Goal: Information Seeking & Learning: Learn about a topic

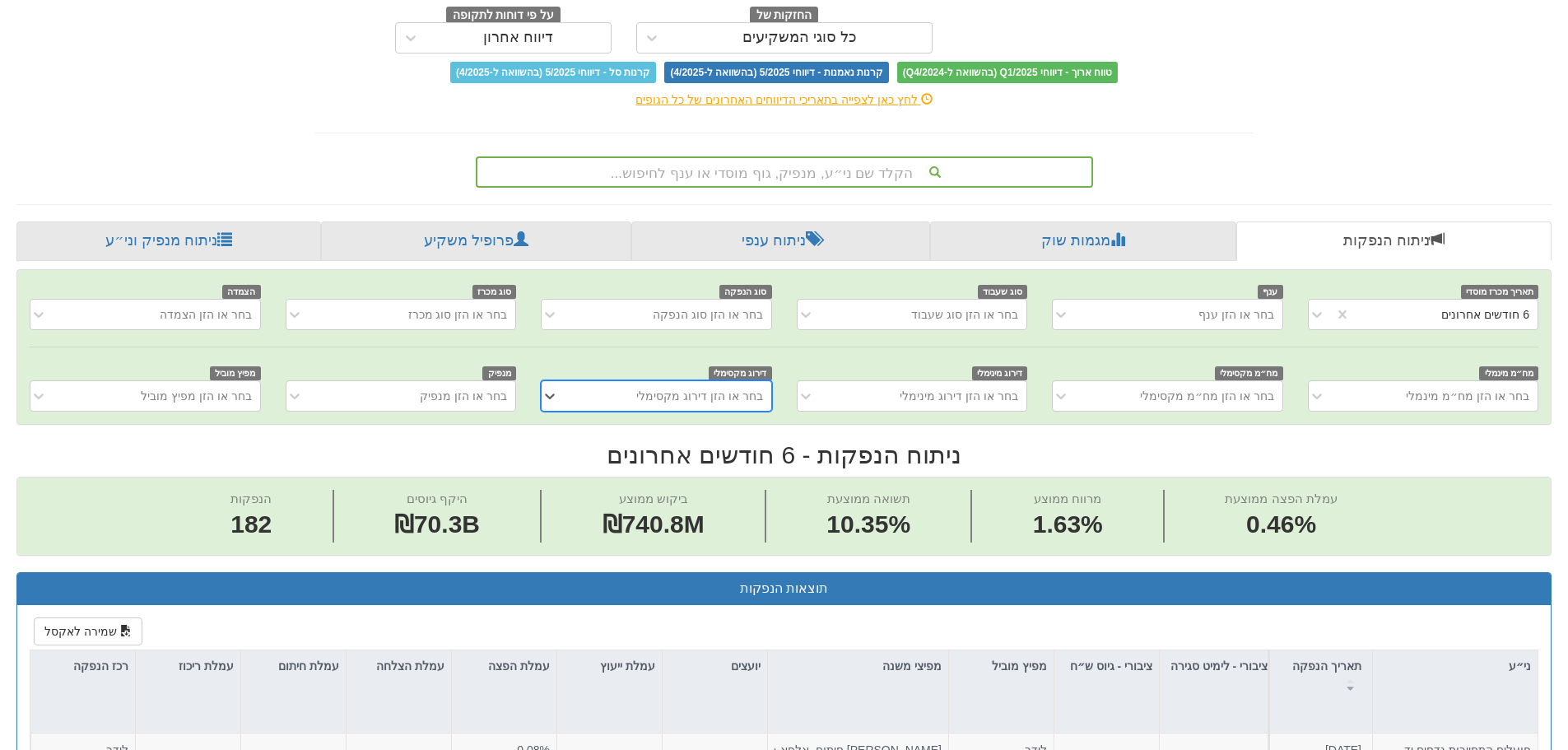
scroll to position [164, 0]
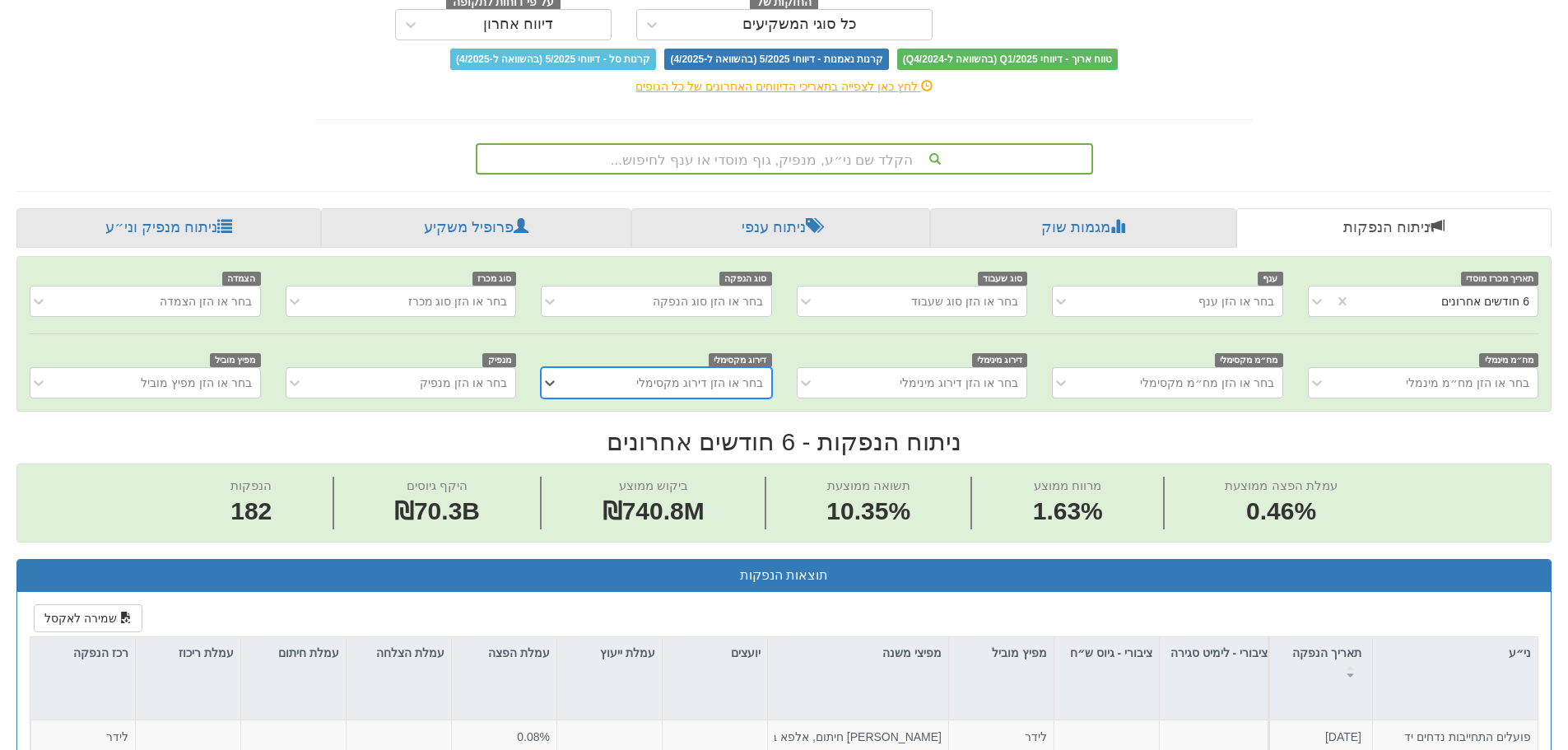
click at [764, 163] on div "הקלד שם ני״ע, מנפיק, גוף מוסדי או ענף לחיפוש..." at bounding box center [784, 159] width 614 height 28
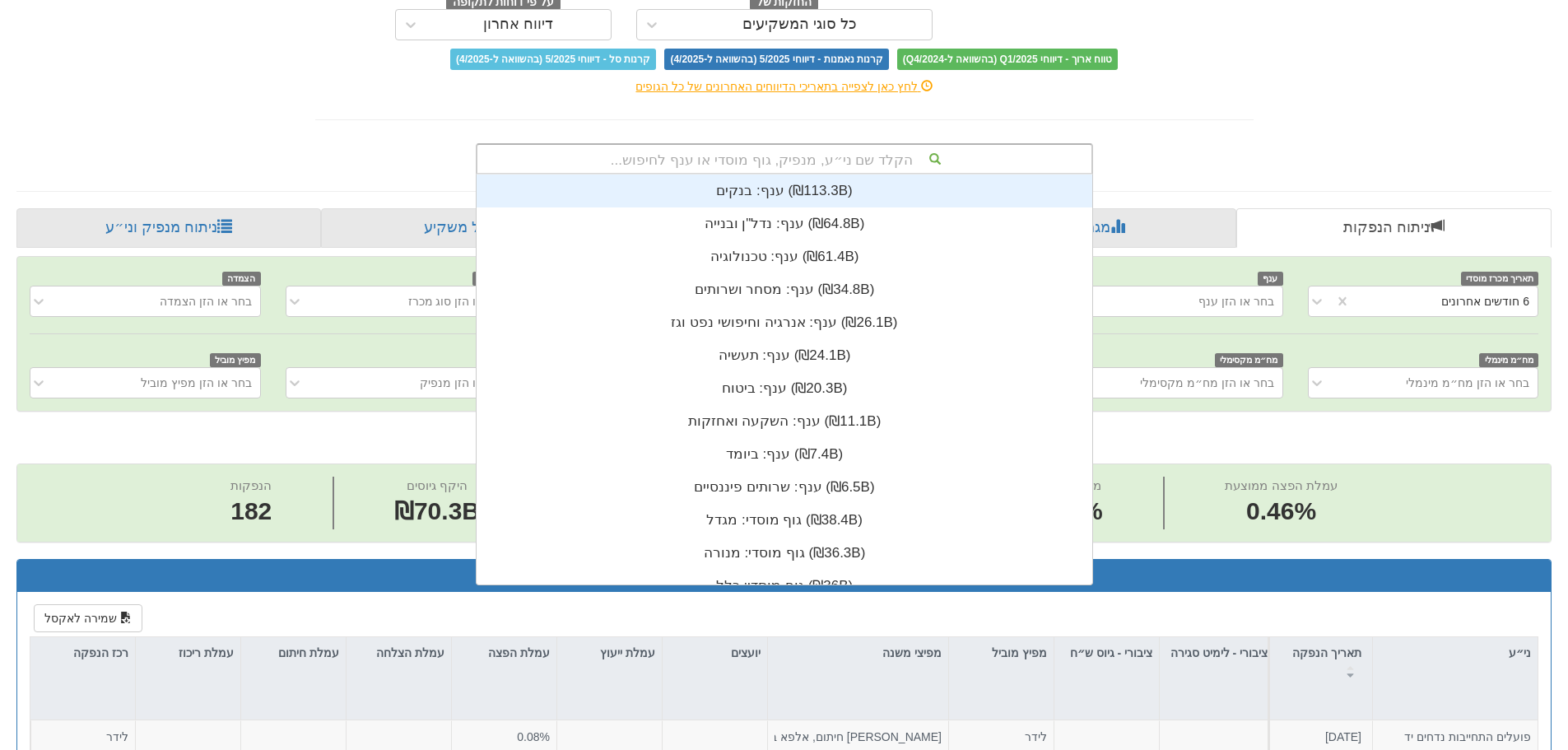
scroll to position [410, 0]
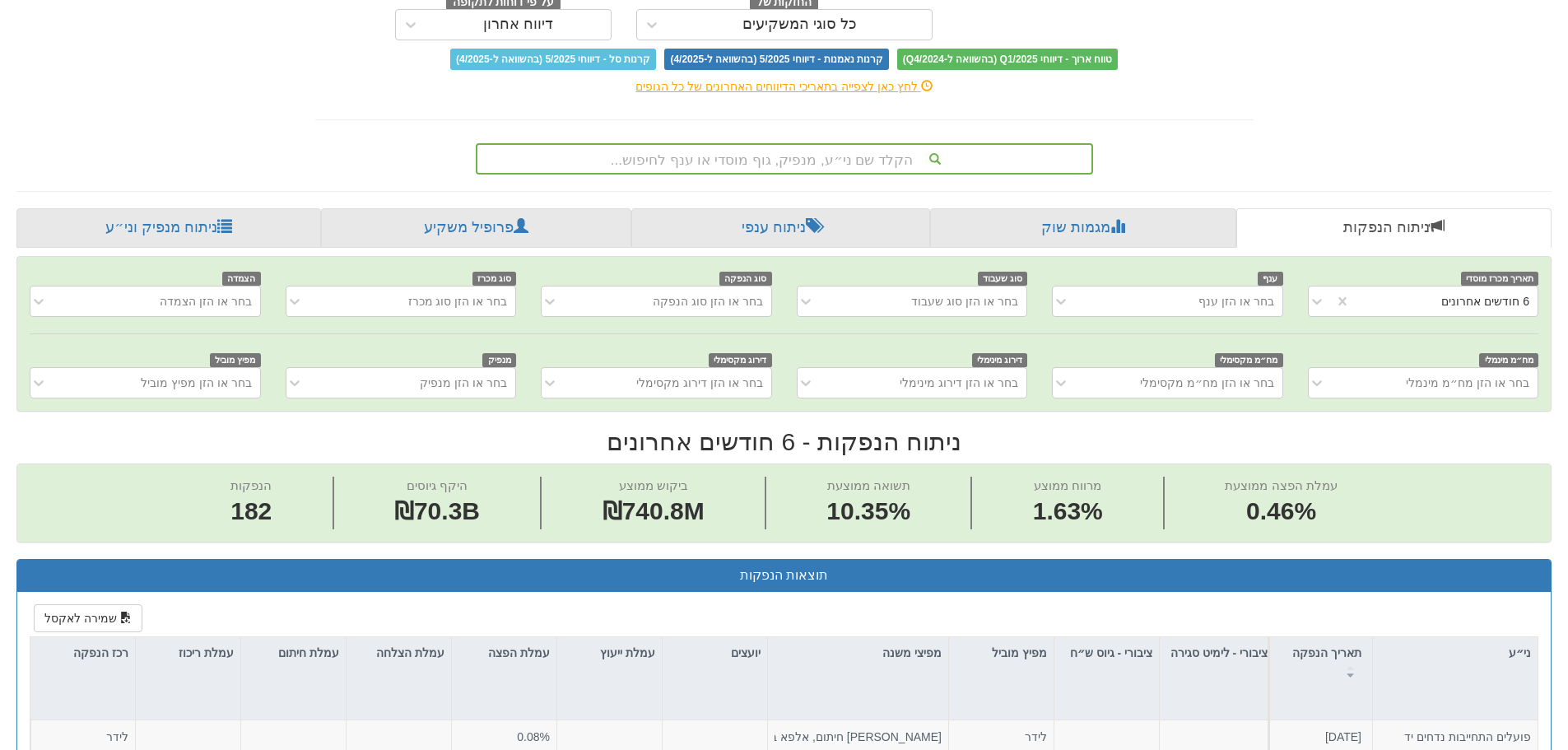
click at [1234, 150] on div "הקלד שם ני״ע, מנפיק, גוף מוסדי או ענף לחיפוש..." at bounding box center [784, 155] width 963 height 38
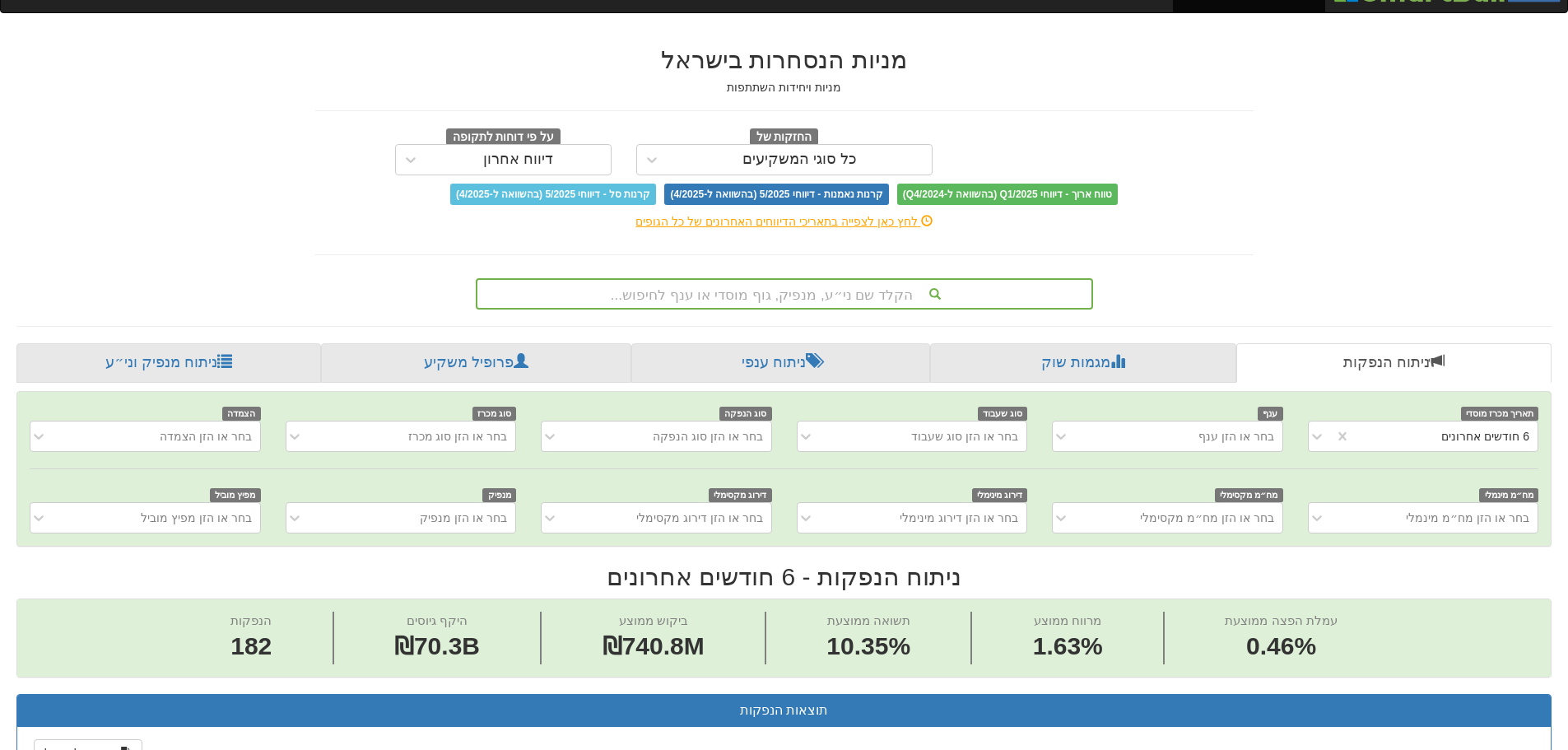
scroll to position [0, 0]
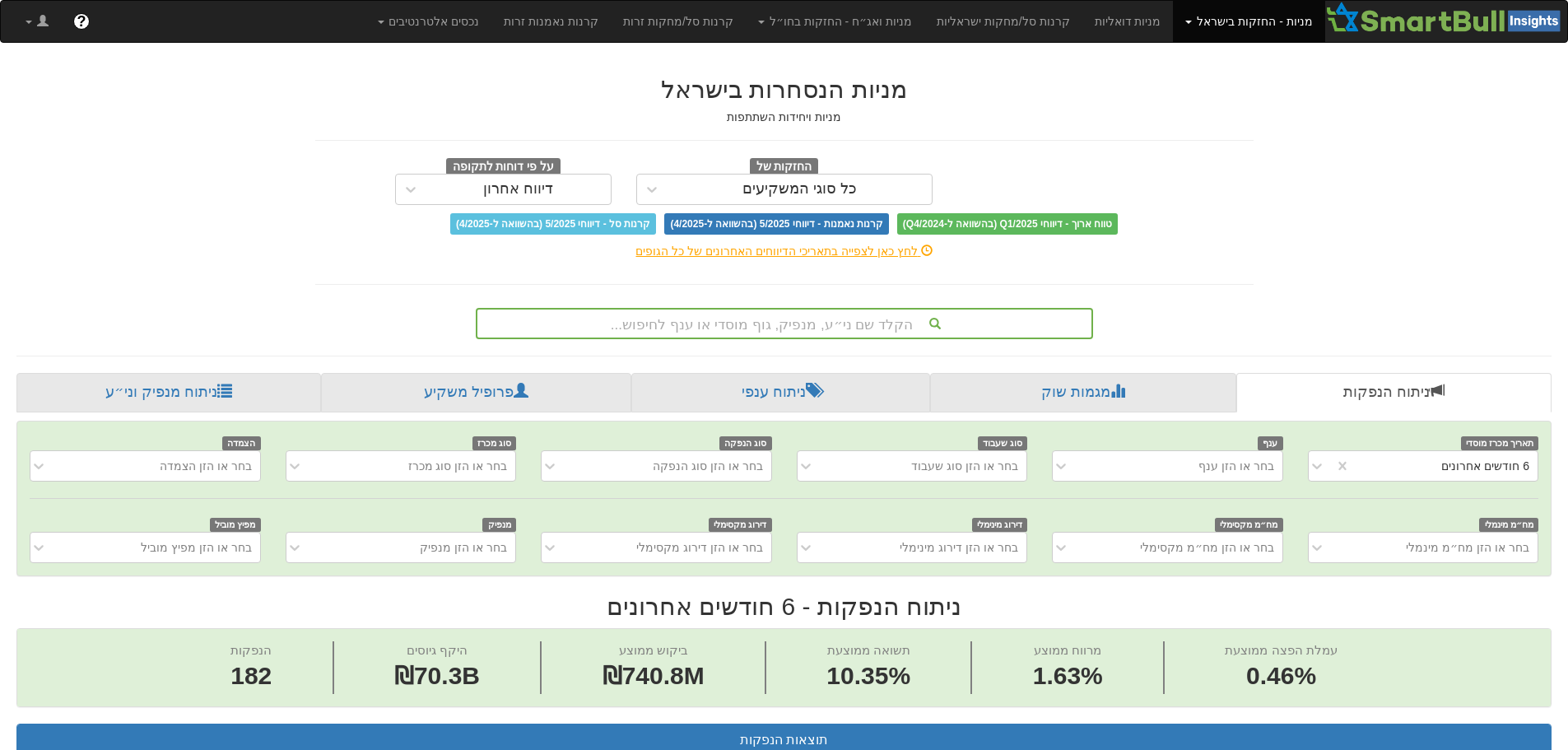
click at [1248, 15] on link "מניות - החזקות בישראל" at bounding box center [1248, 21] width 151 height 41
click at [1118, 156] on div "מניות הנסחרות בישראל מניות ויחידות השתתפות החזקות של כל סוגי המשקיעים על פי דוח…" at bounding box center [784, 155] width 939 height 159
click at [1256, 27] on link "מניות - החזקות בישראל" at bounding box center [1248, 21] width 151 height 41
click at [1125, 141] on div "מניות הנסחרות בישראל מניות ויחידות השתתפות החזקות של כל סוגי המשקיעים על פי דוח…" at bounding box center [784, 155] width 939 height 159
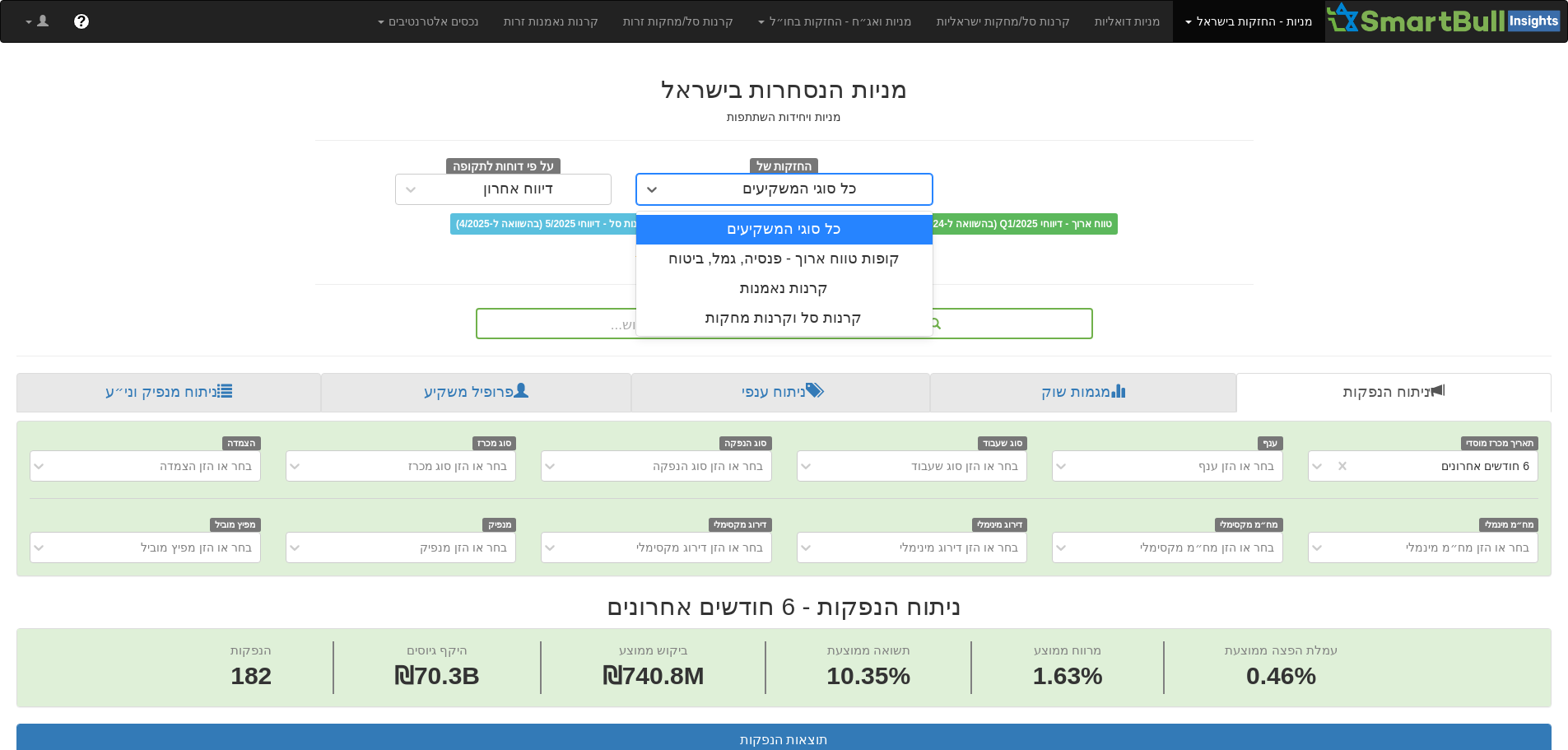
click at [727, 180] on div "כל סוגי המשקיעים" at bounding box center [799, 189] width 264 height 26
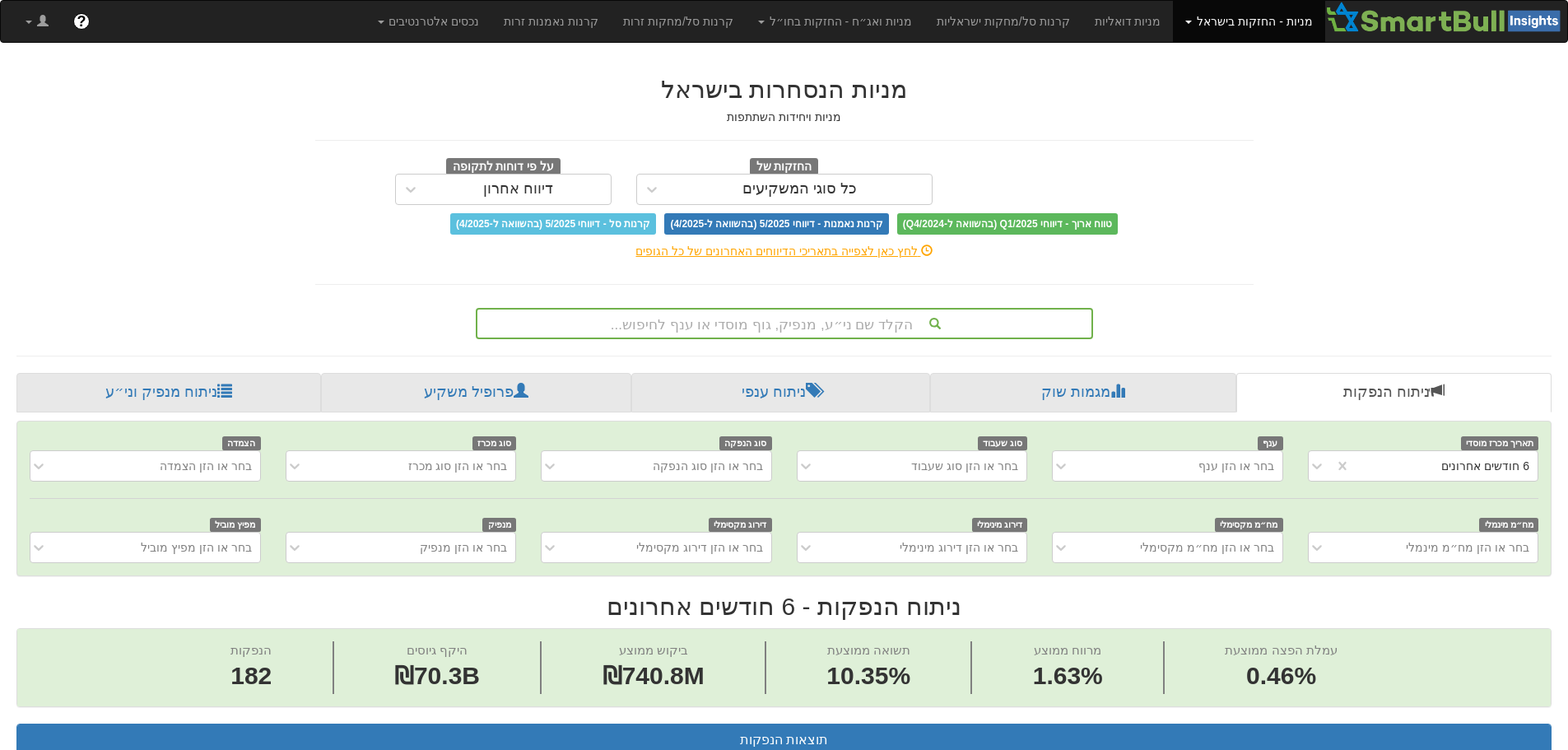
click at [1153, 167] on div "החזקות של כל סוגי המשקיעים על פי דוחות לתקופה דיווח אחרון" at bounding box center [784, 181] width 963 height 48
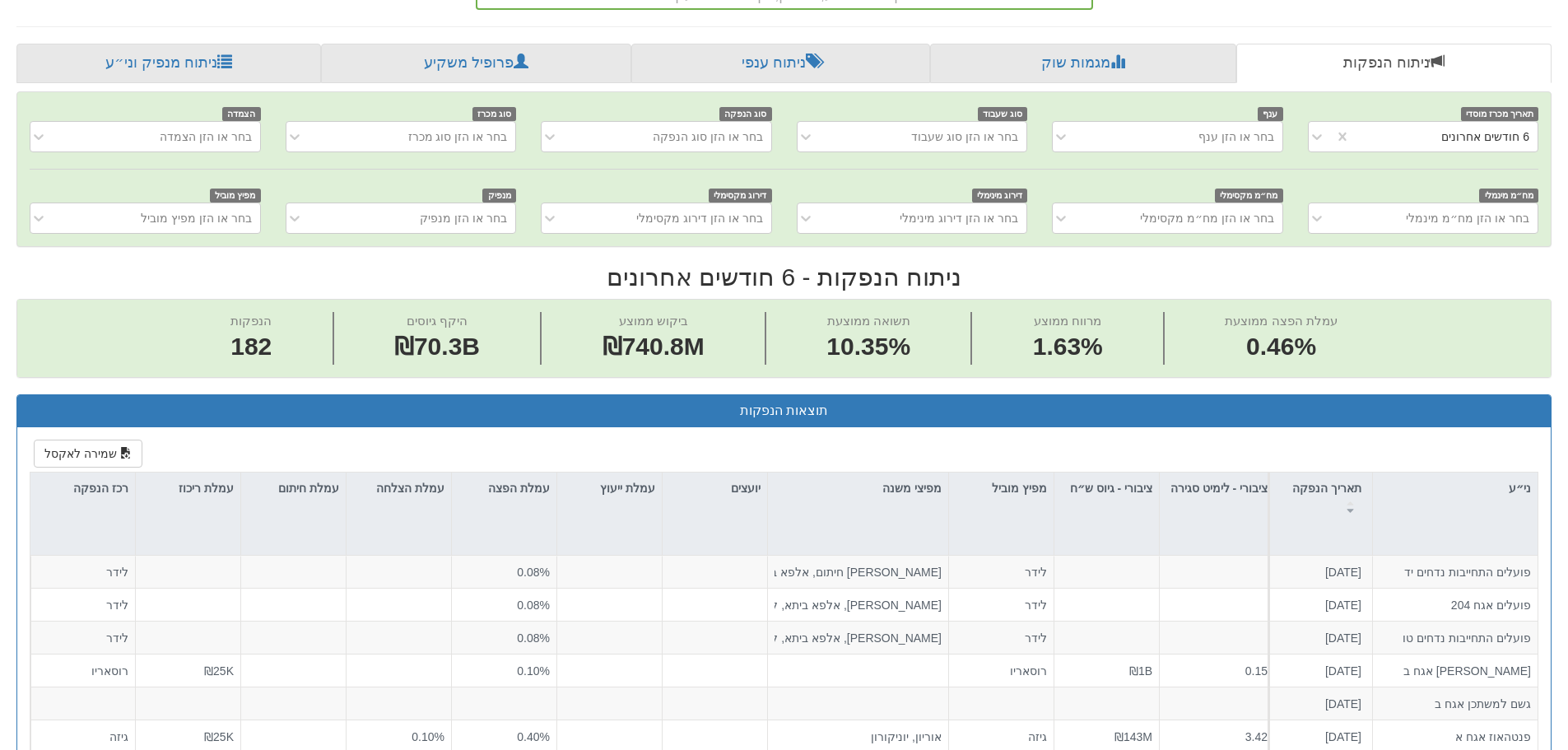
scroll to position [164, 0]
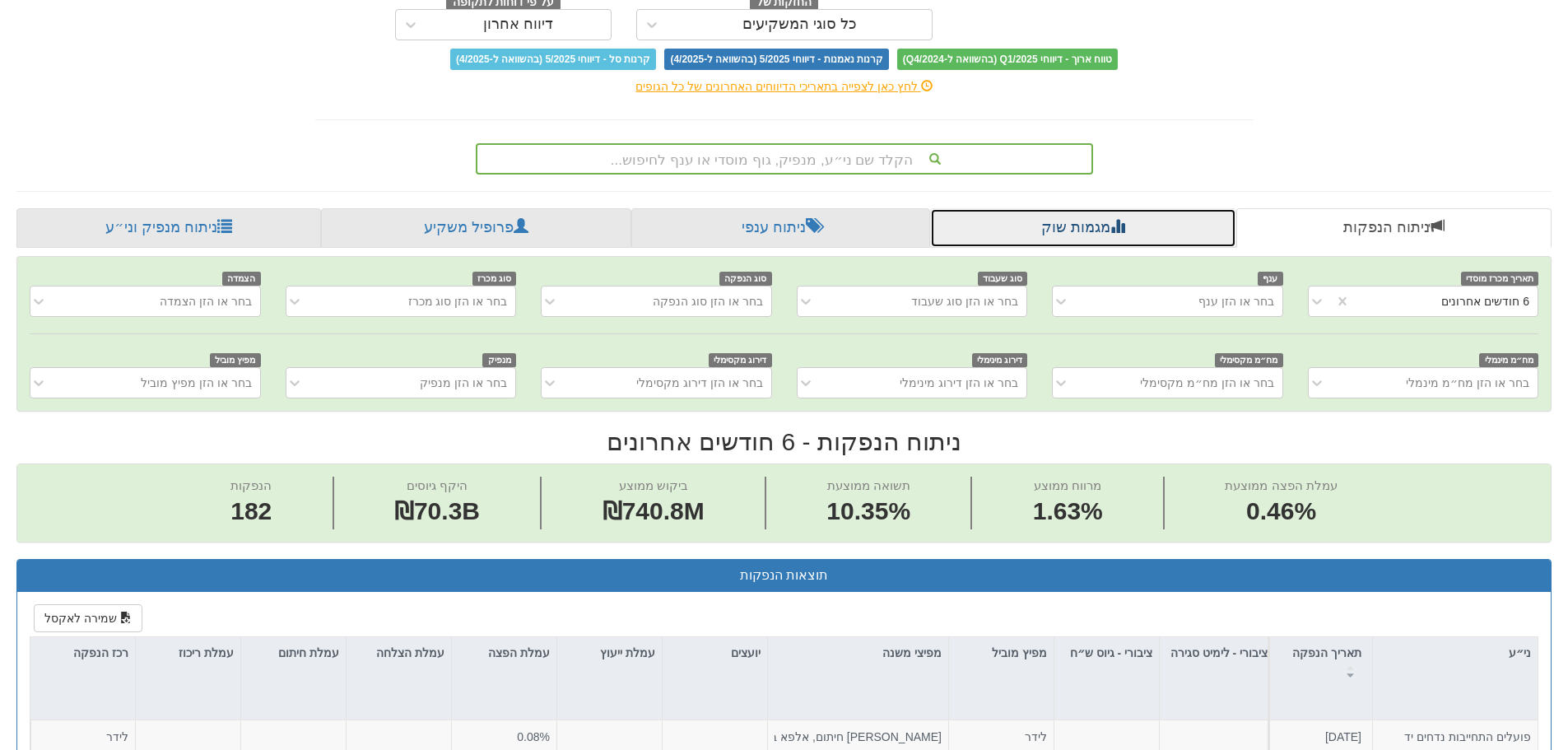
click at [1145, 221] on link "מגמות שוק" at bounding box center [1082, 228] width 306 height 40
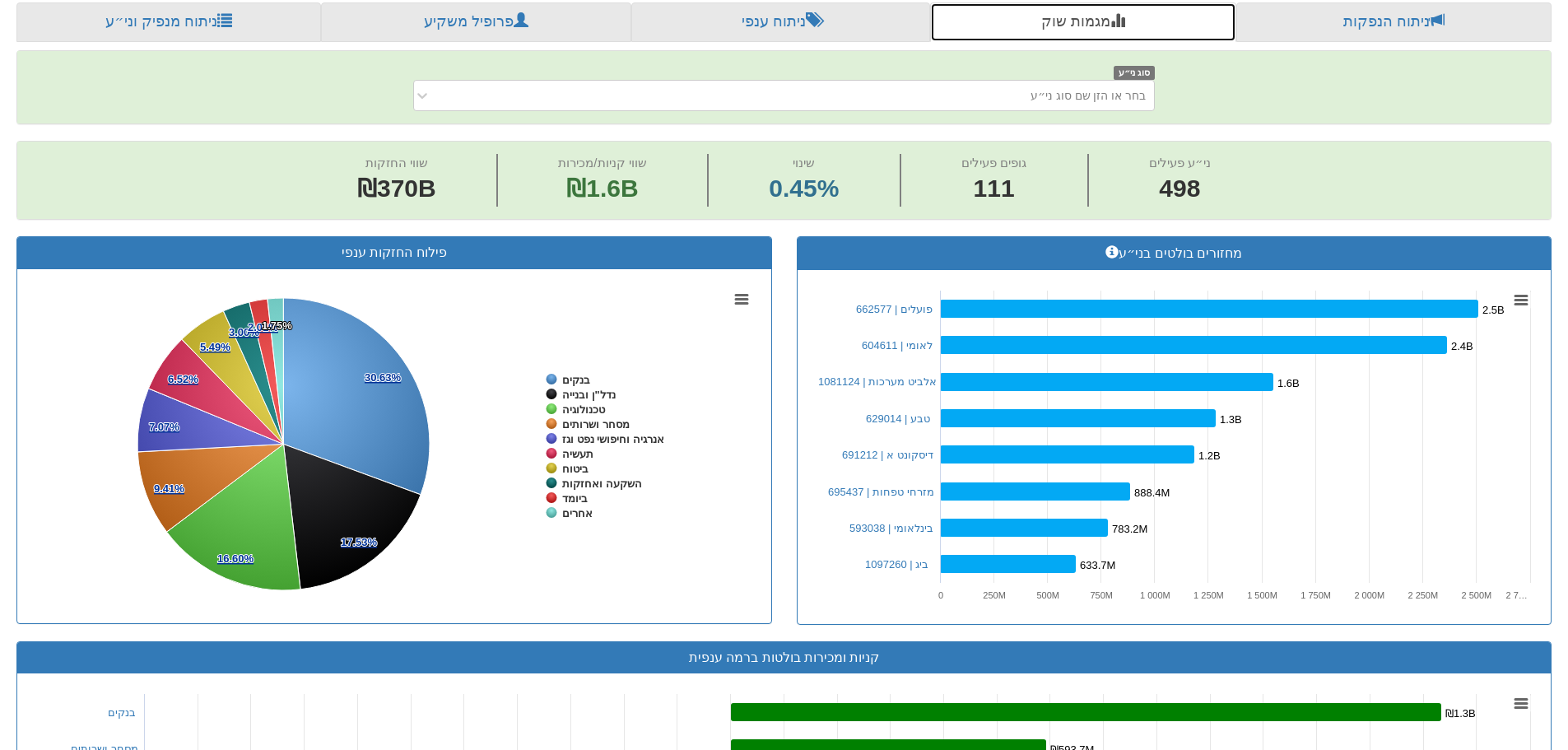
scroll to position [411, 0]
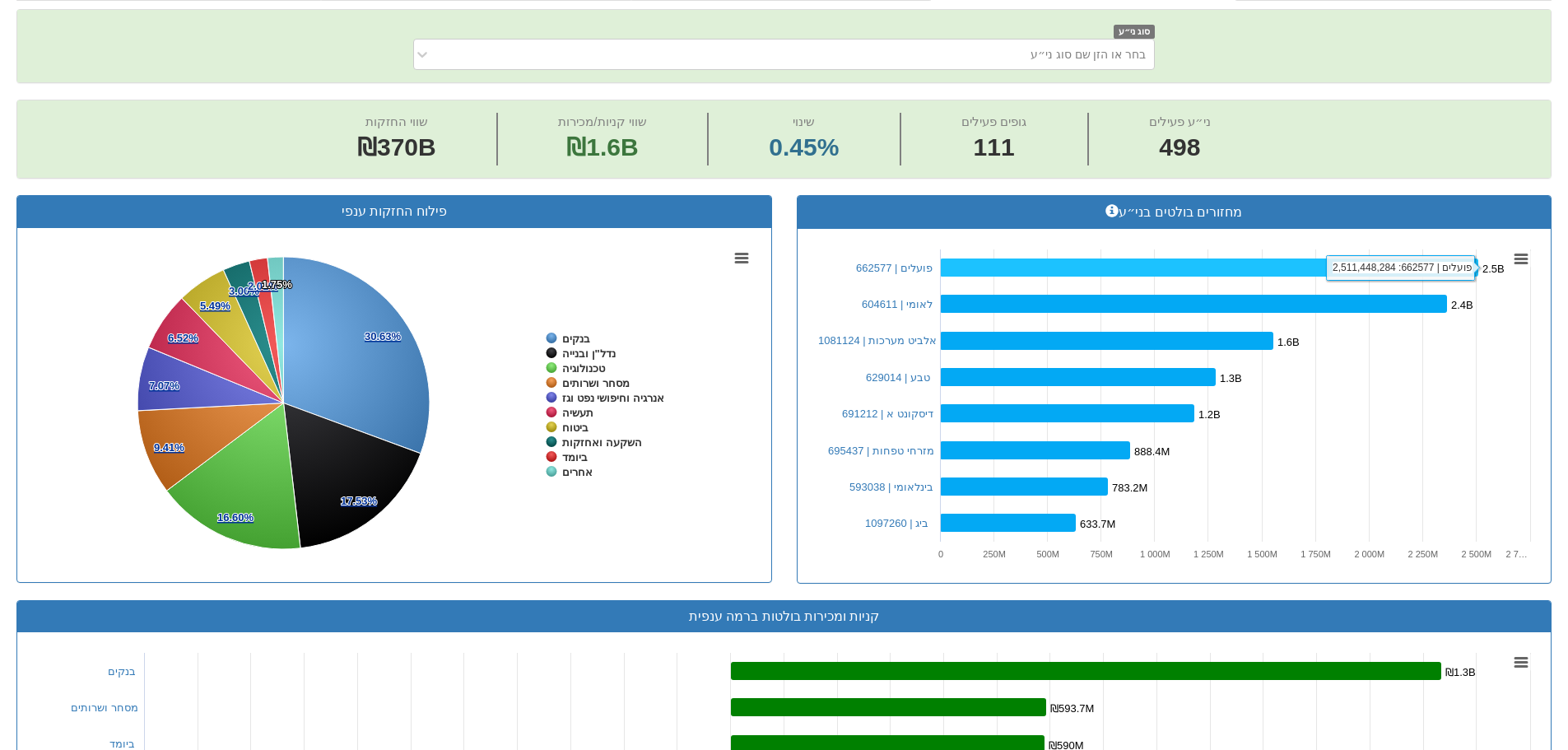
click at [987, 261] on rect at bounding box center [1209, 268] width 539 height 18
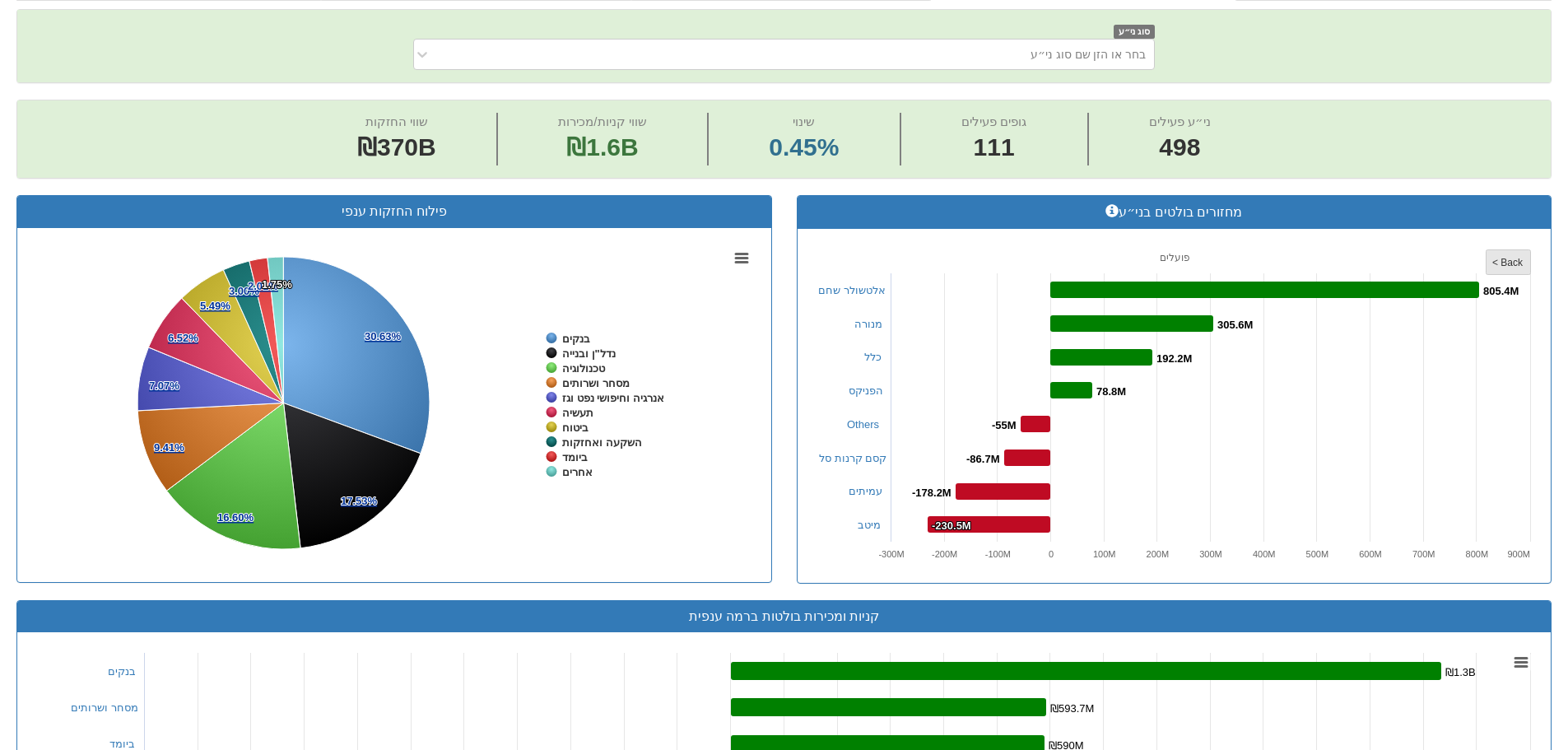
click at [1505, 270] on rect at bounding box center [1508, 262] width 45 height 25
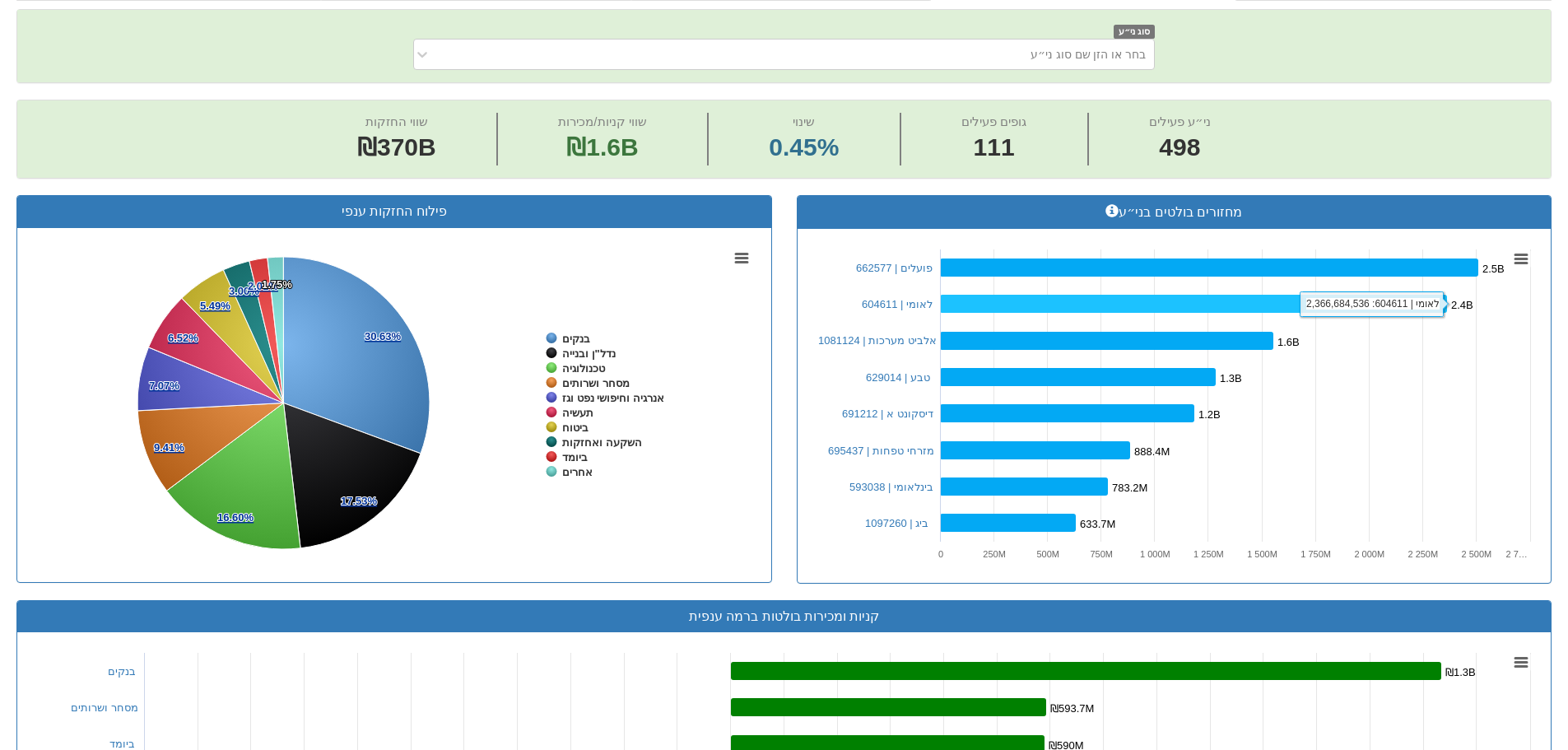
click at [981, 307] on rect at bounding box center [1193, 304] width 507 height 18
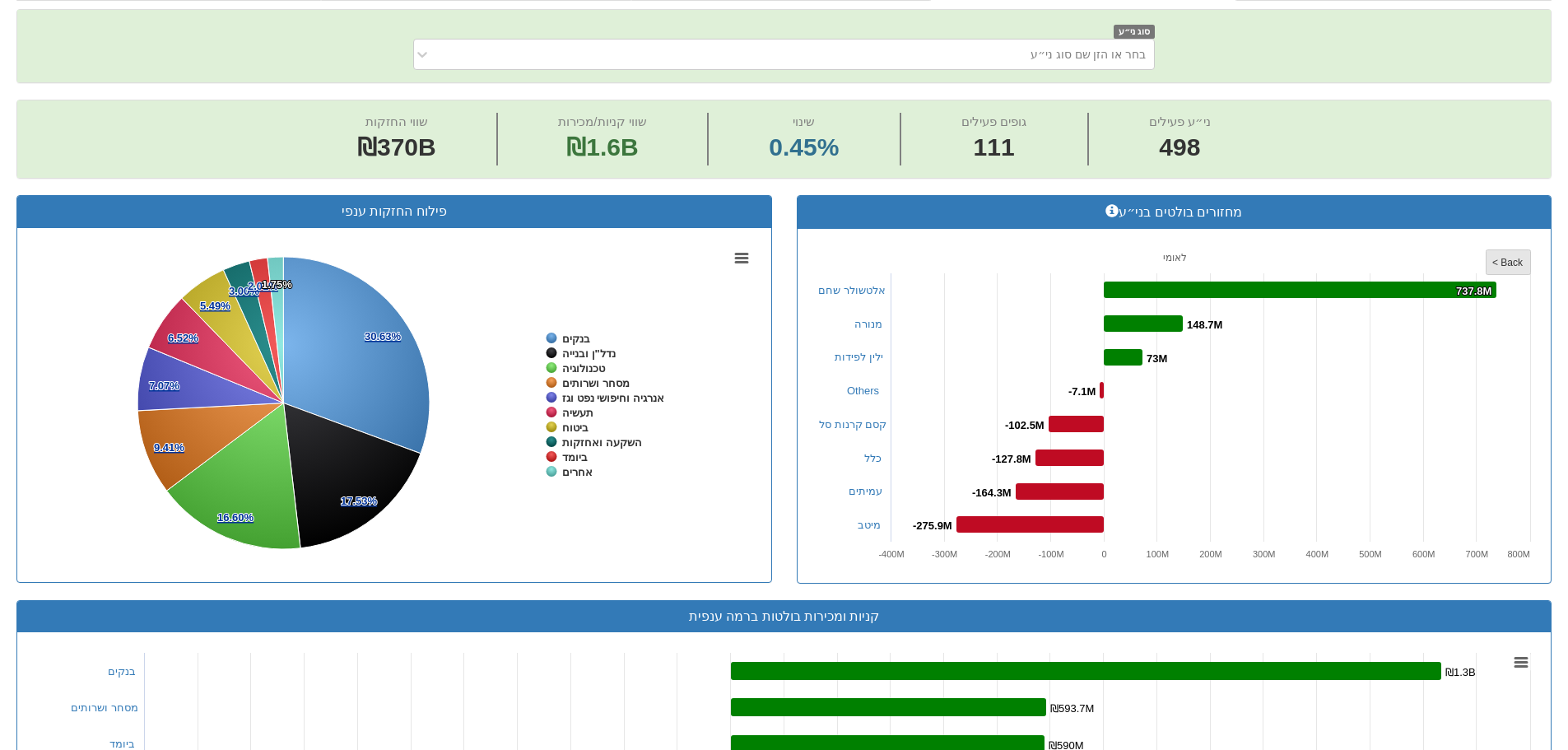
click at [1503, 259] on tspan "< Back" at bounding box center [1507, 263] width 31 height 12
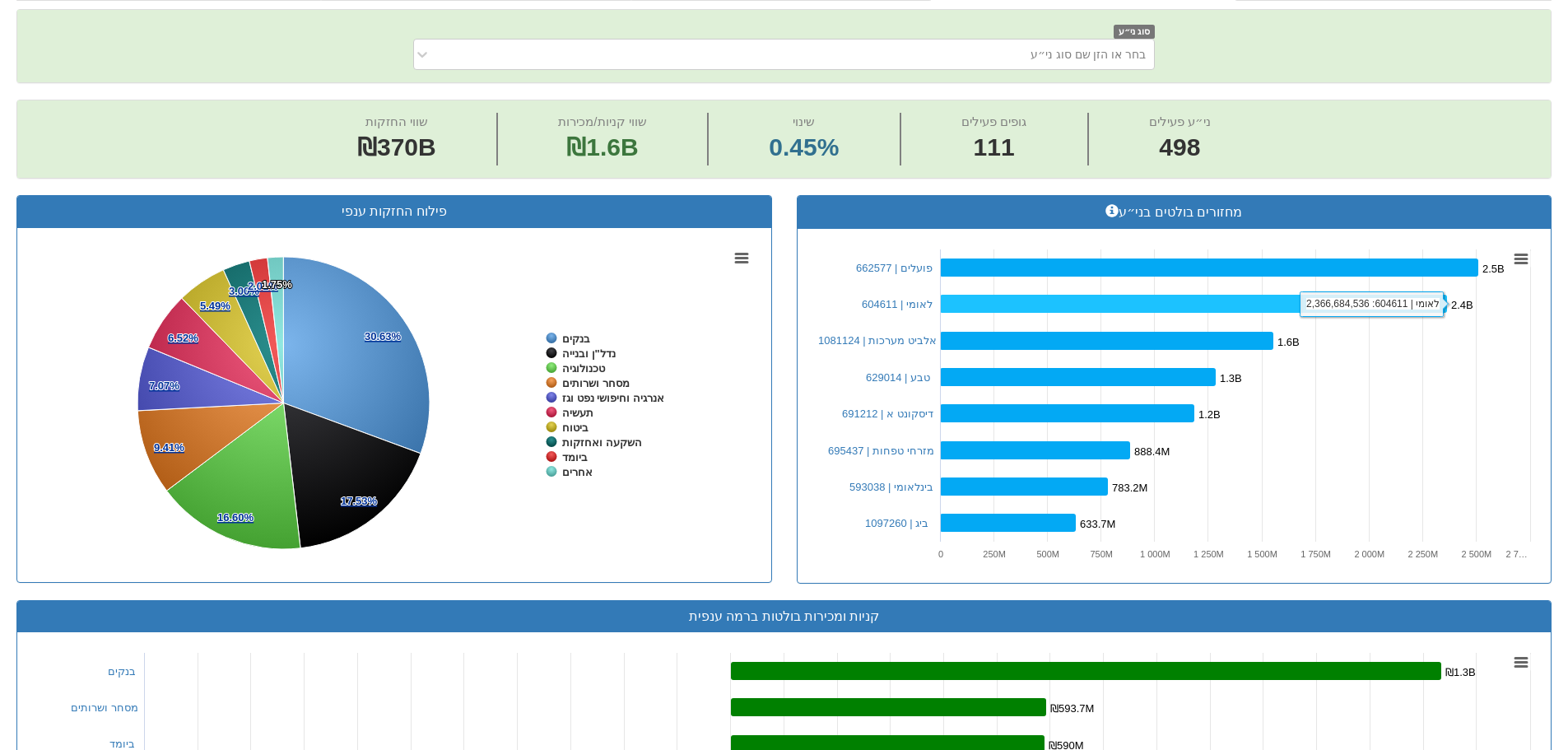
click at [1163, 297] on rect at bounding box center [1193, 304] width 507 height 18
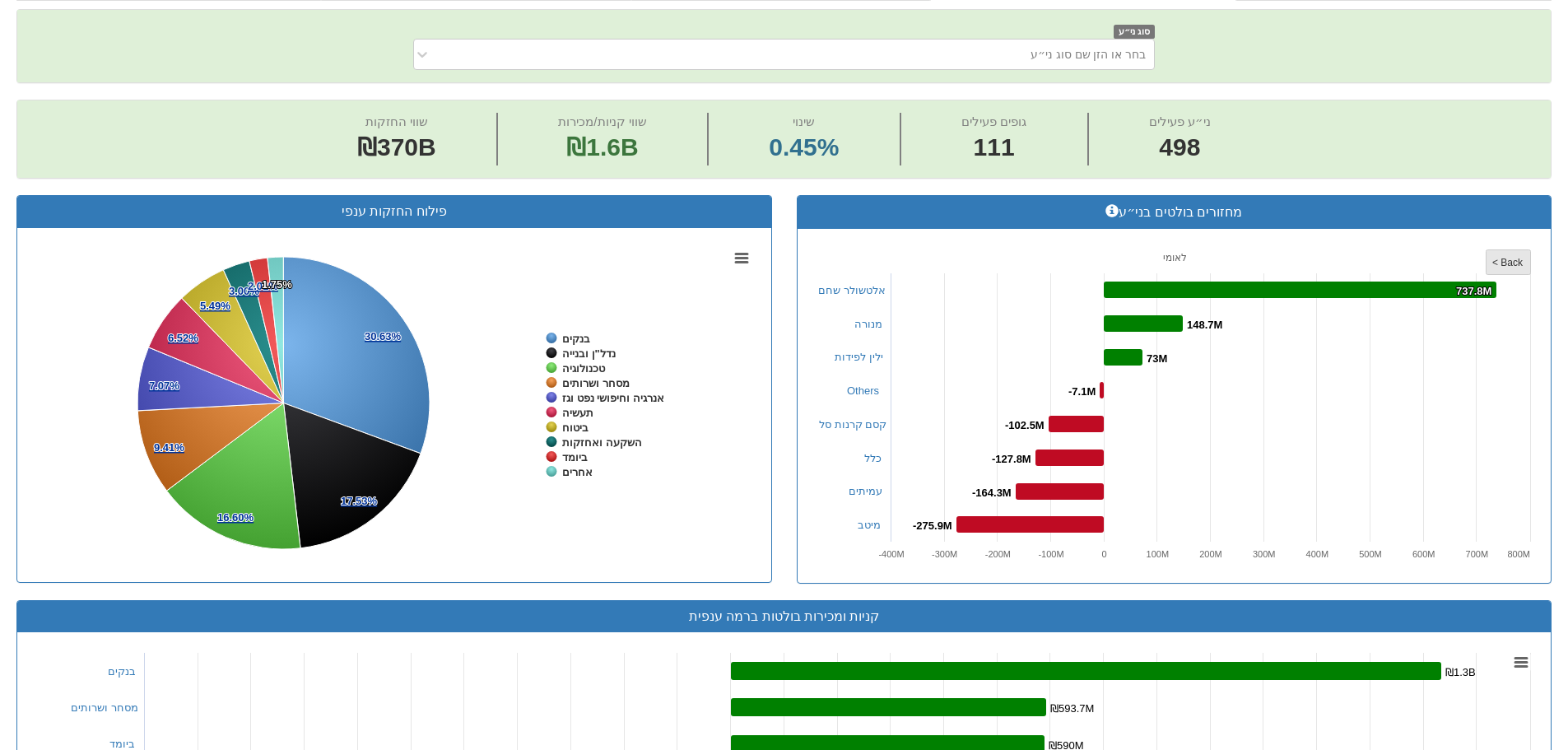
click at [1505, 264] on tspan "< Back" at bounding box center [1507, 263] width 31 height 12
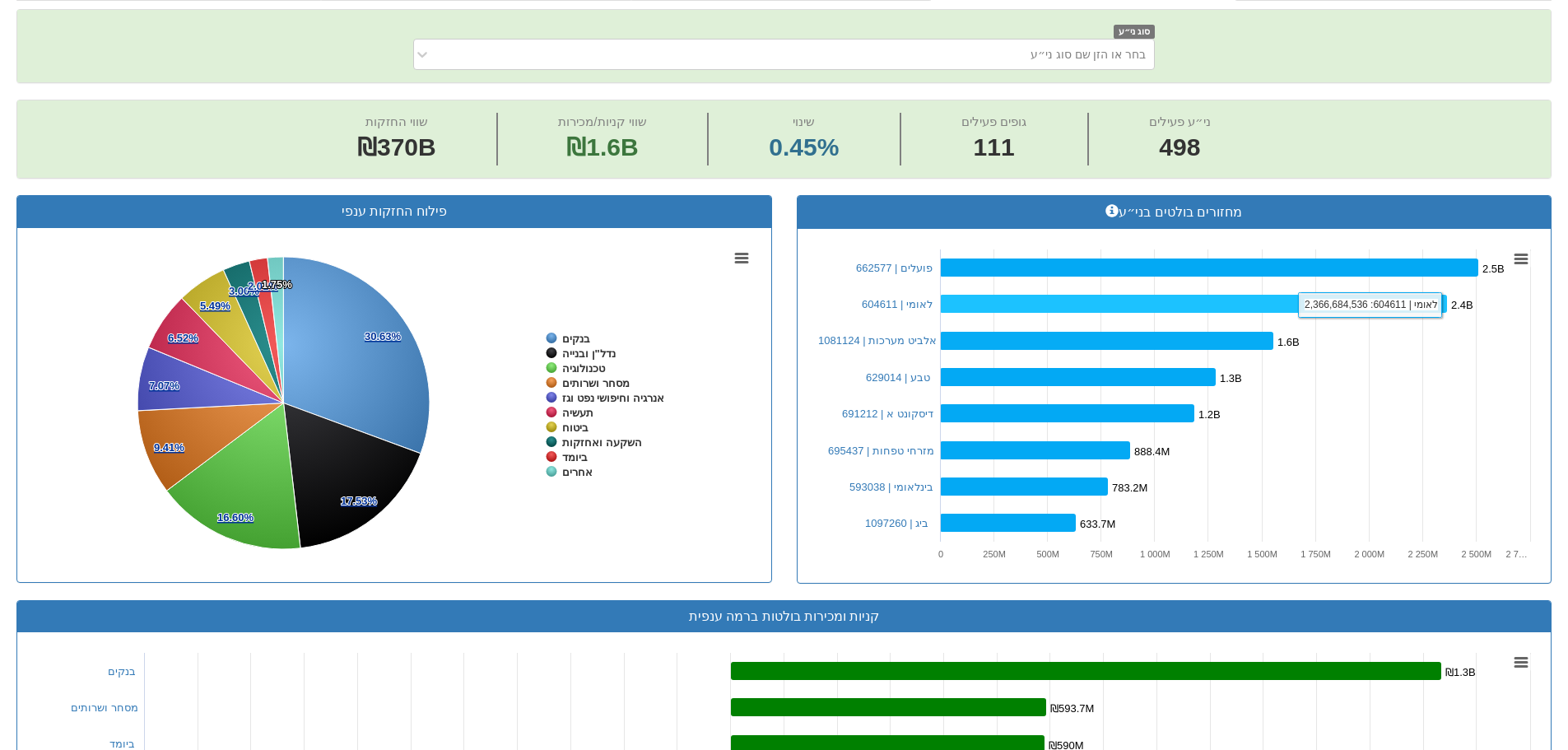
click at [1167, 307] on rect at bounding box center [1193, 304] width 507 height 18
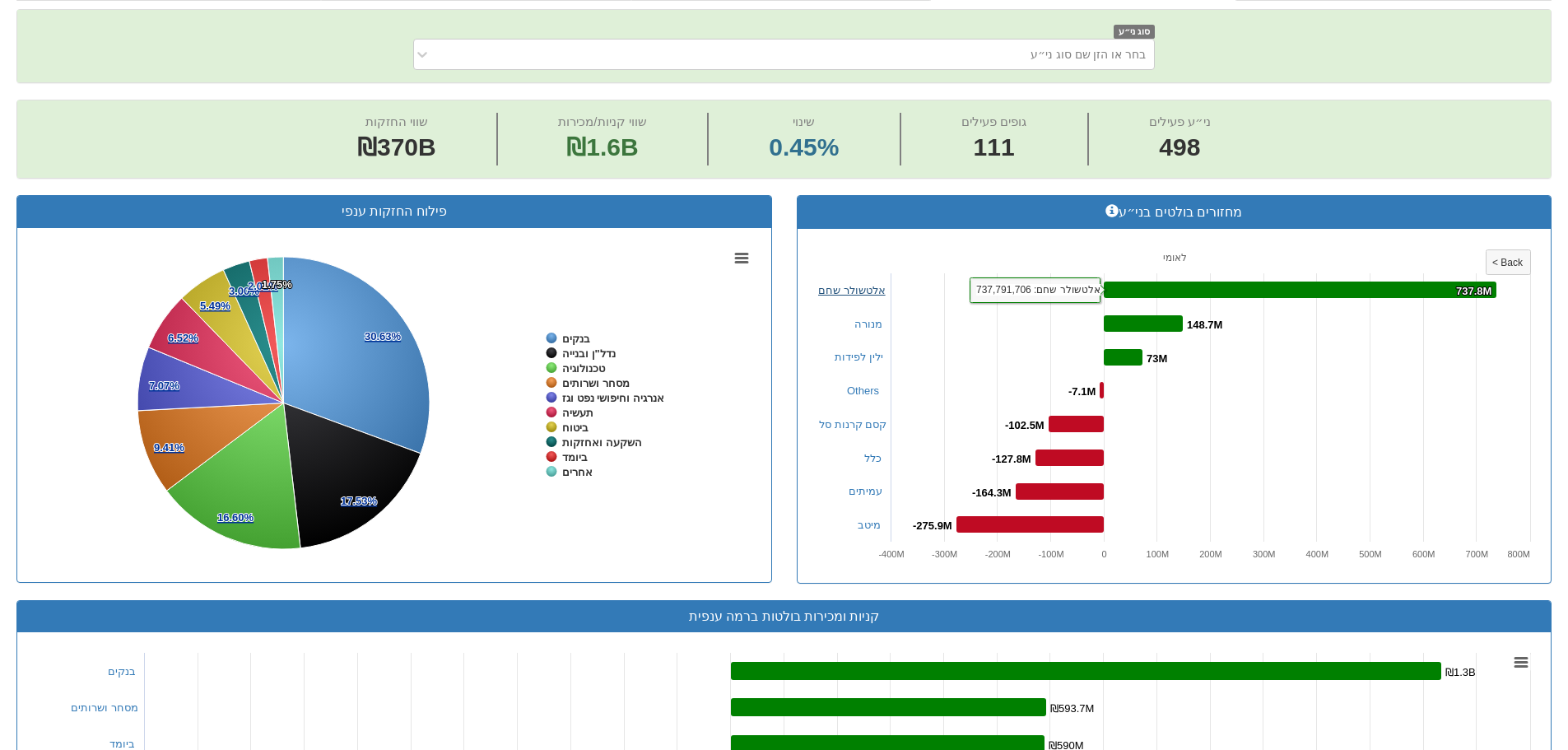
click at [834, 296] on link "אלטשולר שחם" at bounding box center [852, 290] width 68 height 12
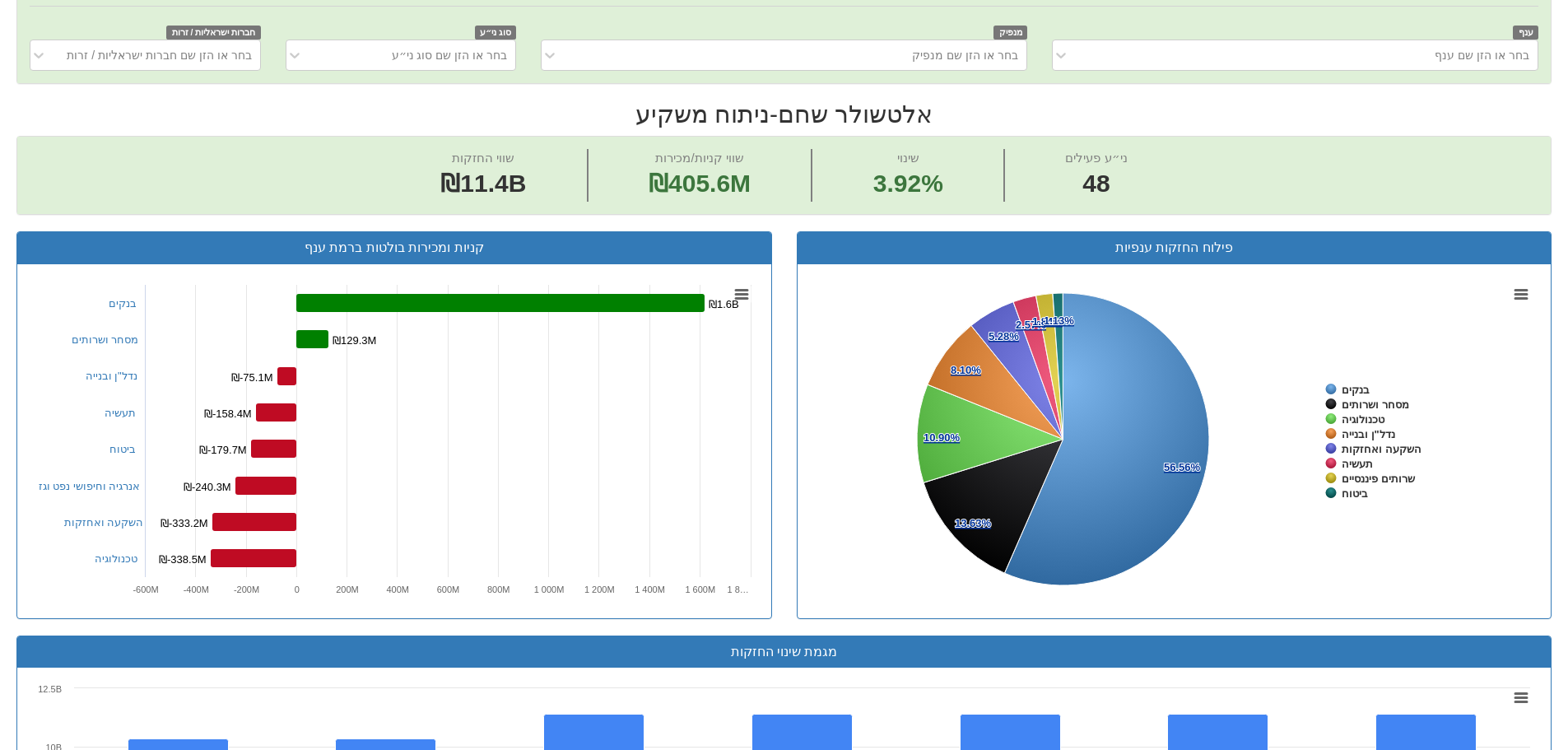
scroll to position [494, 0]
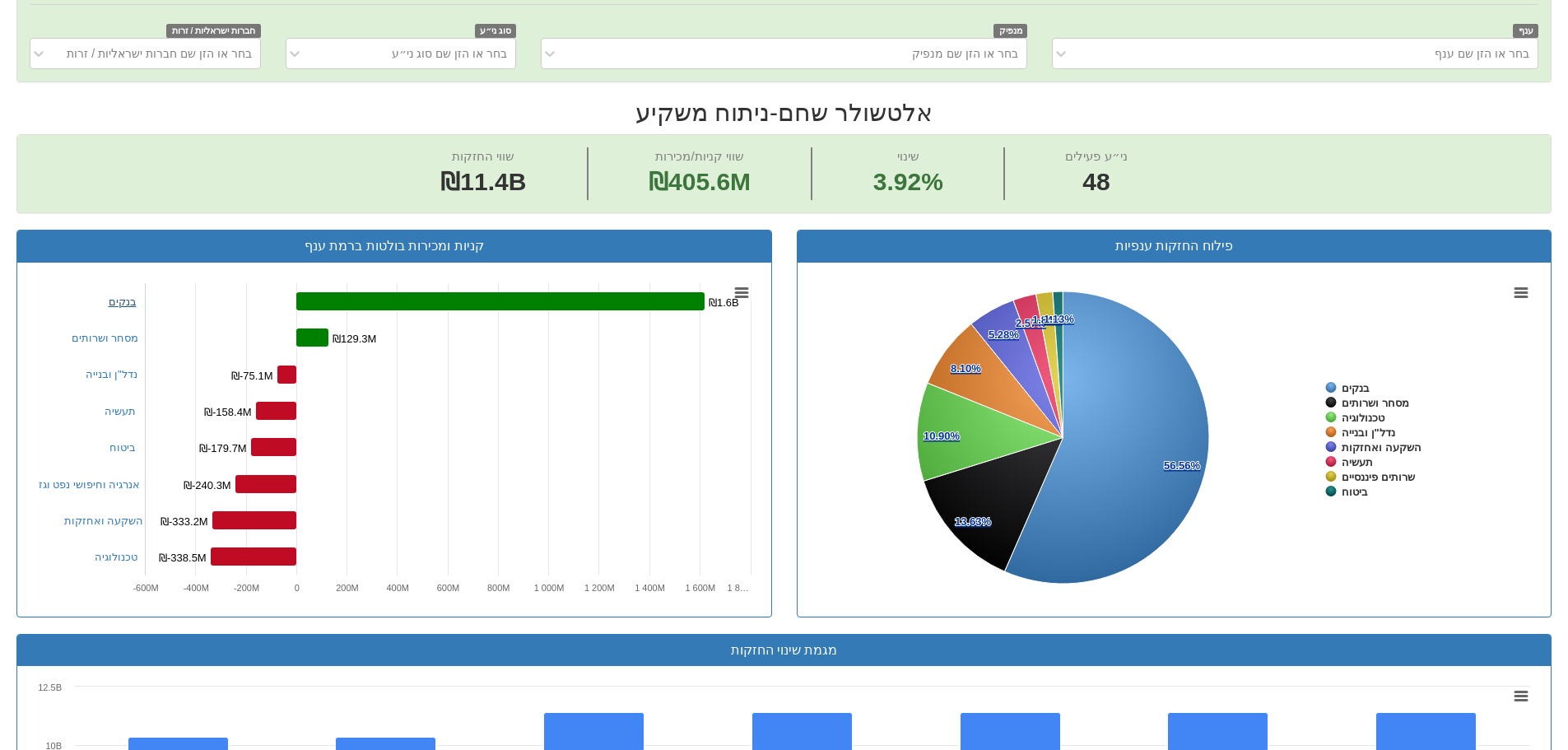
click at [112, 304] on link "בנקים" at bounding box center [122, 302] width 28 height 12
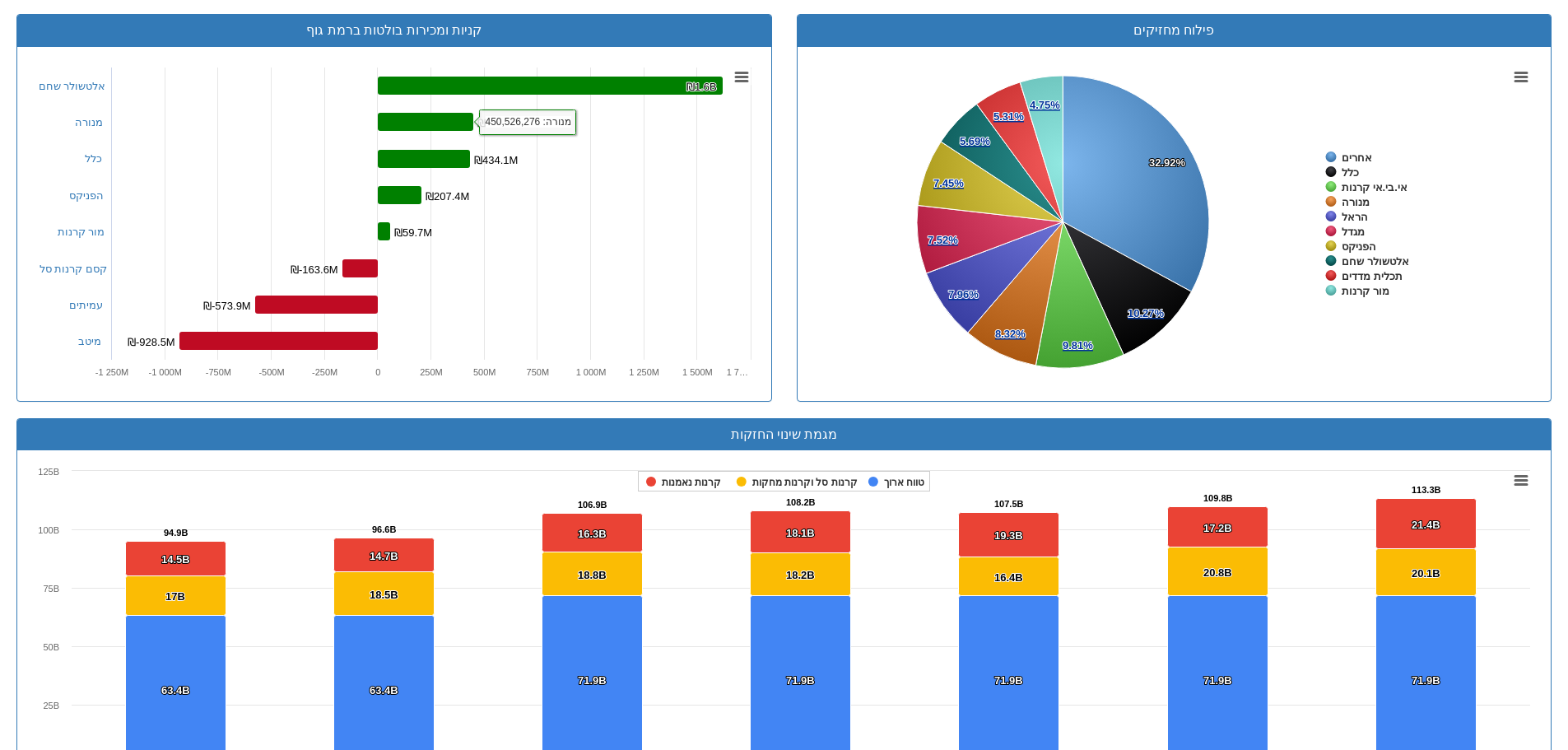
scroll to position [659, 0]
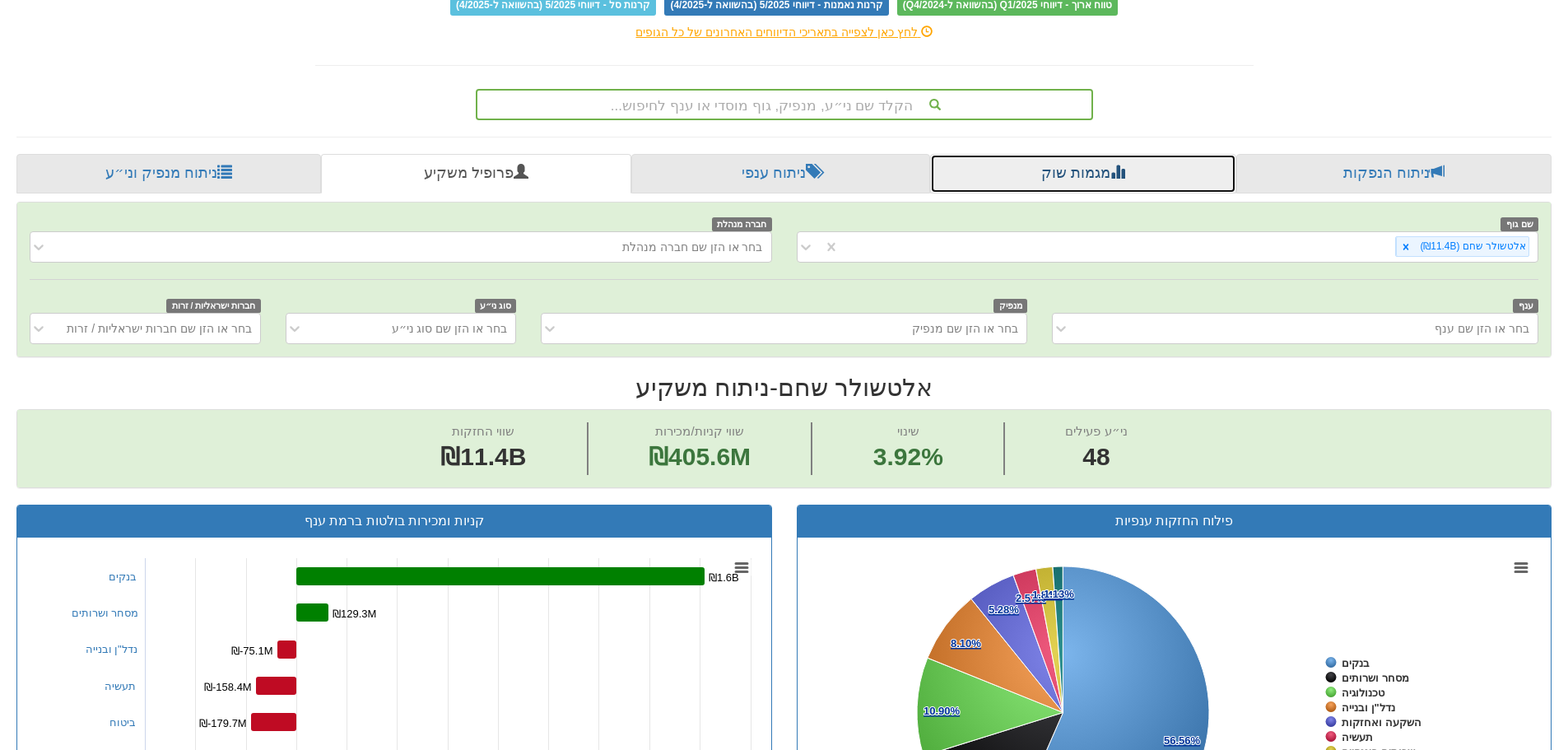
scroll to position [247, 0]
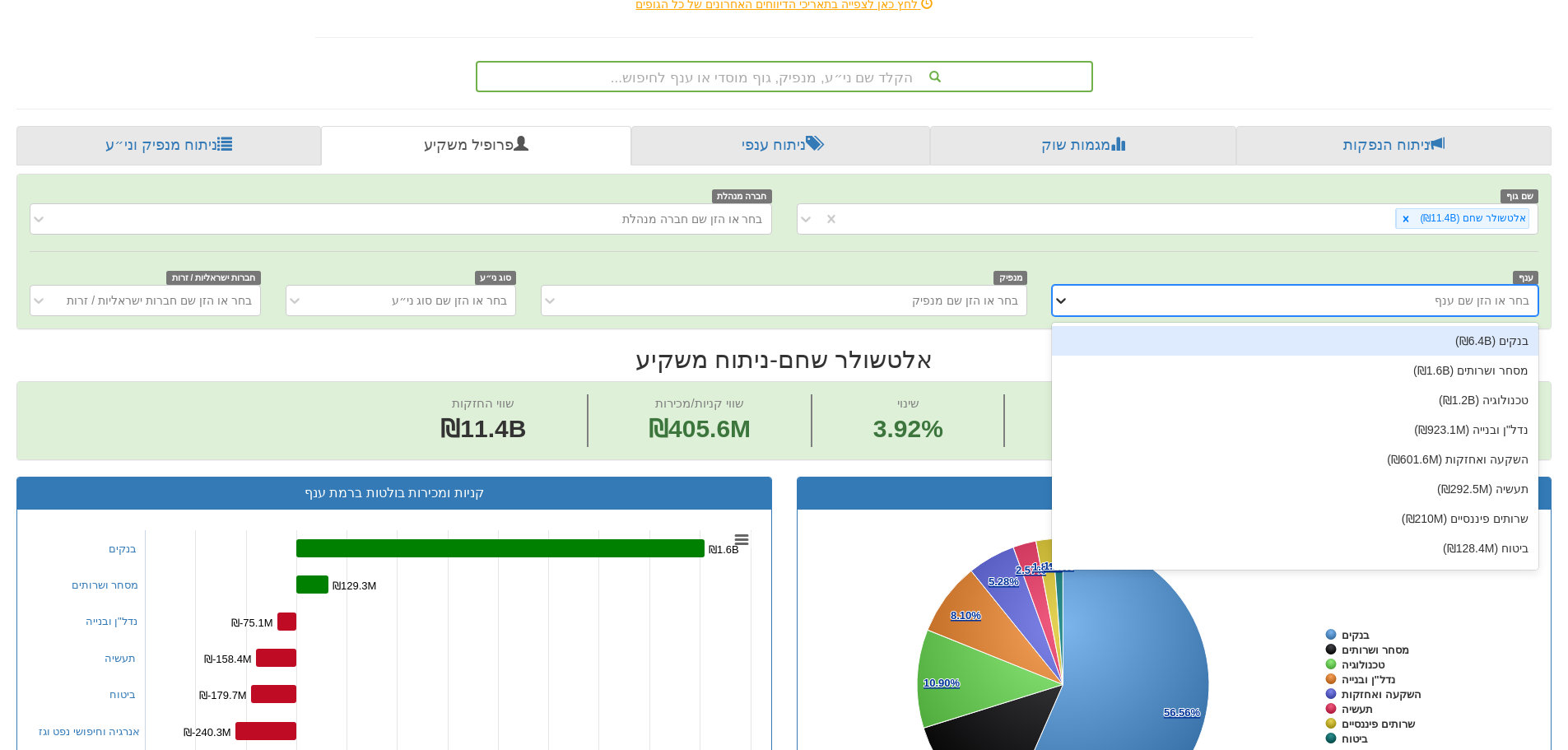
click at [1068, 302] on icon at bounding box center [1061, 301] width 17 height 17
click at [1249, 343] on div "בנקים (₪6.4B)" at bounding box center [1295, 341] width 487 height 30
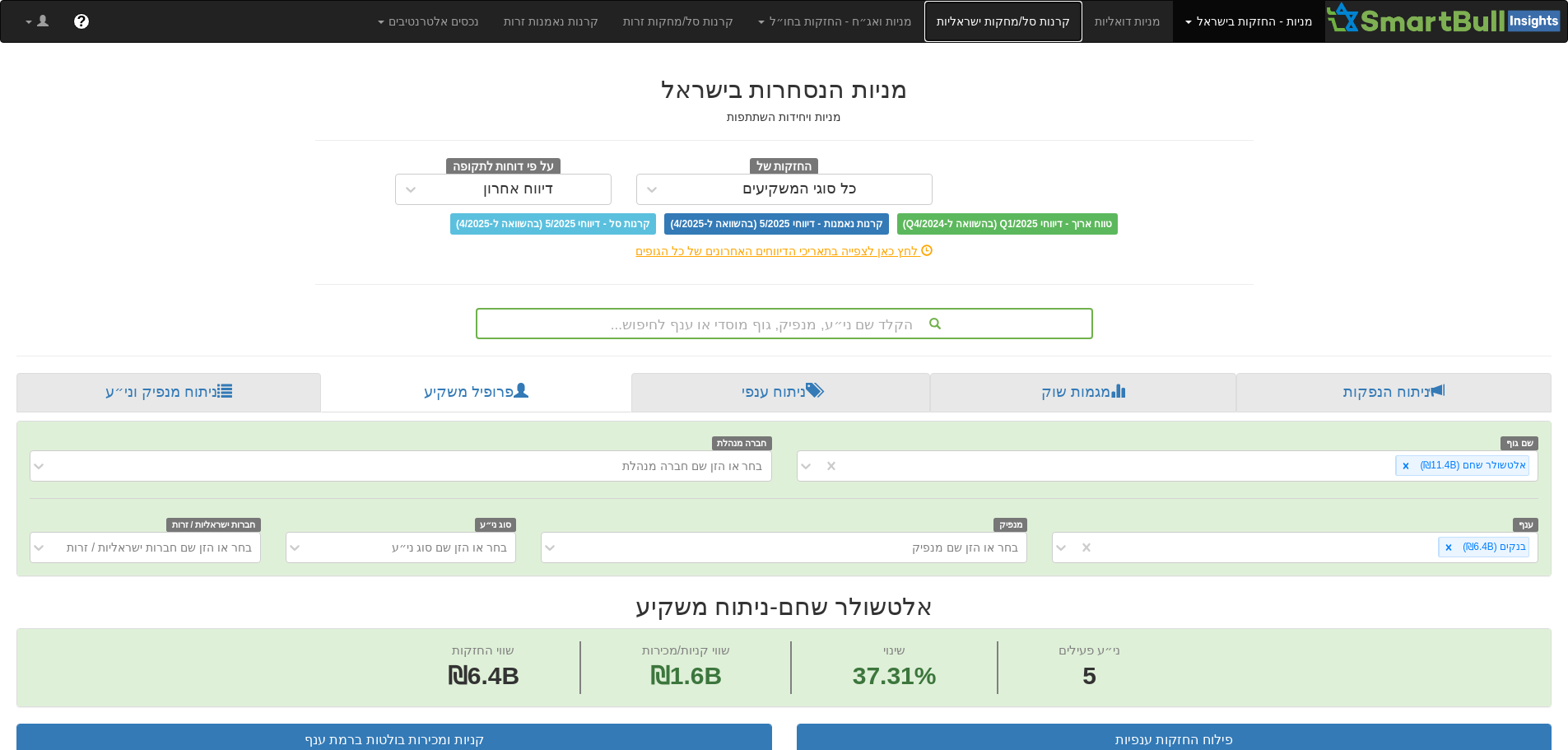
click at [1000, 36] on link "קרנות סל/מחקות ישראליות" at bounding box center [1004, 21] width 158 height 41
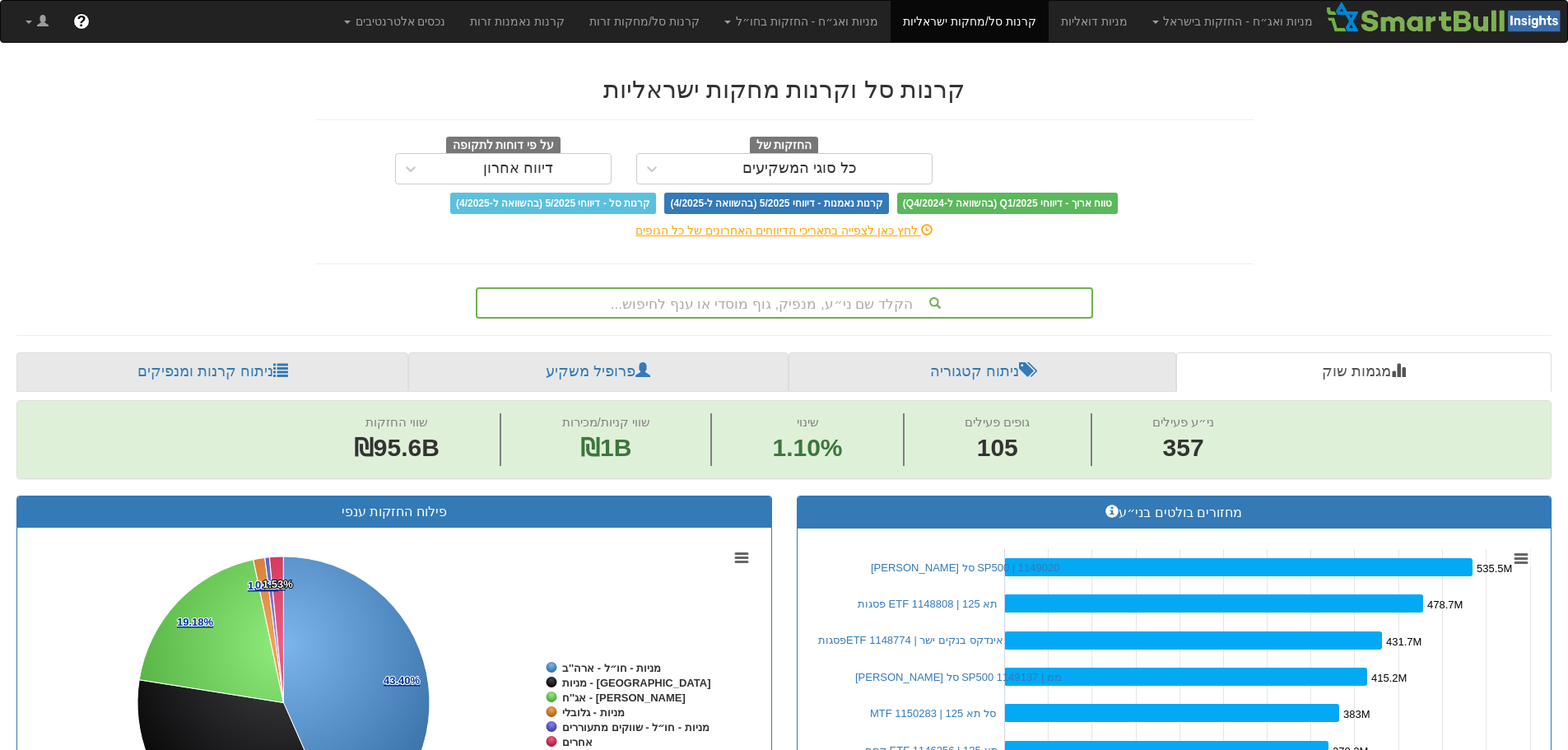
click at [858, 307] on div "הקלד שם ני״ע, מנפיק, גוף מוסדי או ענף לחיפוש..." at bounding box center [784, 303] width 614 height 28
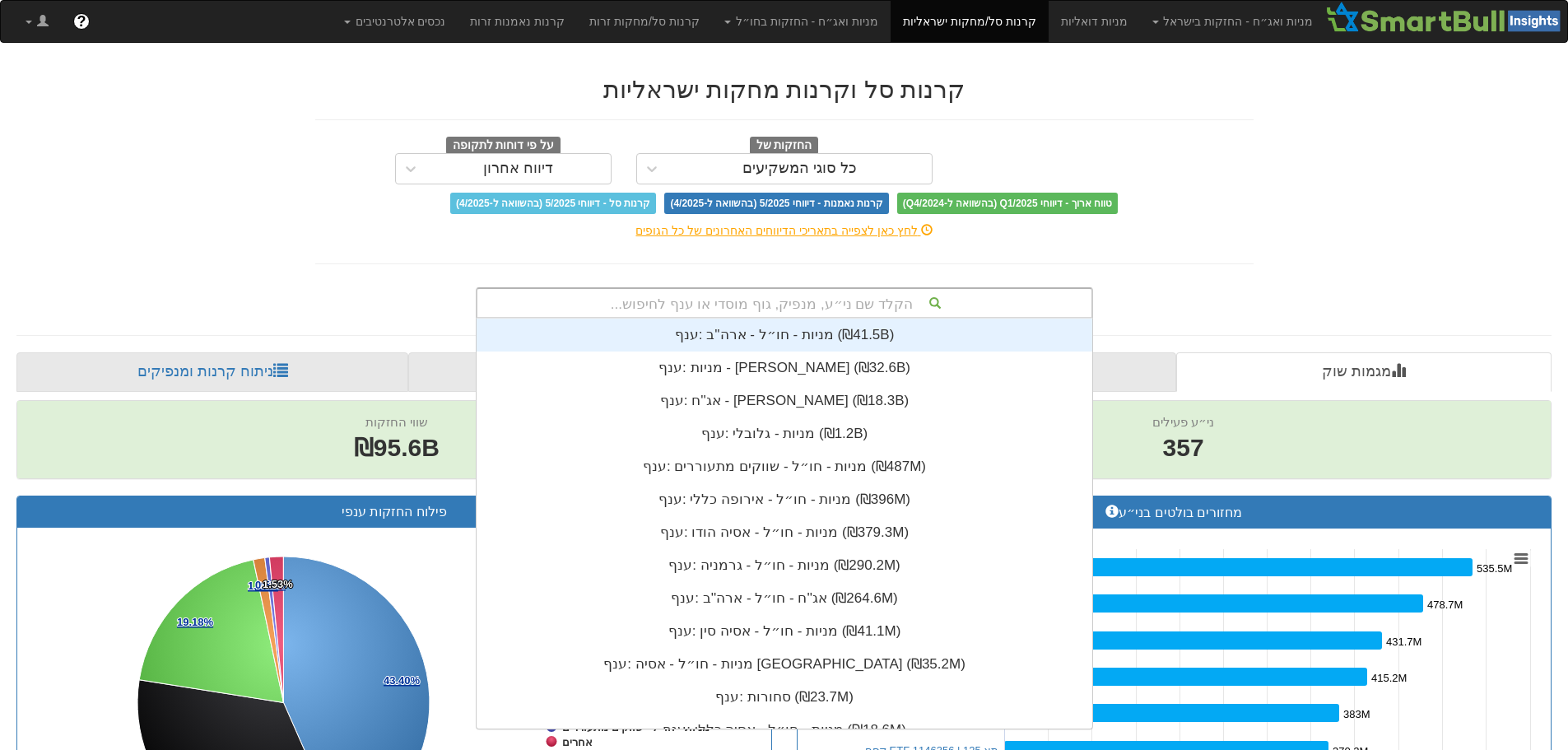
scroll to position [410, 0]
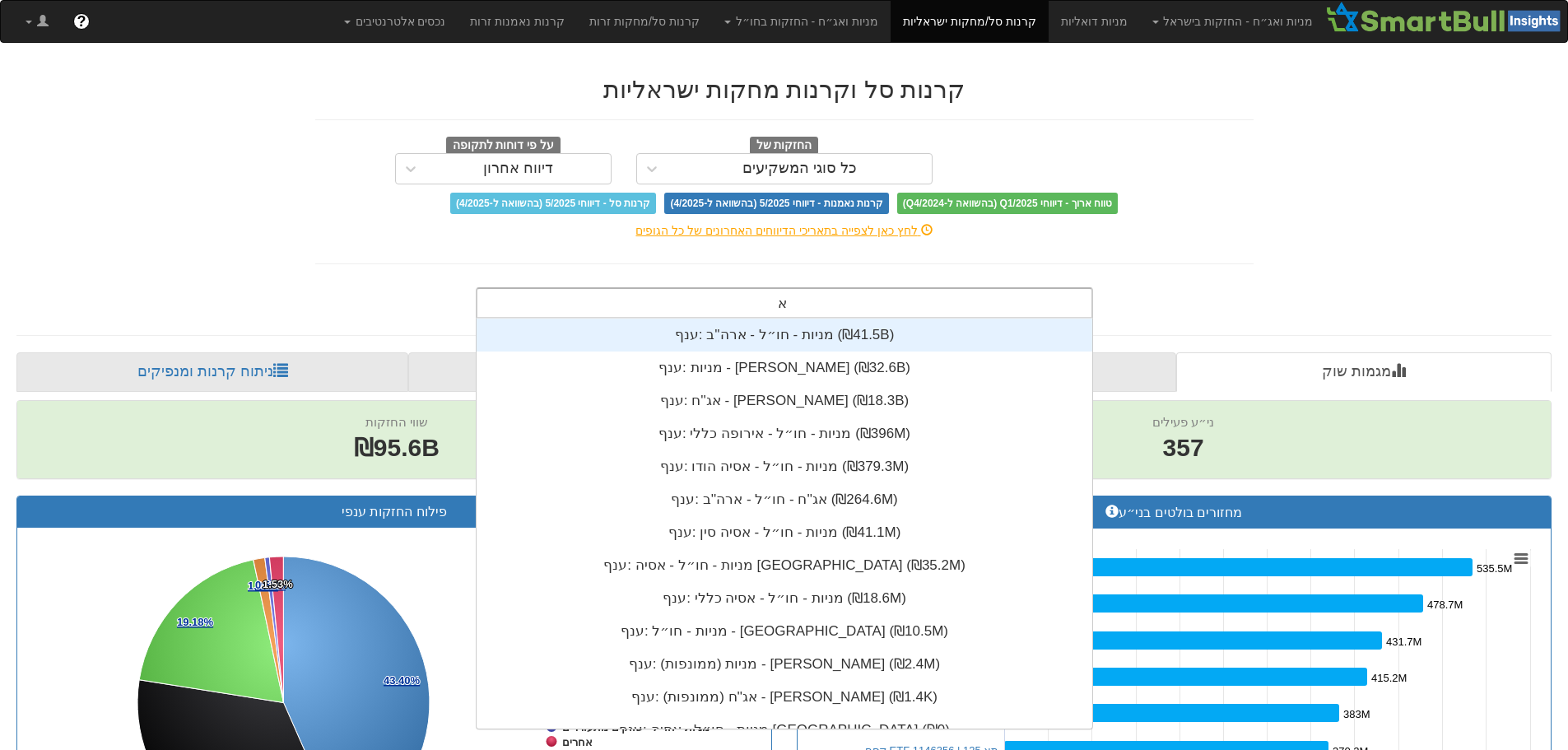
type input "אלטש"
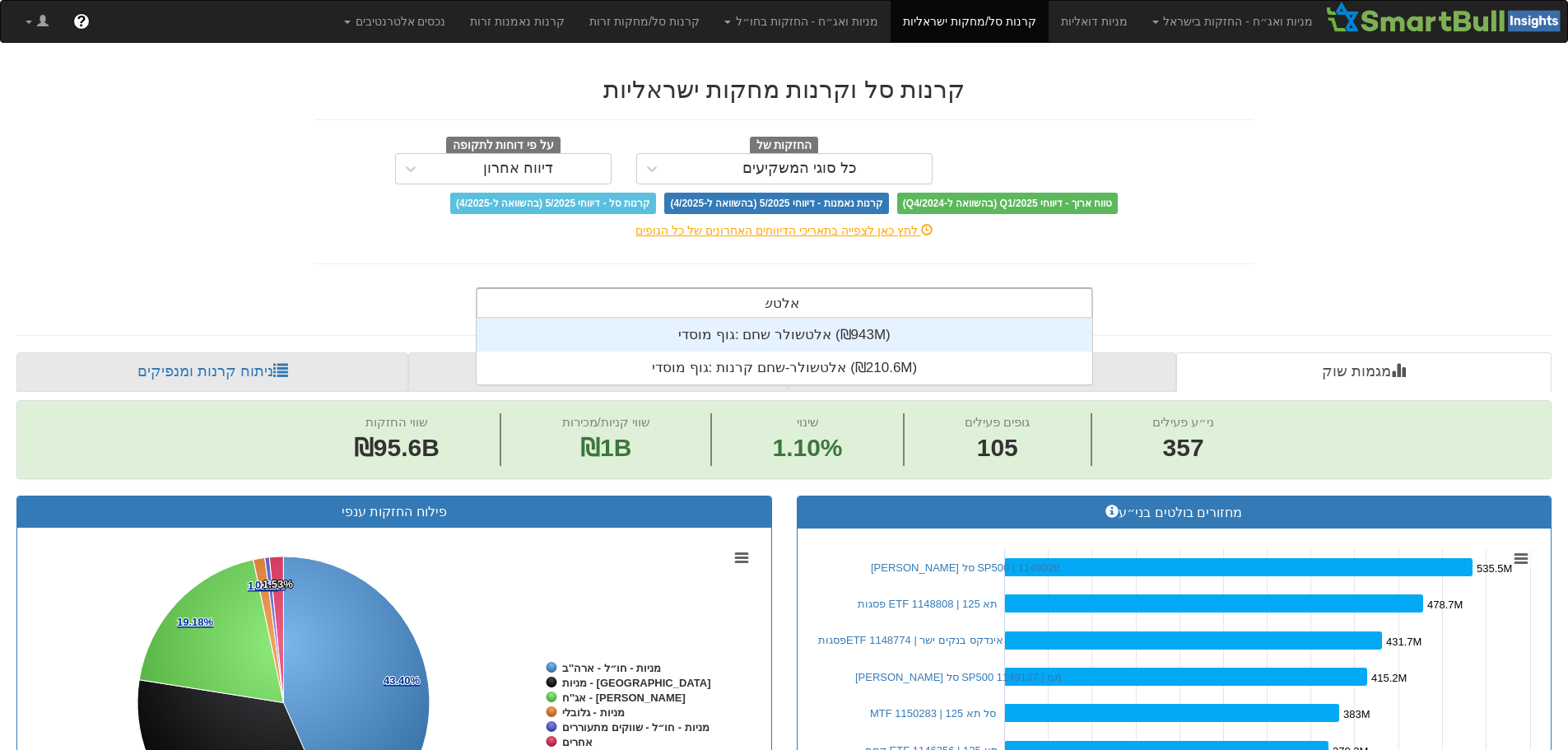
scroll to position [66, 0]
click at [837, 336] on div "גוף מוסדי: ‎אלטשולר שחם ‎(₪943M)‏" at bounding box center [784, 335] width 616 height 33
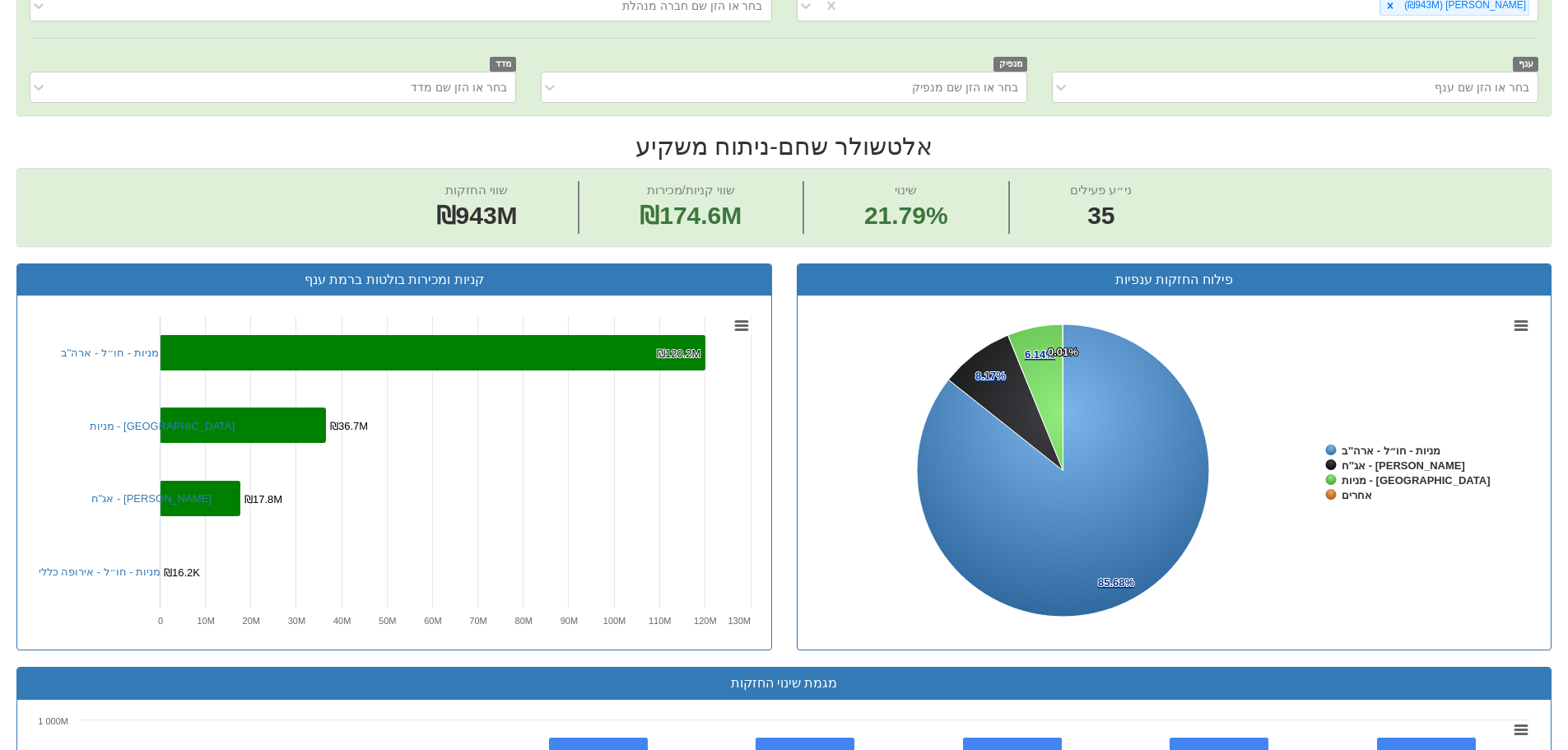
scroll to position [411, 0]
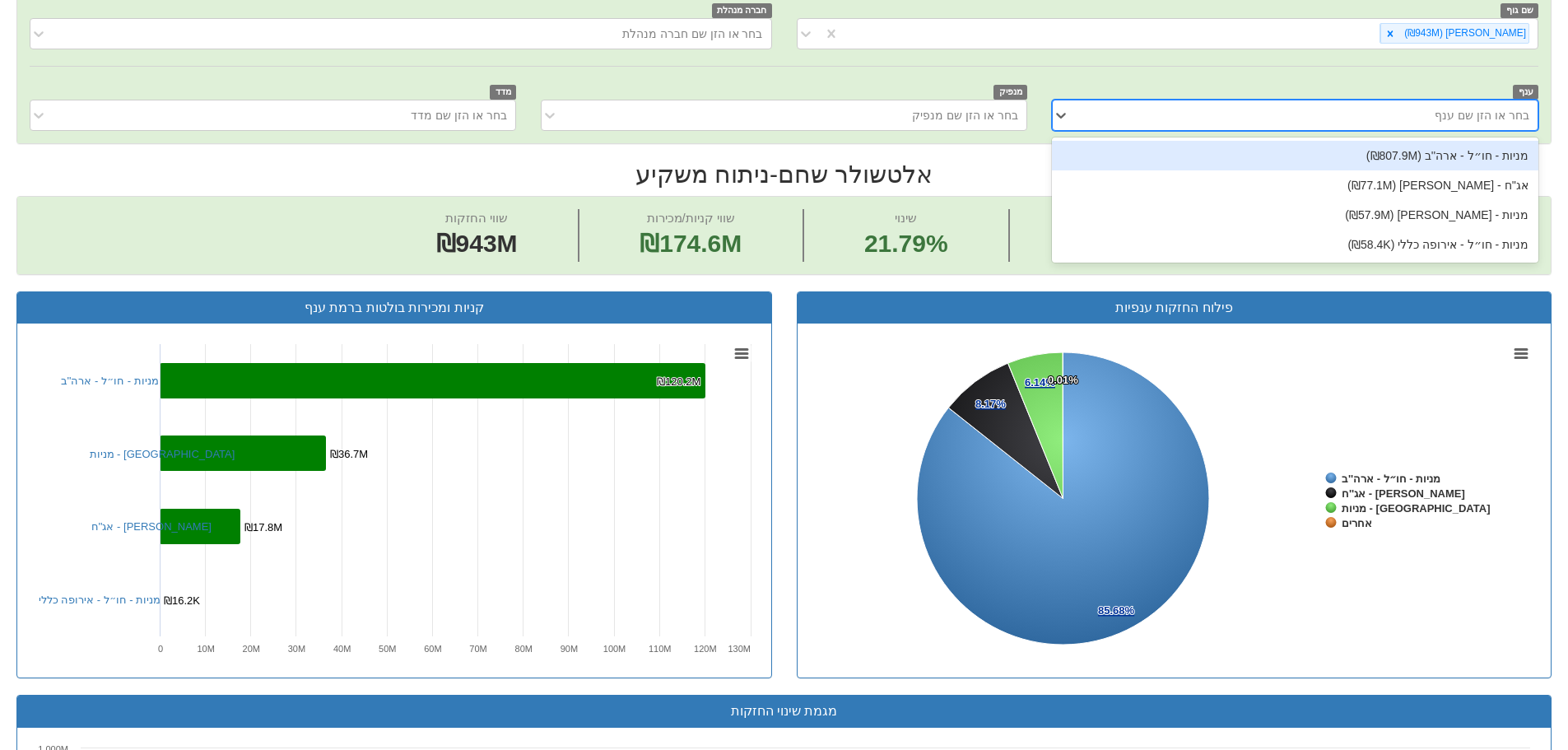
click at [1321, 123] on div "בחר או הזן שם ענף" at bounding box center [1307, 116] width 459 height 26
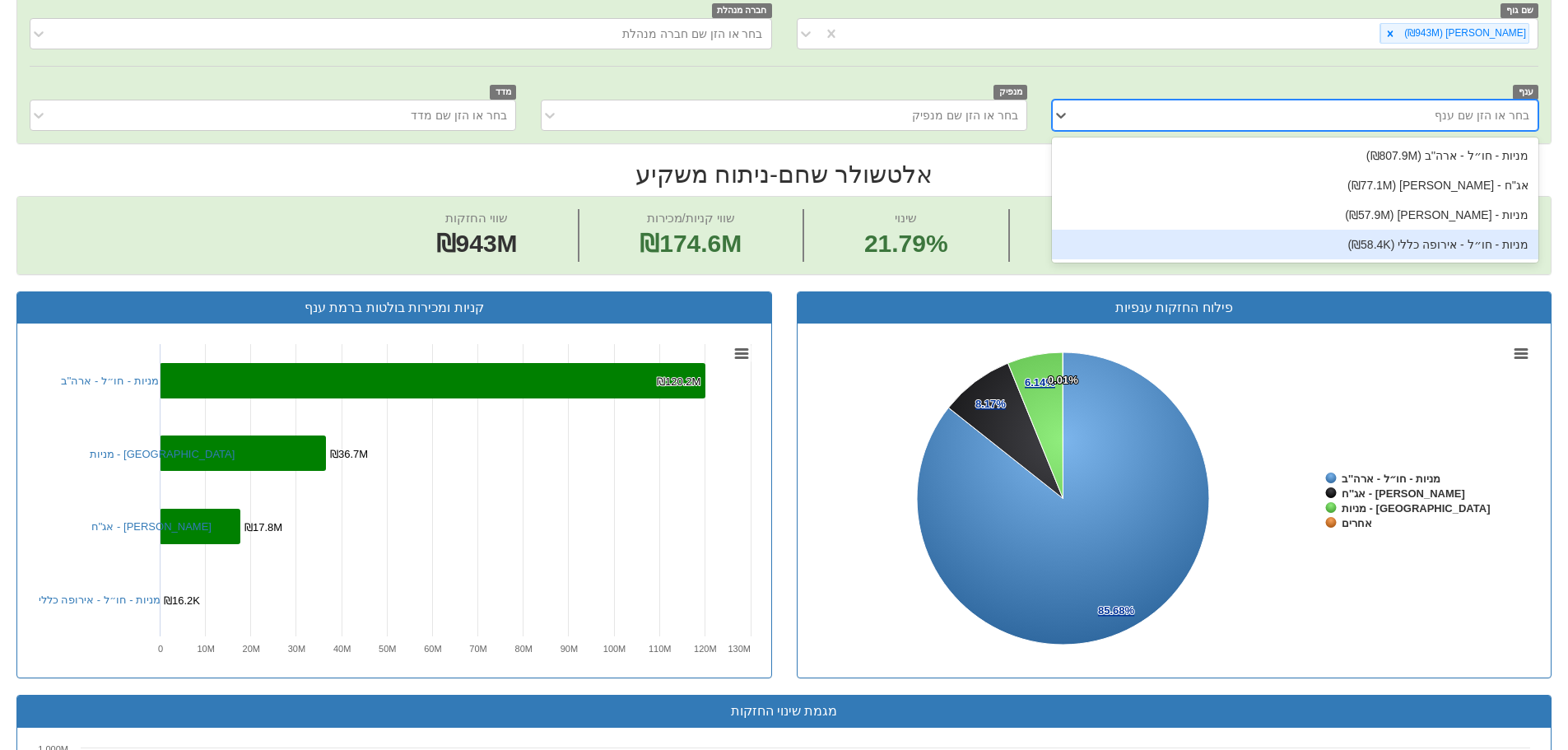
click at [1247, 399] on rect at bounding box center [1175, 500] width 729 height 330
click at [129, 458] on link "מניות - ישראל" at bounding box center [162, 454] width 145 height 12
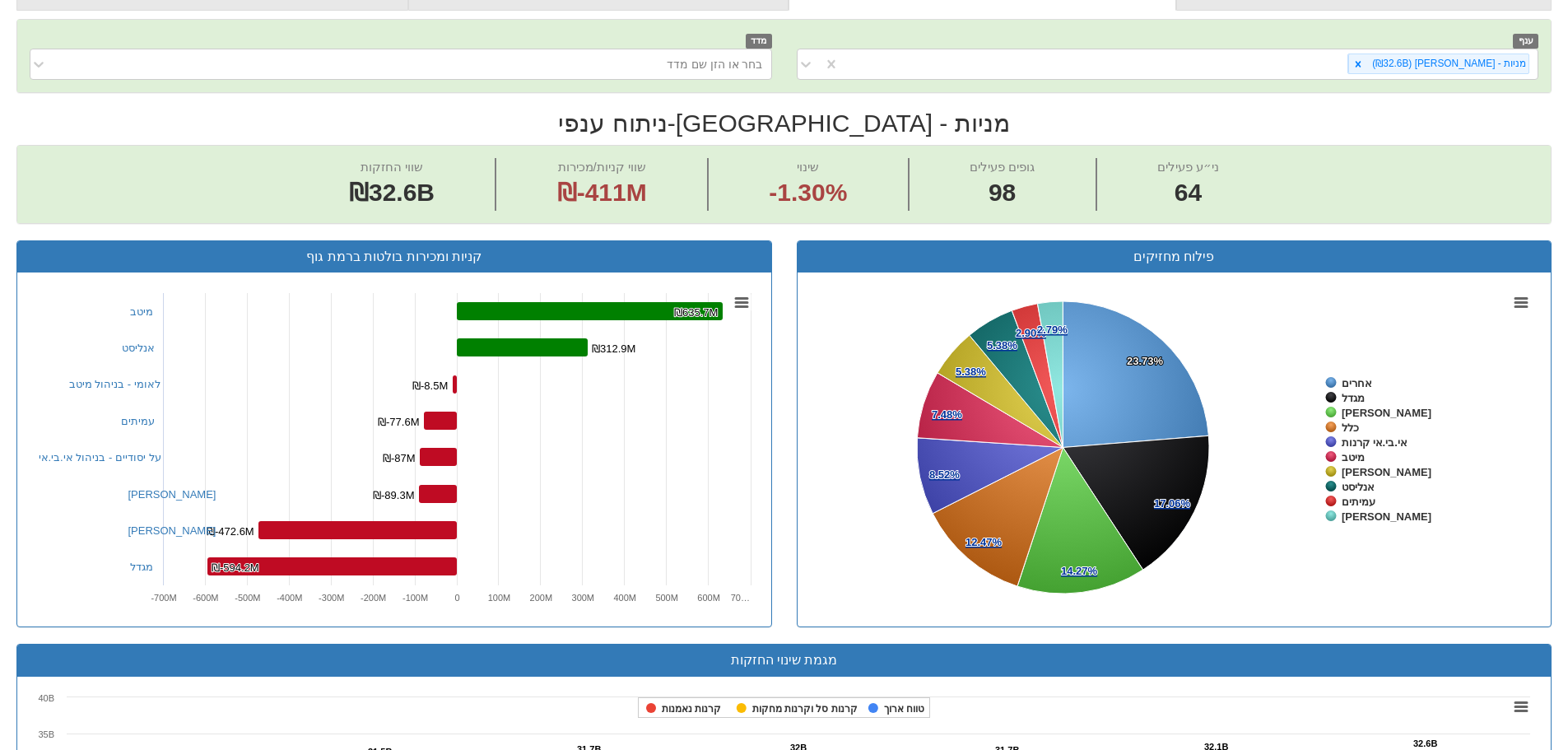
scroll to position [247, 0]
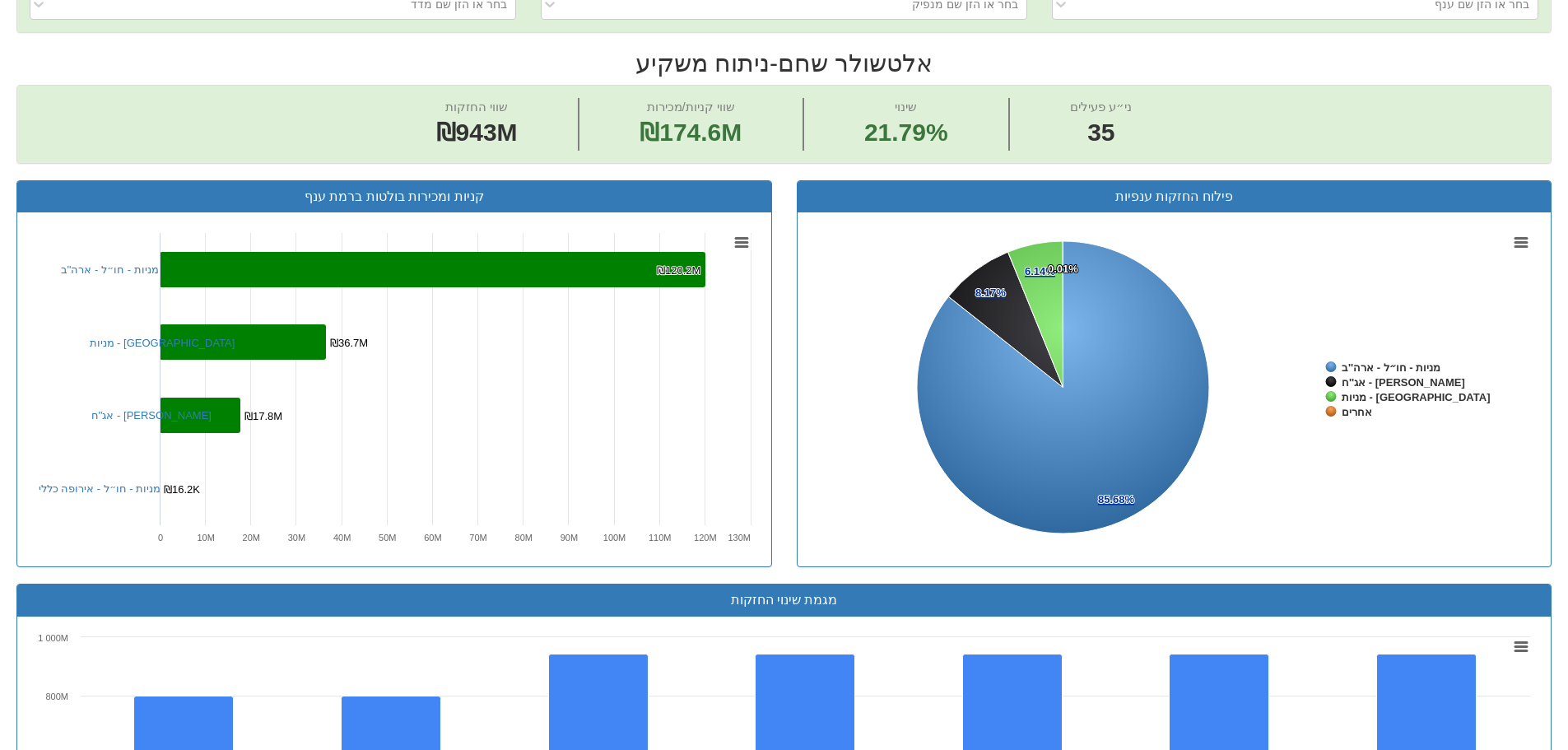
scroll to position [494, 0]
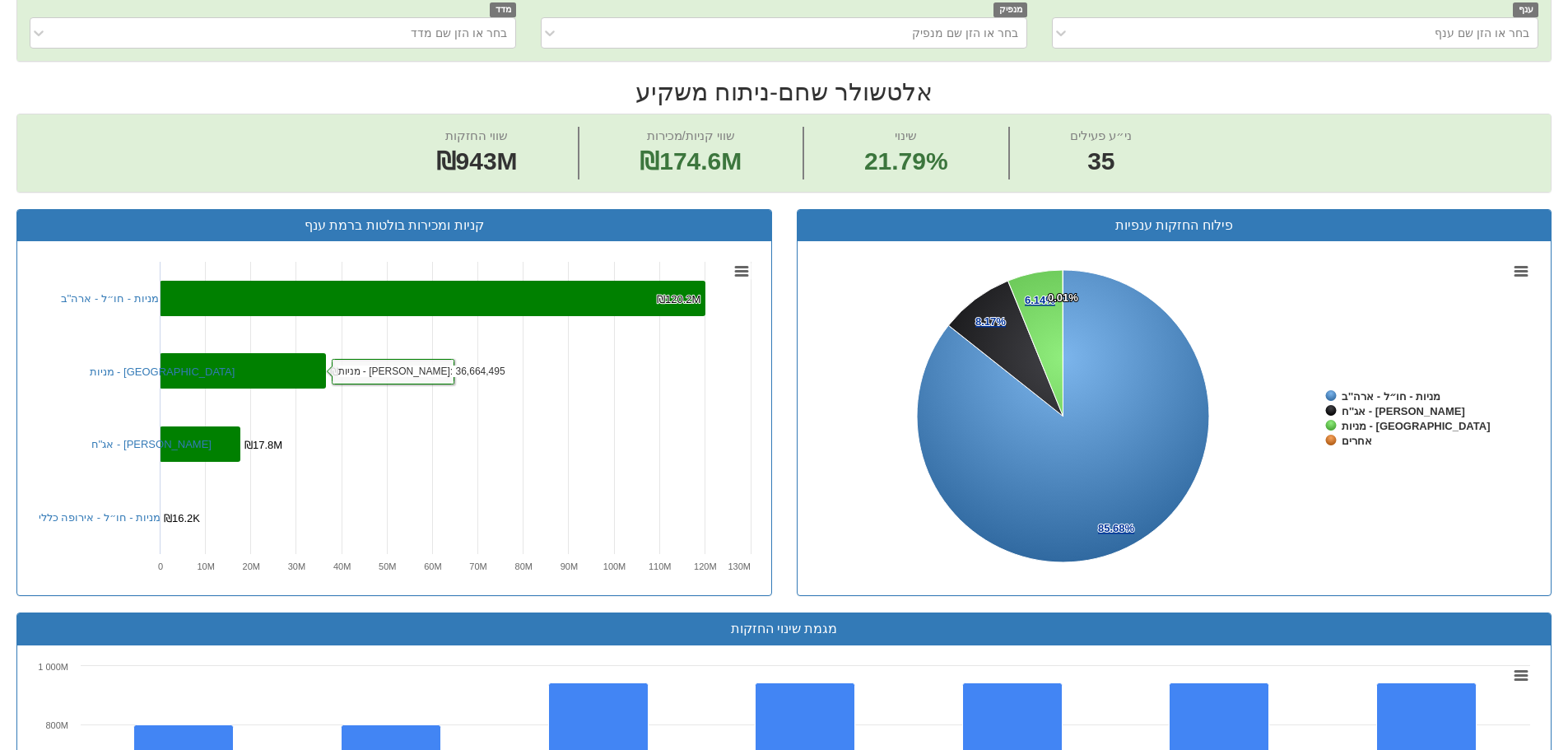
click at [212, 364] on rect at bounding box center [242, 372] width 166 height 36
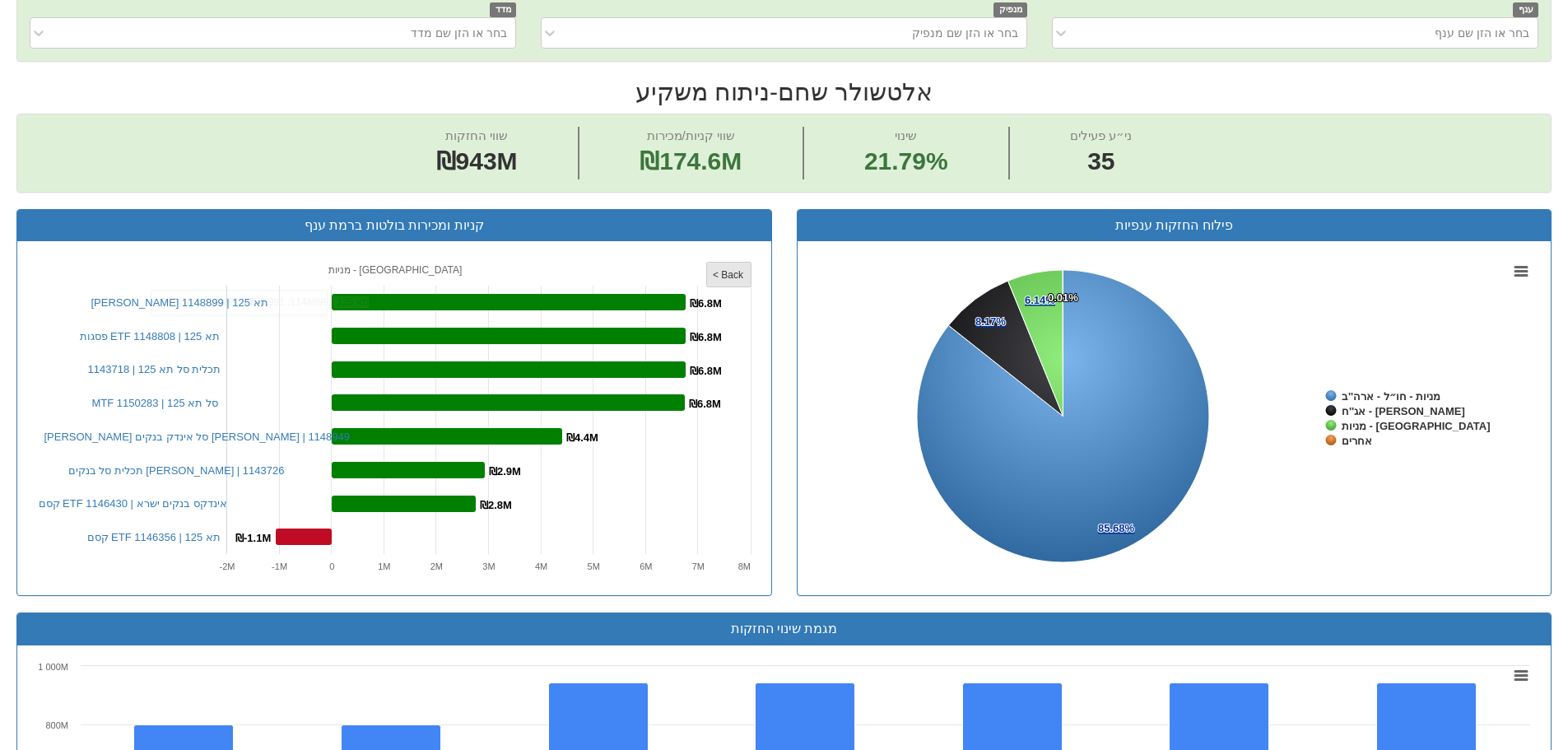
click at [709, 272] on rect at bounding box center [728, 275] width 45 height 25
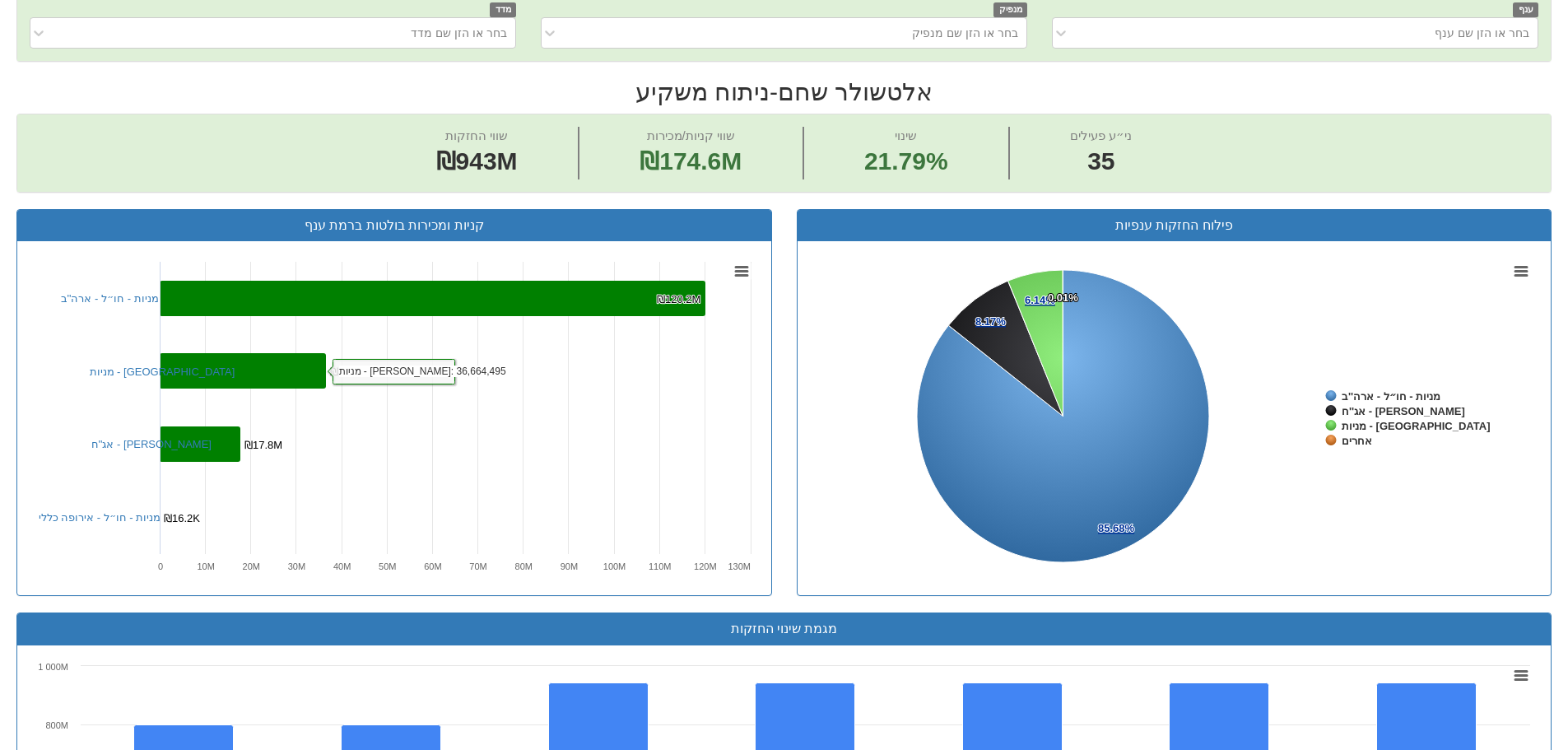
click at [270, 369] on rect at bounding box center [242, 372] width 166 height 36
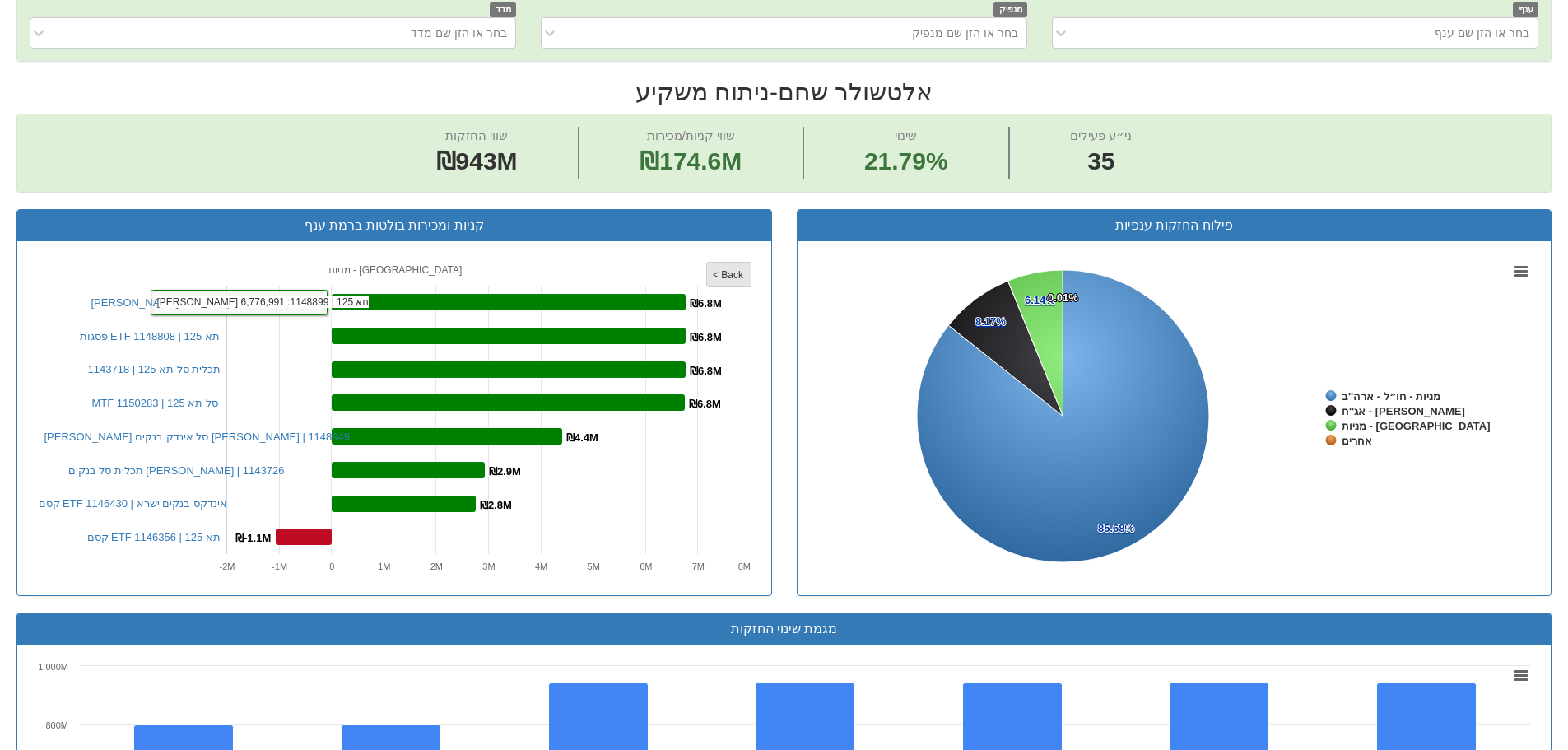
click at [745, 274] on rect at bounding box center [728, 275] width 45 height 25
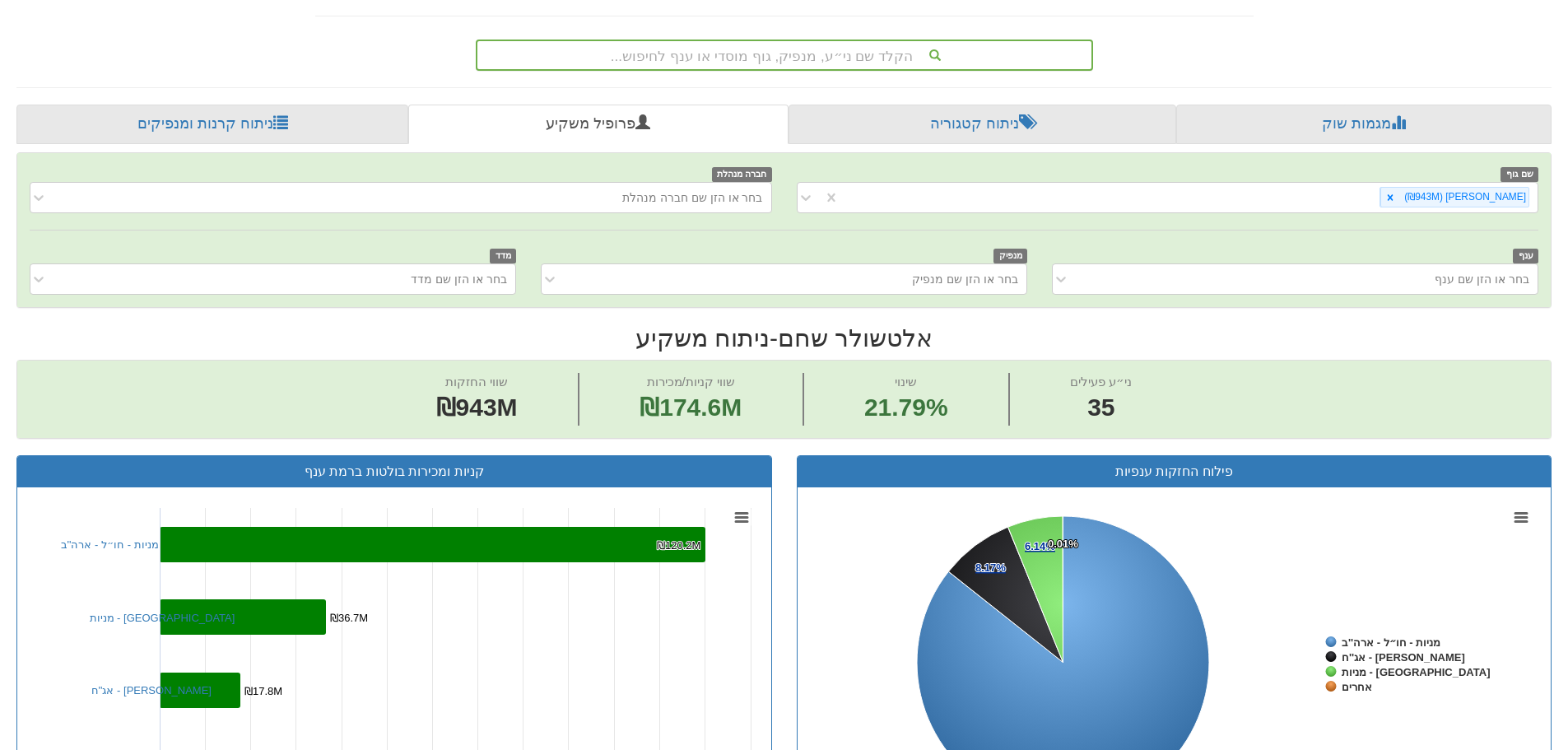
scroll to position [247, 0]
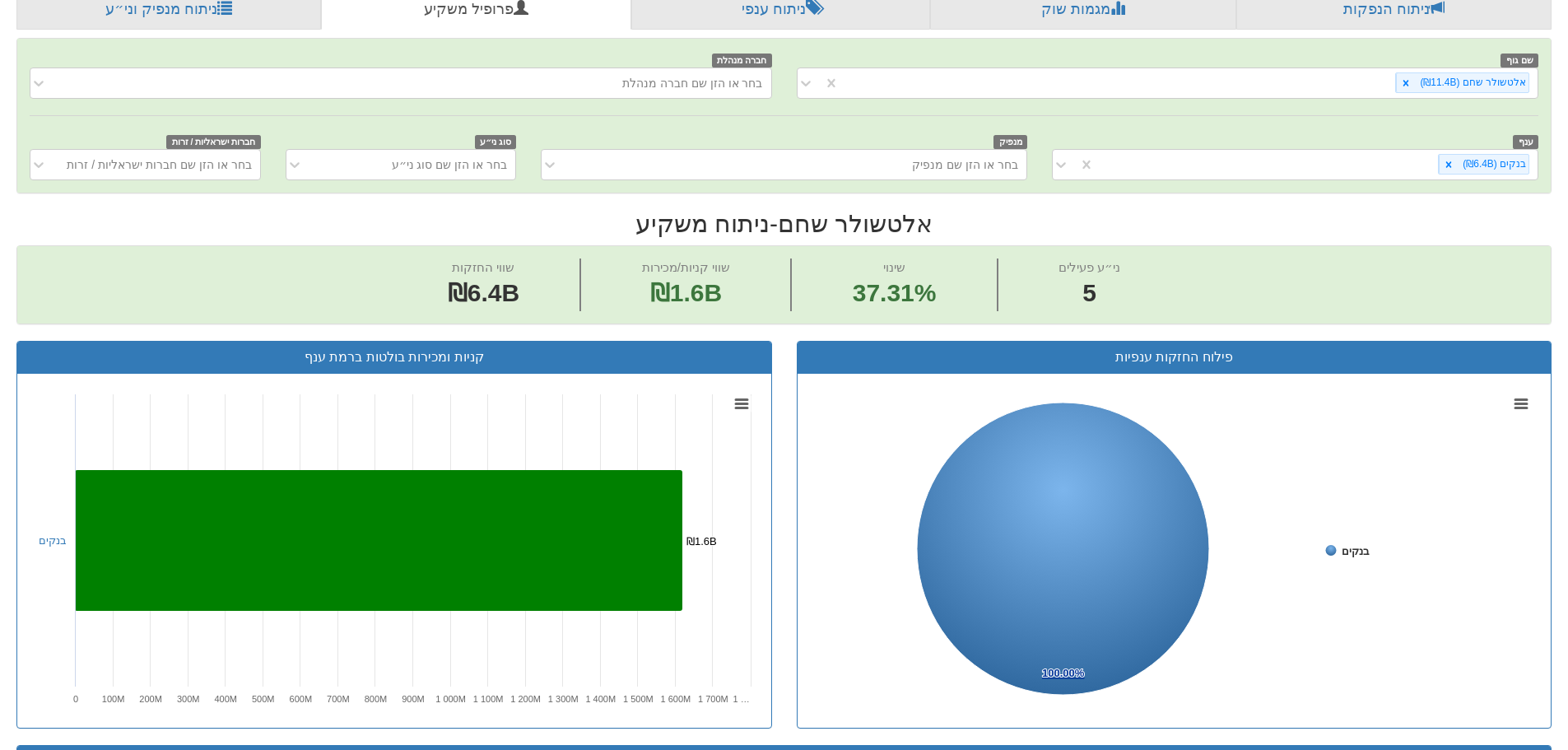
scroll to position [411, 0]
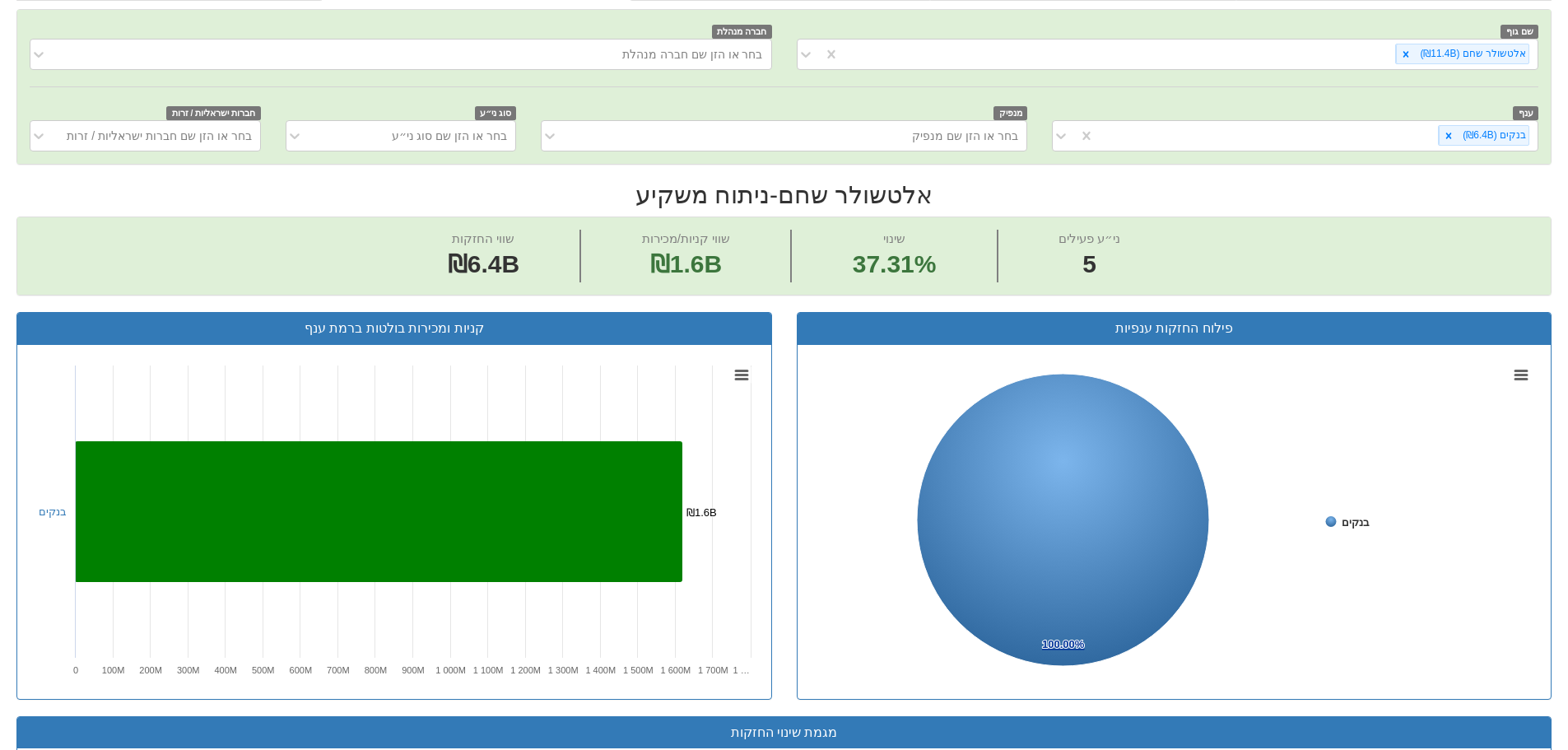
click at [870, 269] on span "37.31%" at bounding box center [895, 265] width 84 height 36
click at [925, 270] on span "37.31%" at bounding box center [895, 265] width 84 height 36
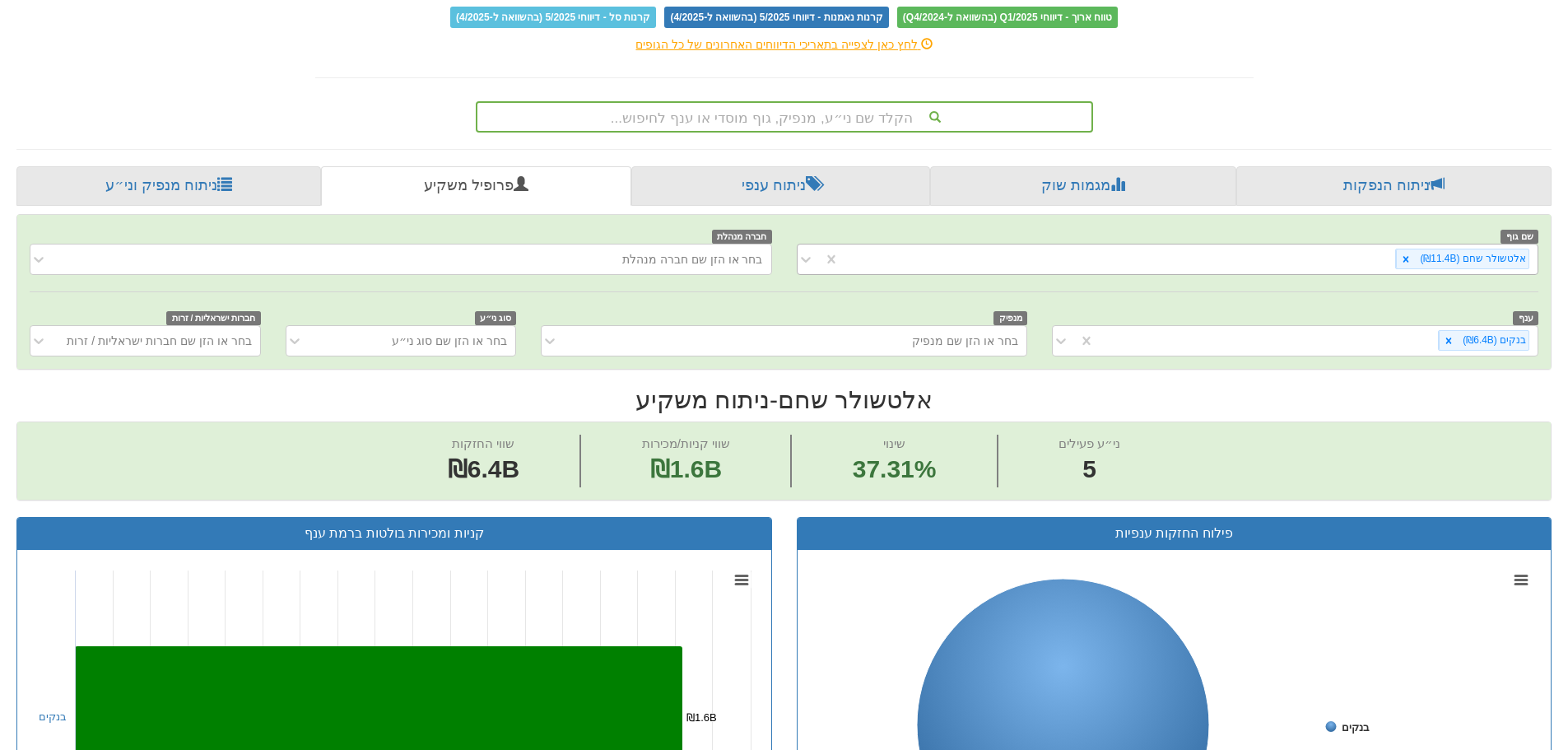
scroll to position [164, 0]
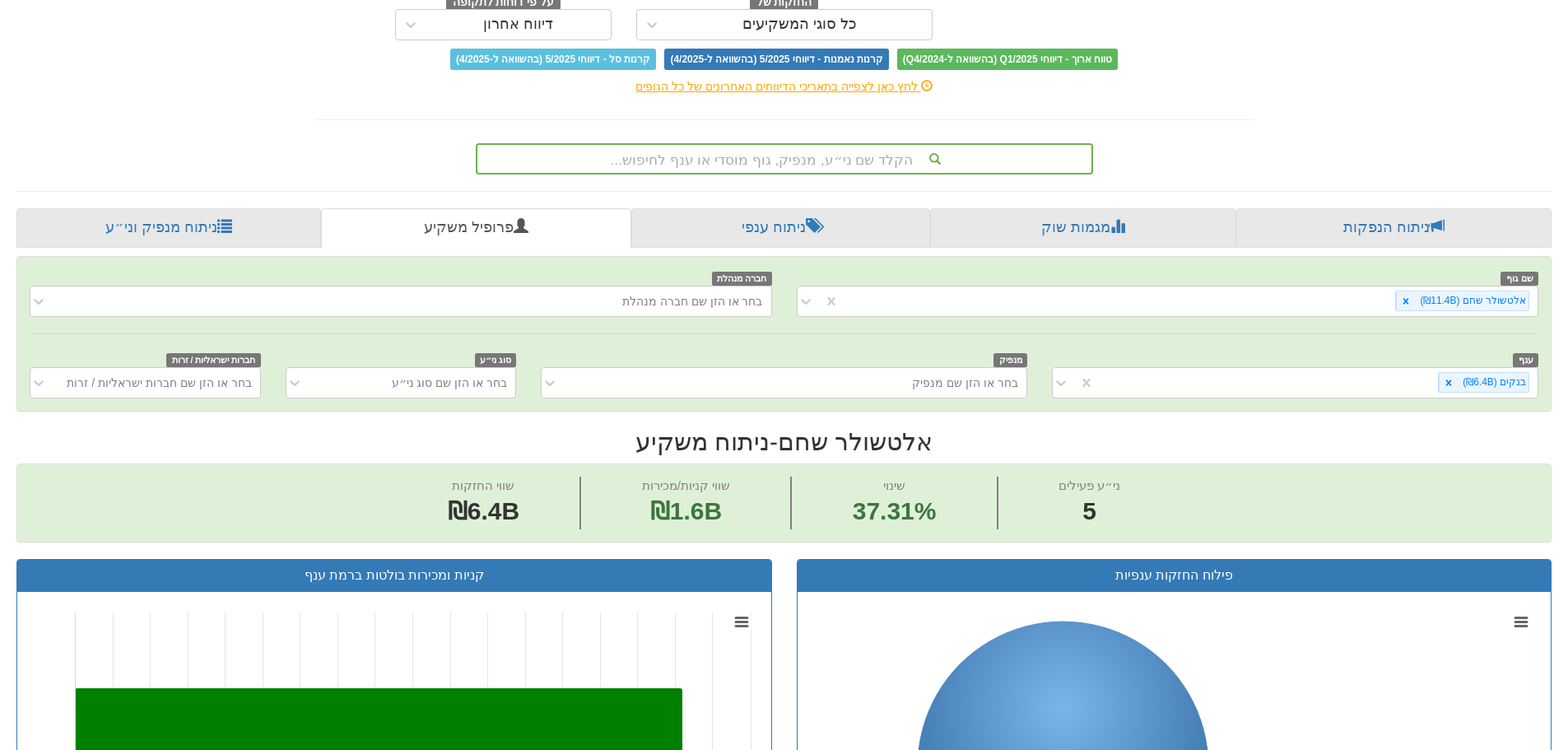
click at [883, 512] on span "37.31%" at bounding box center [895, 512] width 84 height 36
click at [881, 511] on span "37.31%" at bounding box center [895, 512] width 84 height 36
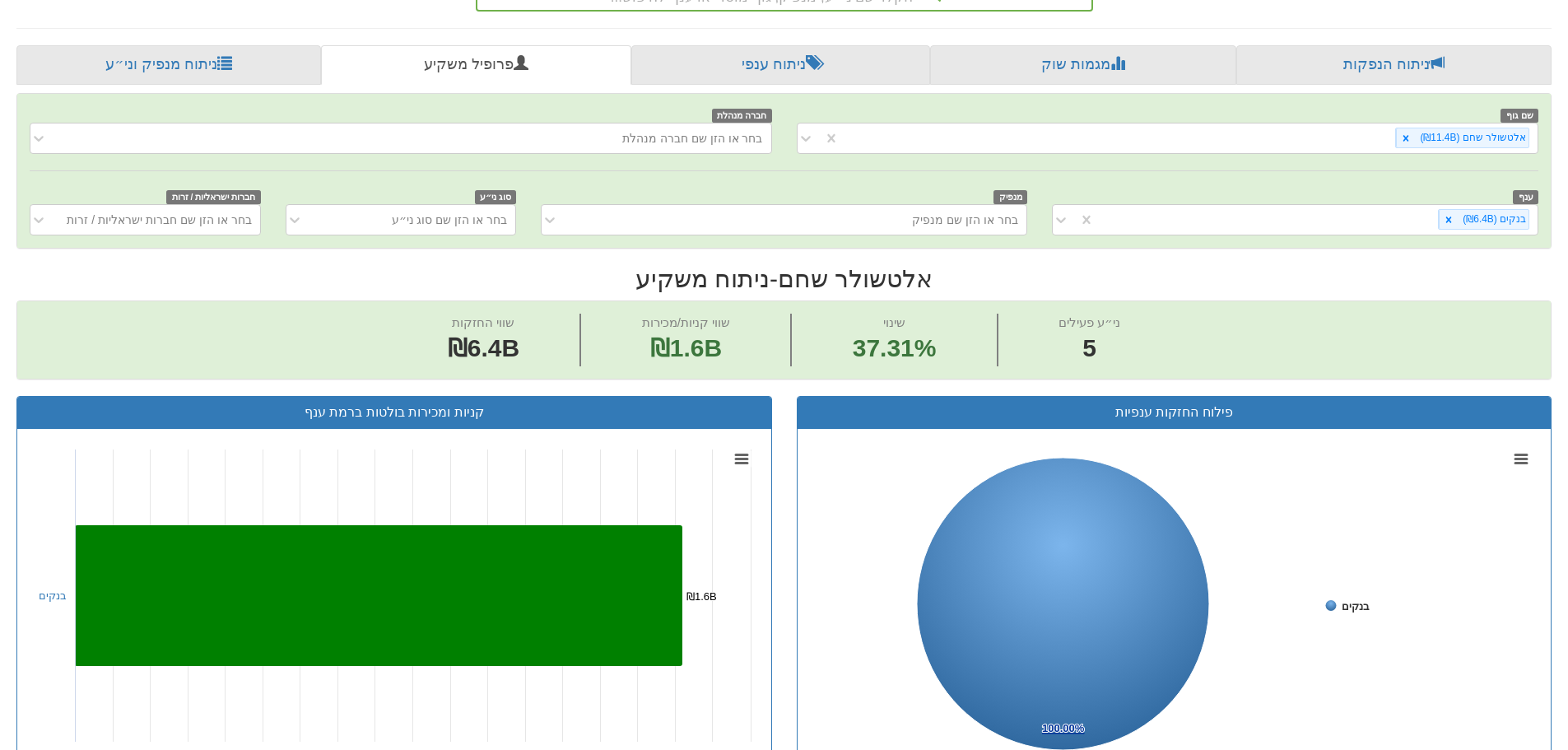
scroll to position [330, 0]
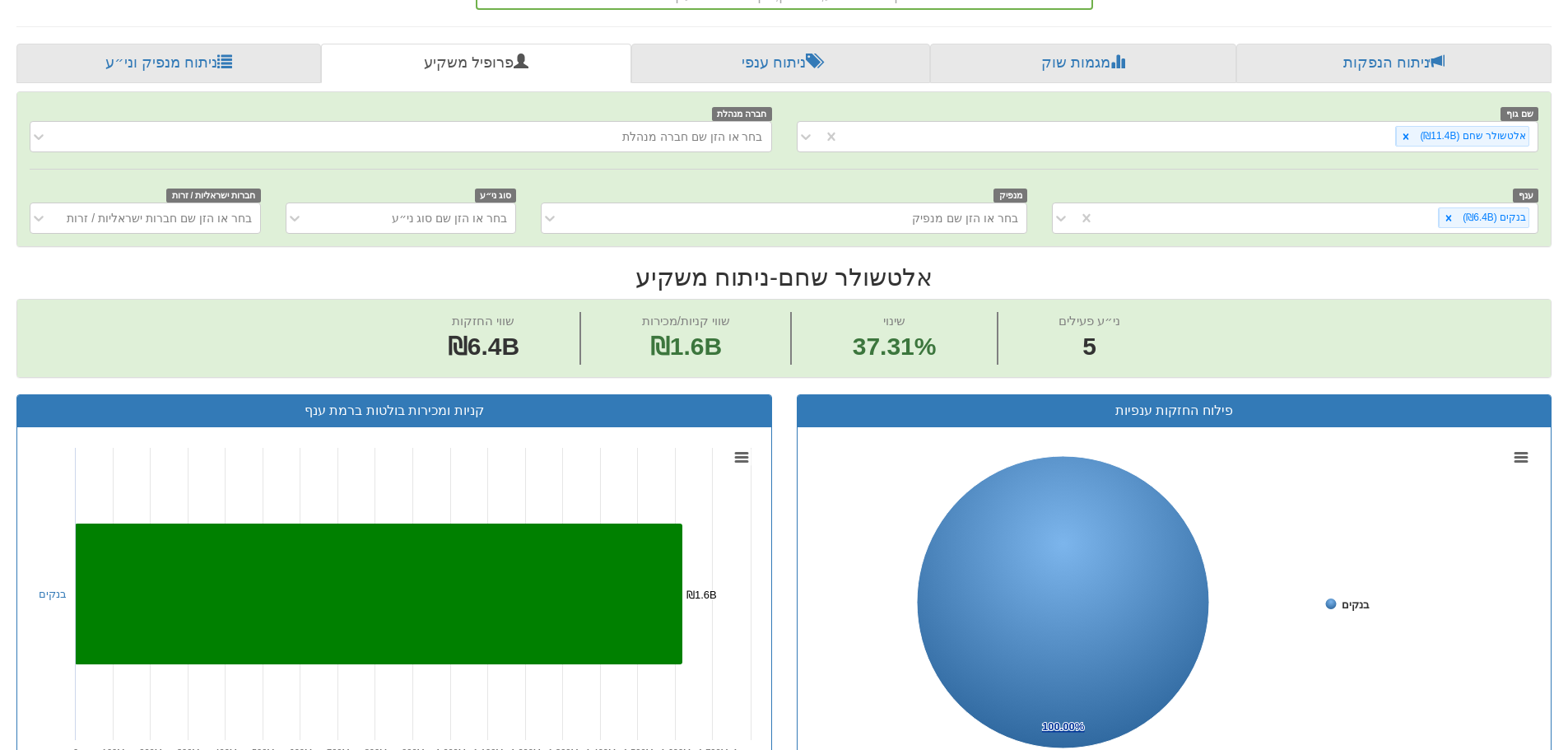
click at [881, 361] on span "37.31%" at bounding box center [895, 348] width 84 height 36
click at [880, 360] on span "37.31%" at bounding box center [895, 348] width 84 height 36
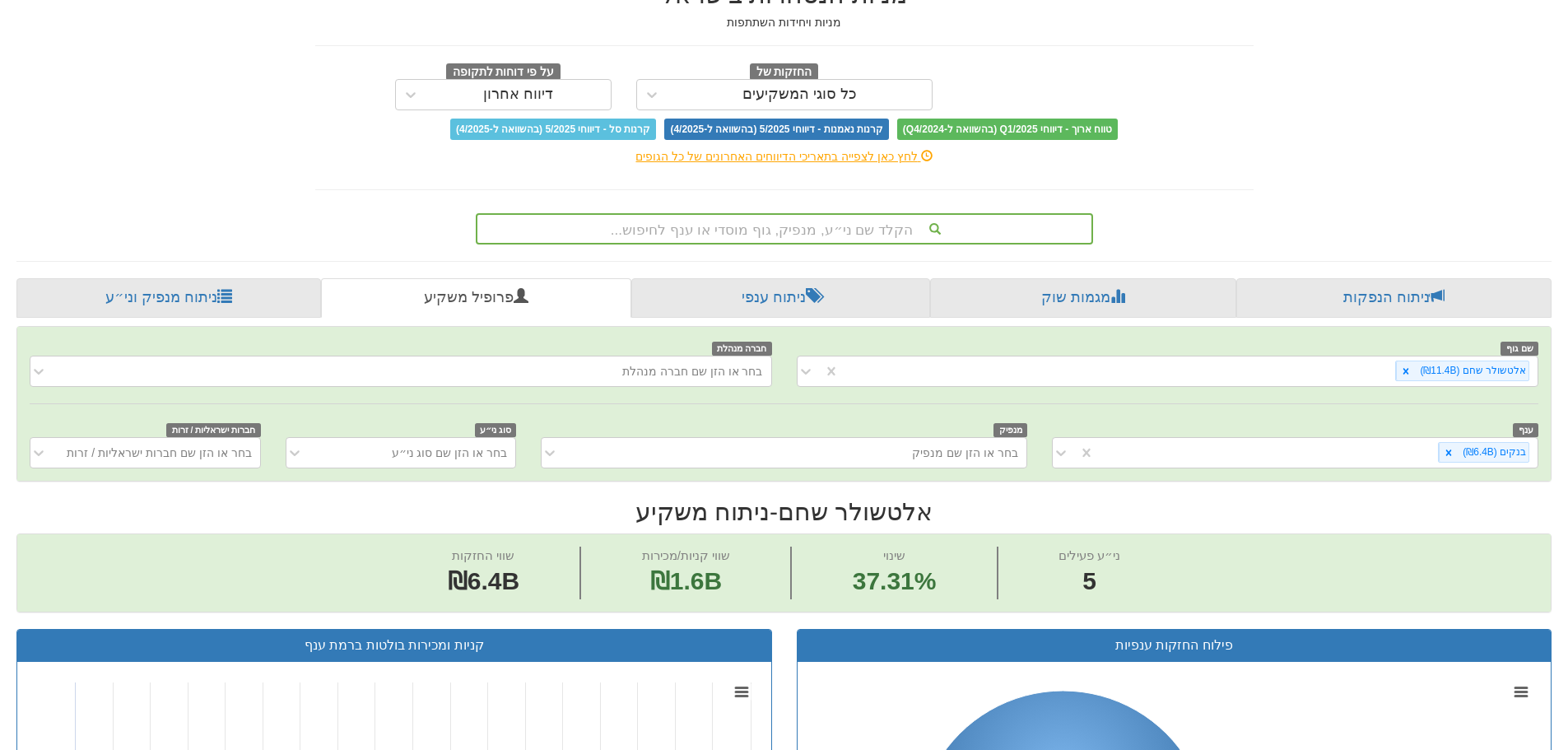
scroll to position [83, 0]
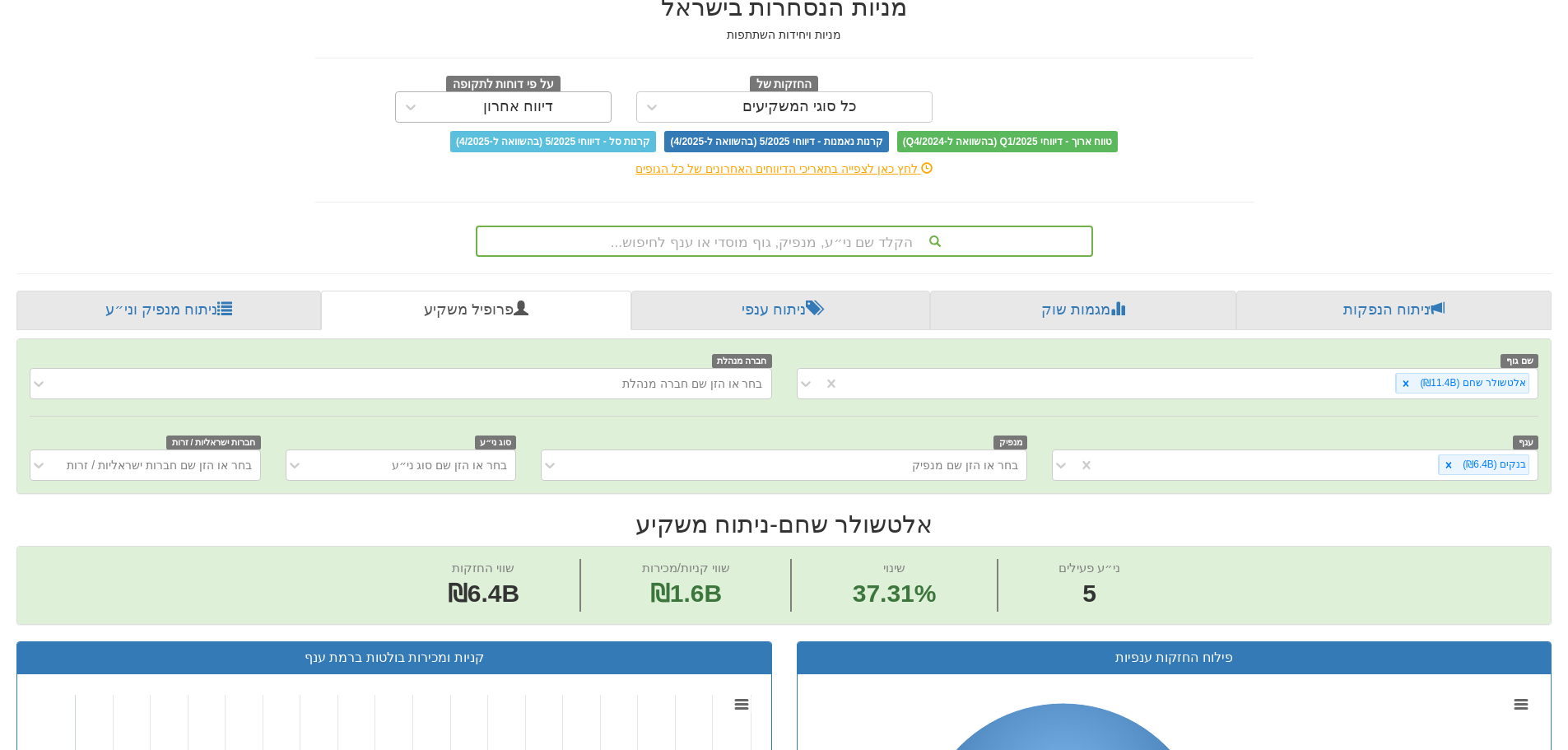
click at [505, 122] on div "דיווח אחרון" at bounding box center [503, 107] width 216 height 31
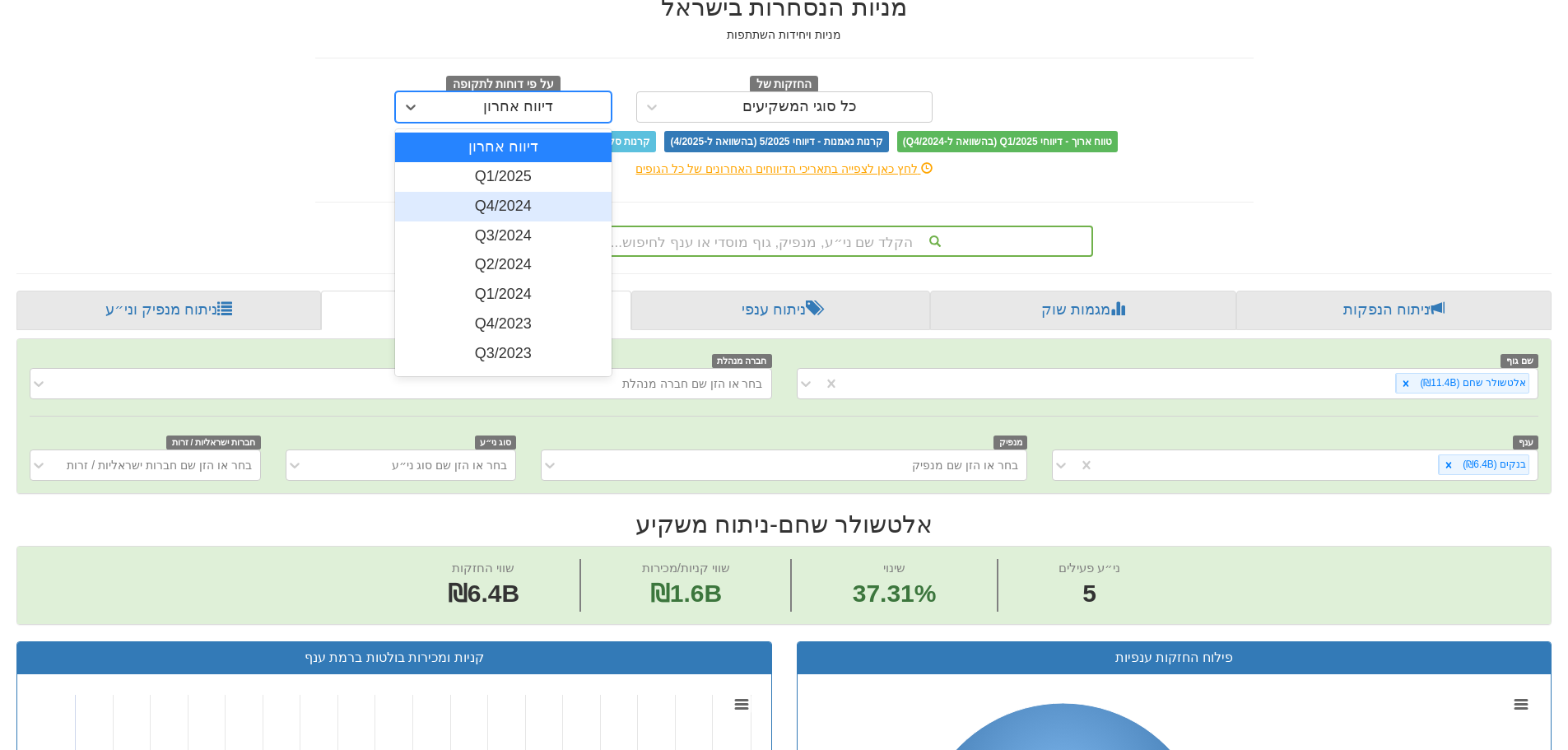
click at [528, 197] on div "Q4/2024" at bounding box center [503, 207] width 216 height 30
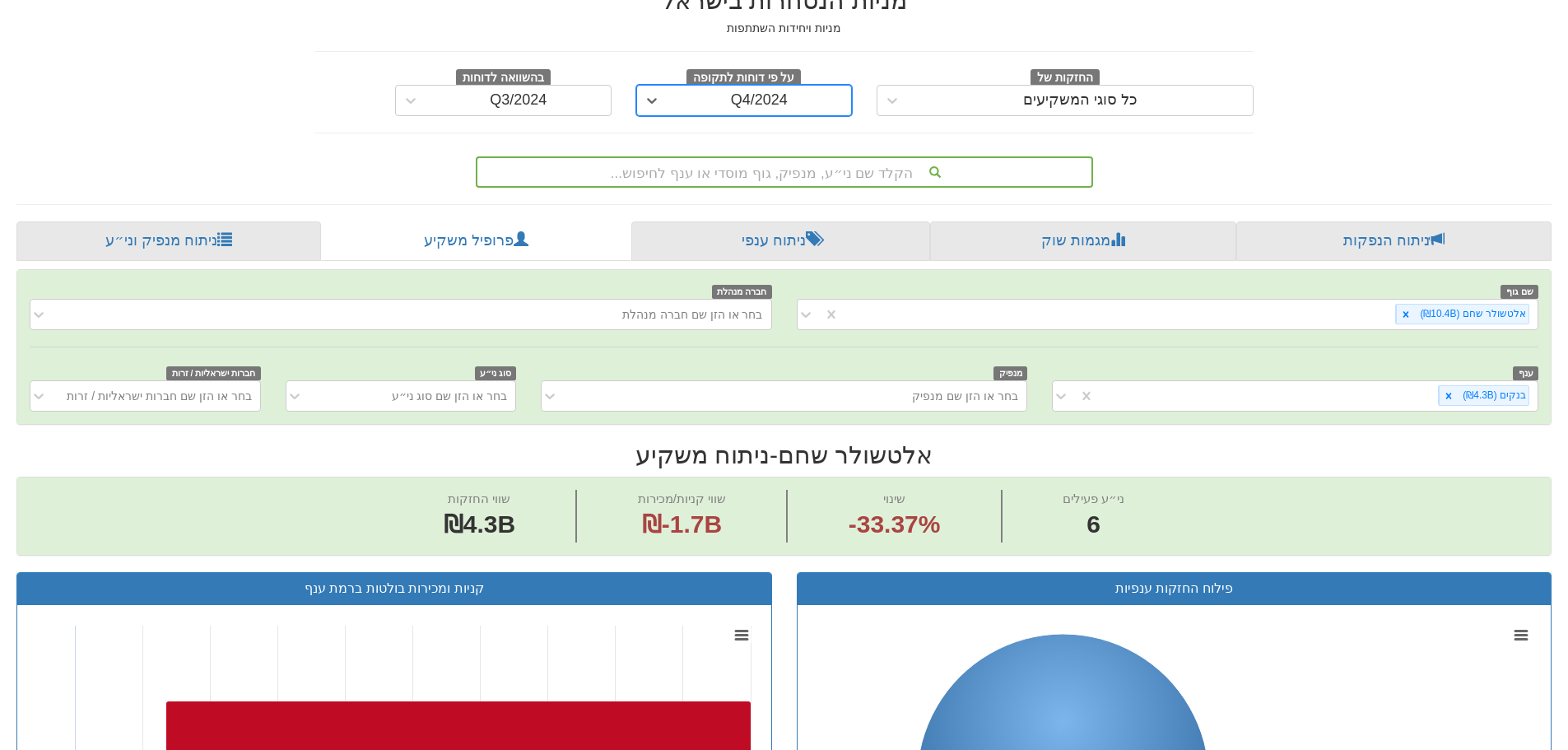
scroll to position [83, 0]
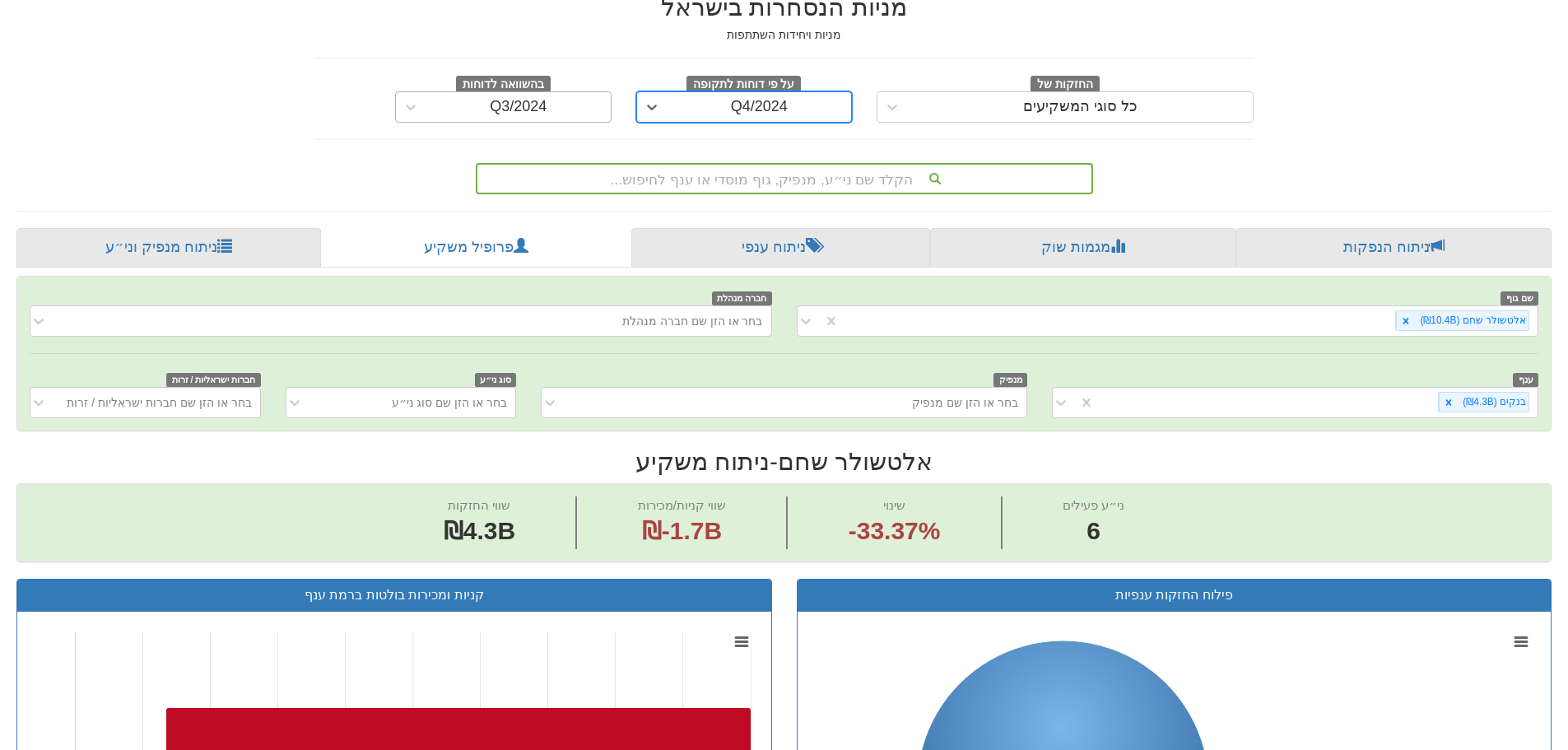
click at [516, 112] on div "Q3/2024" at bounding box center [518, 107] width 57 height 17
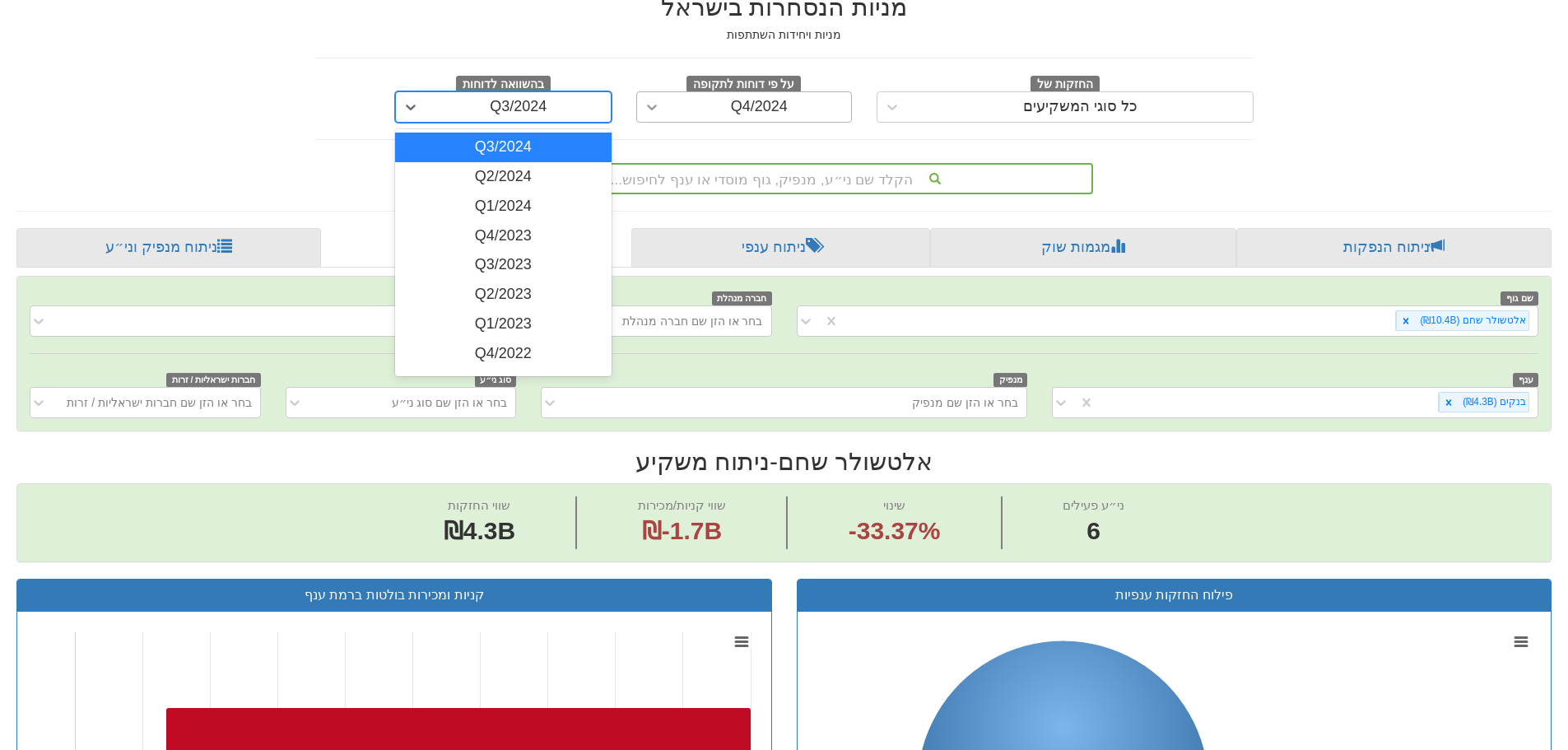
click at [660, 117] on div at bounding box center [652, 108] width 30 height 30
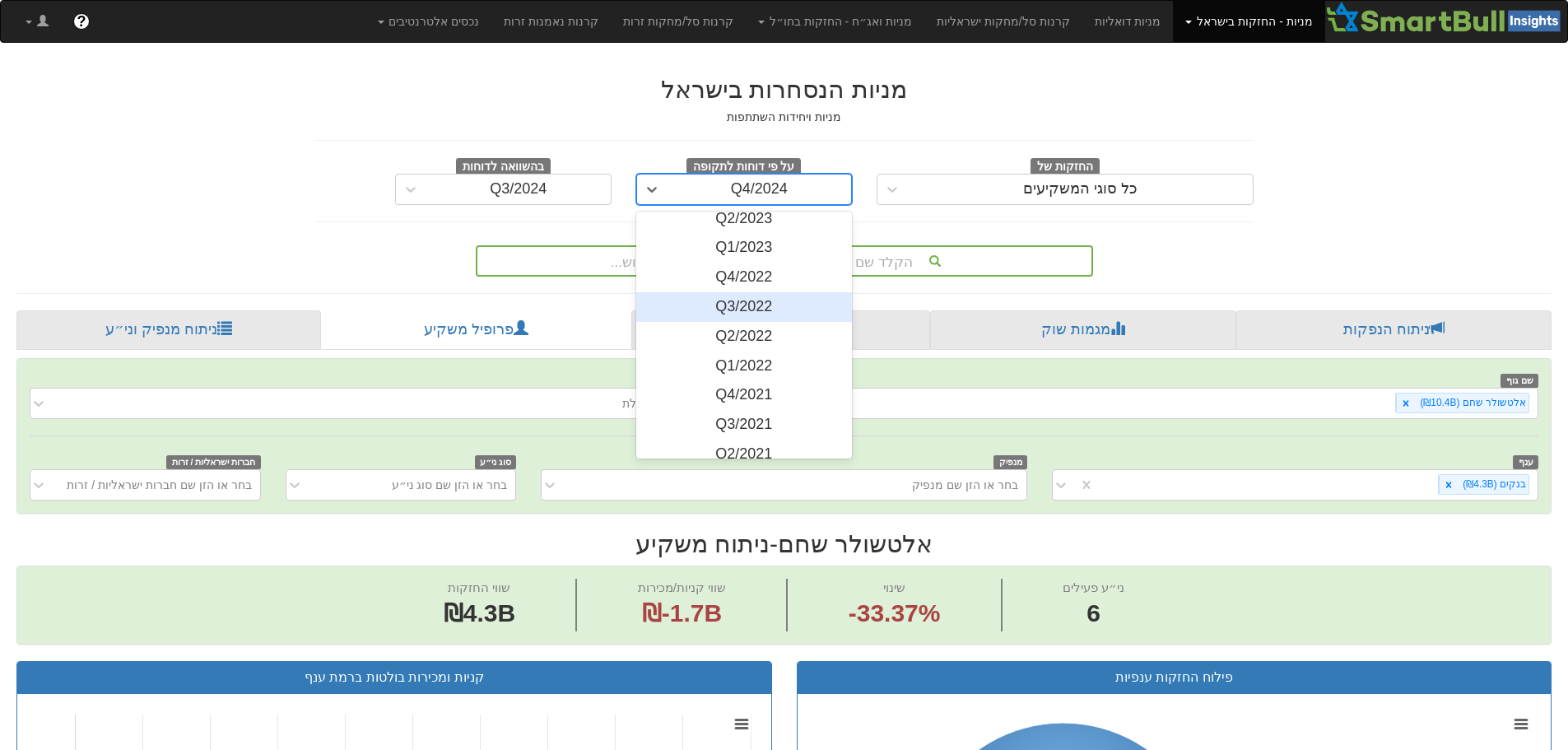
scroll to position [0, 0]
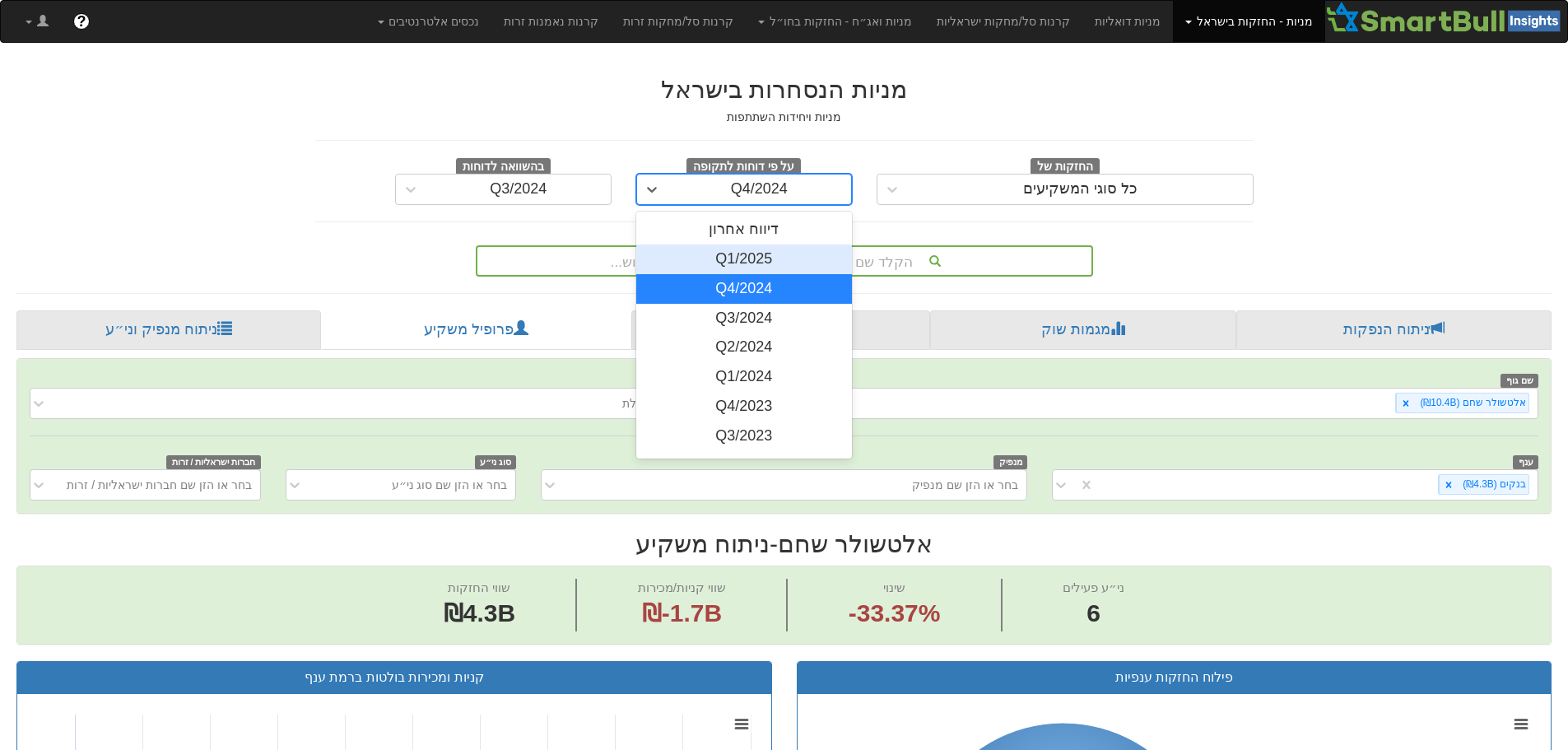
click at [768, 257] on div "Q1/2025" at bounding box center [744, 260] width 216 height 30
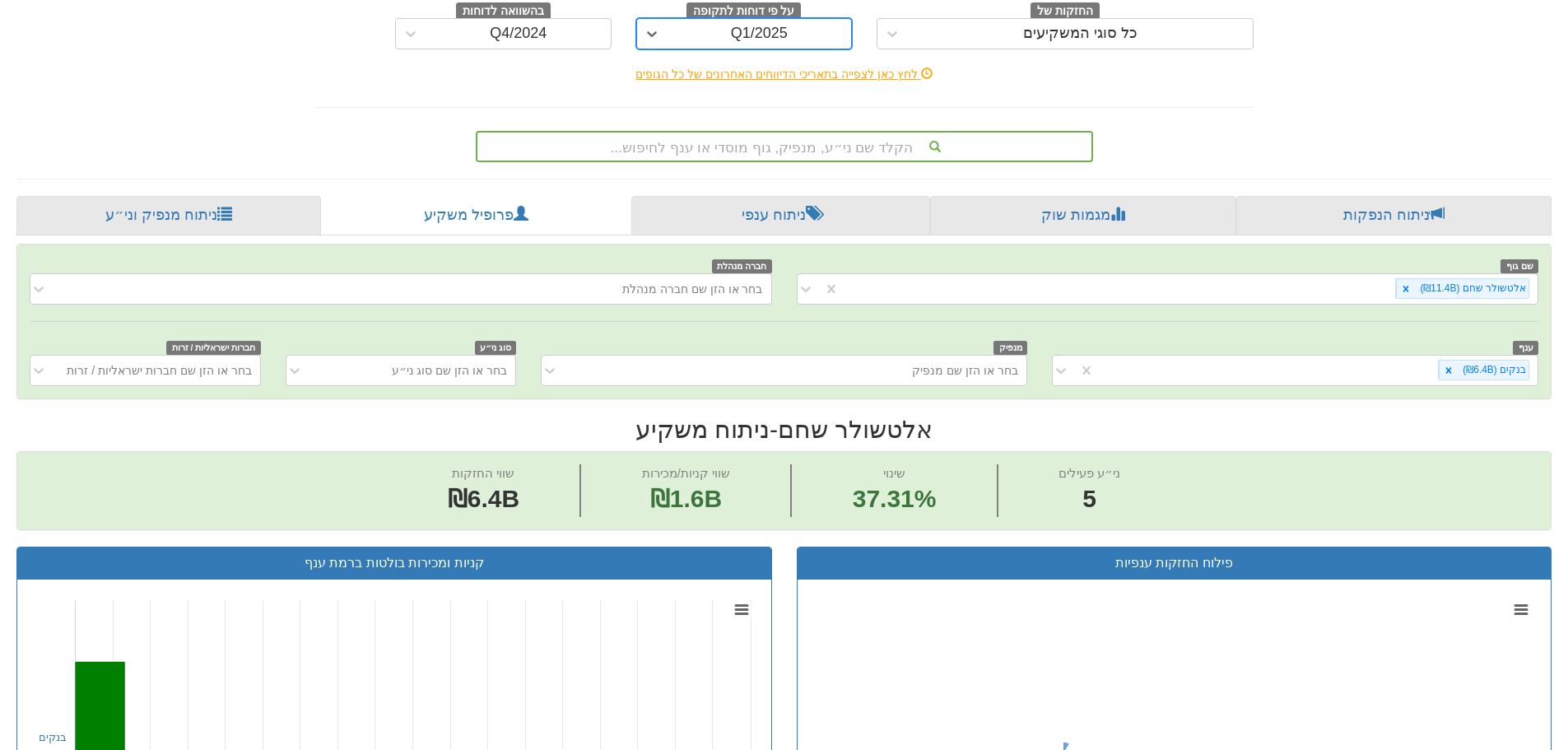
scroll to position [164, 0]
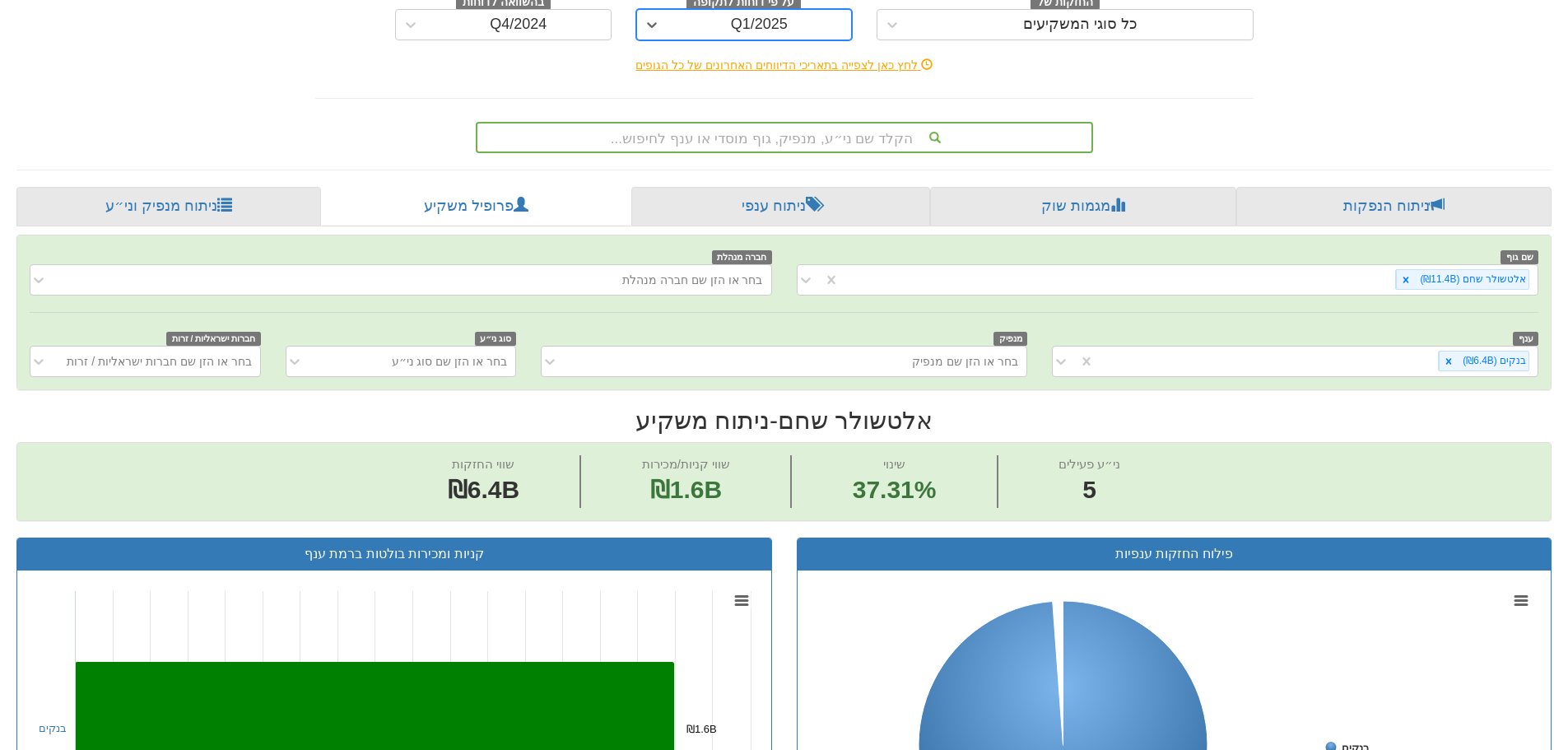
click at [754, 26] on div "Q1/2025" at bounding box center [759, 25] width 57 height 17
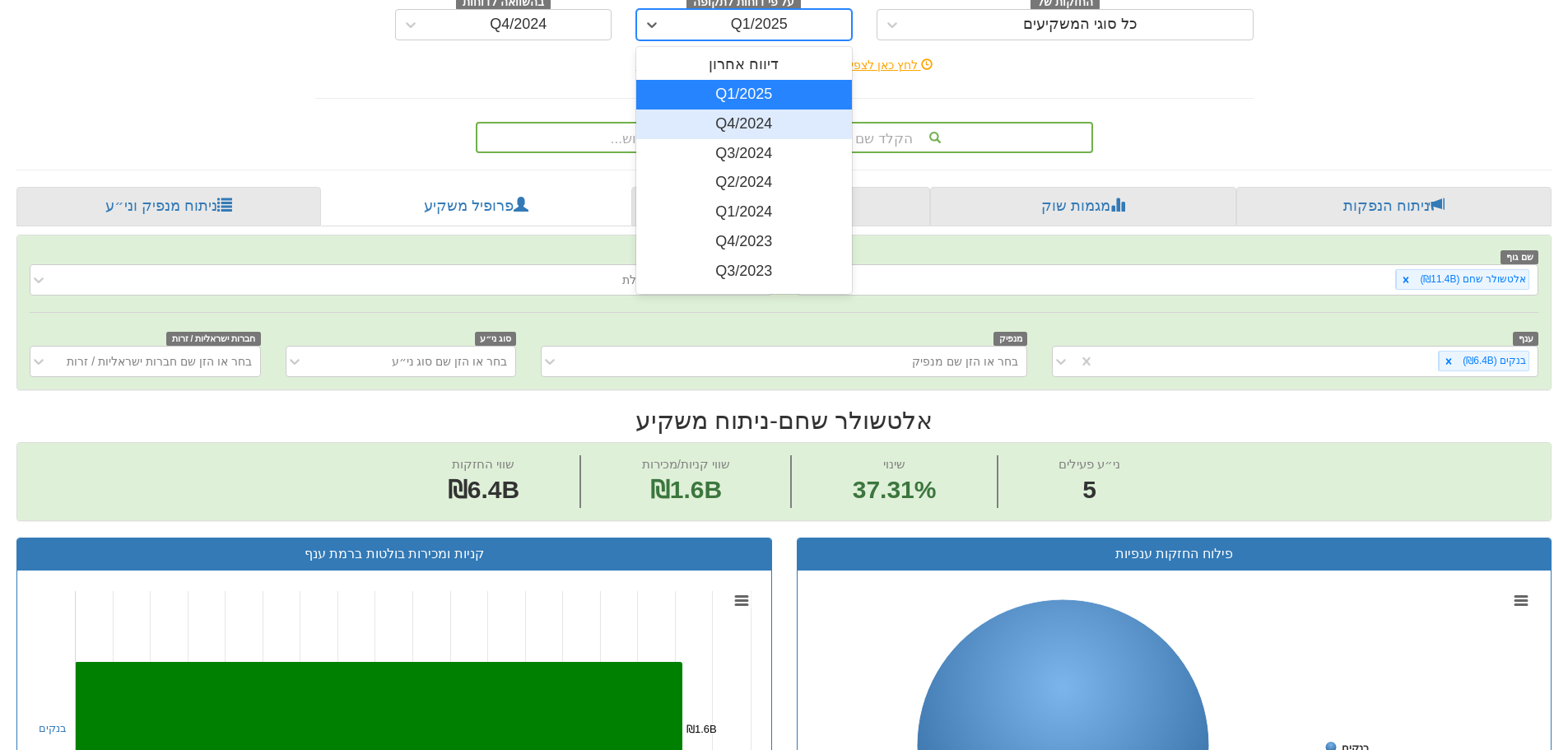
click at [745, 128] on div "Q4/2024" at bounding box center [744, 125] width 216 height 30
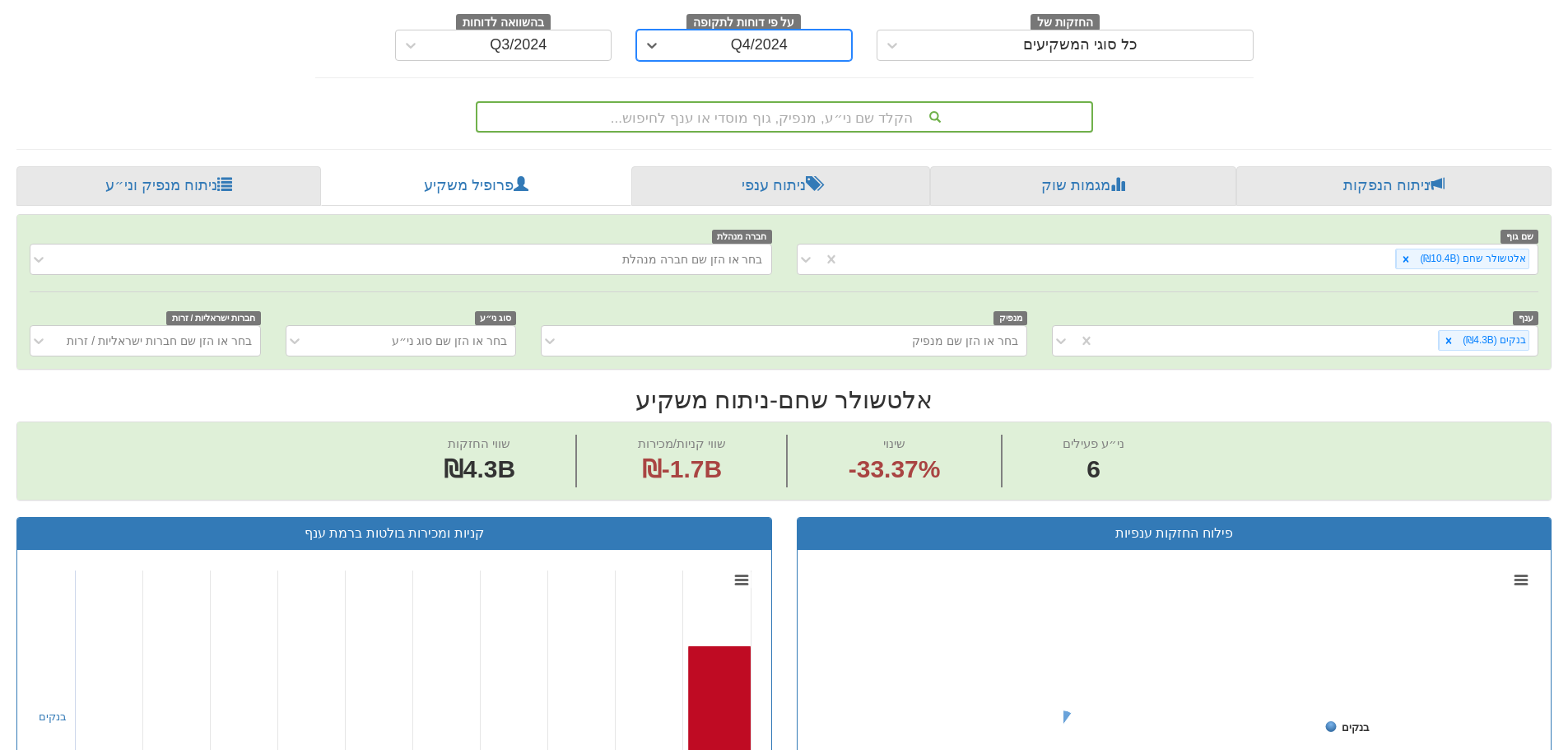
scroll to position [164, 0]
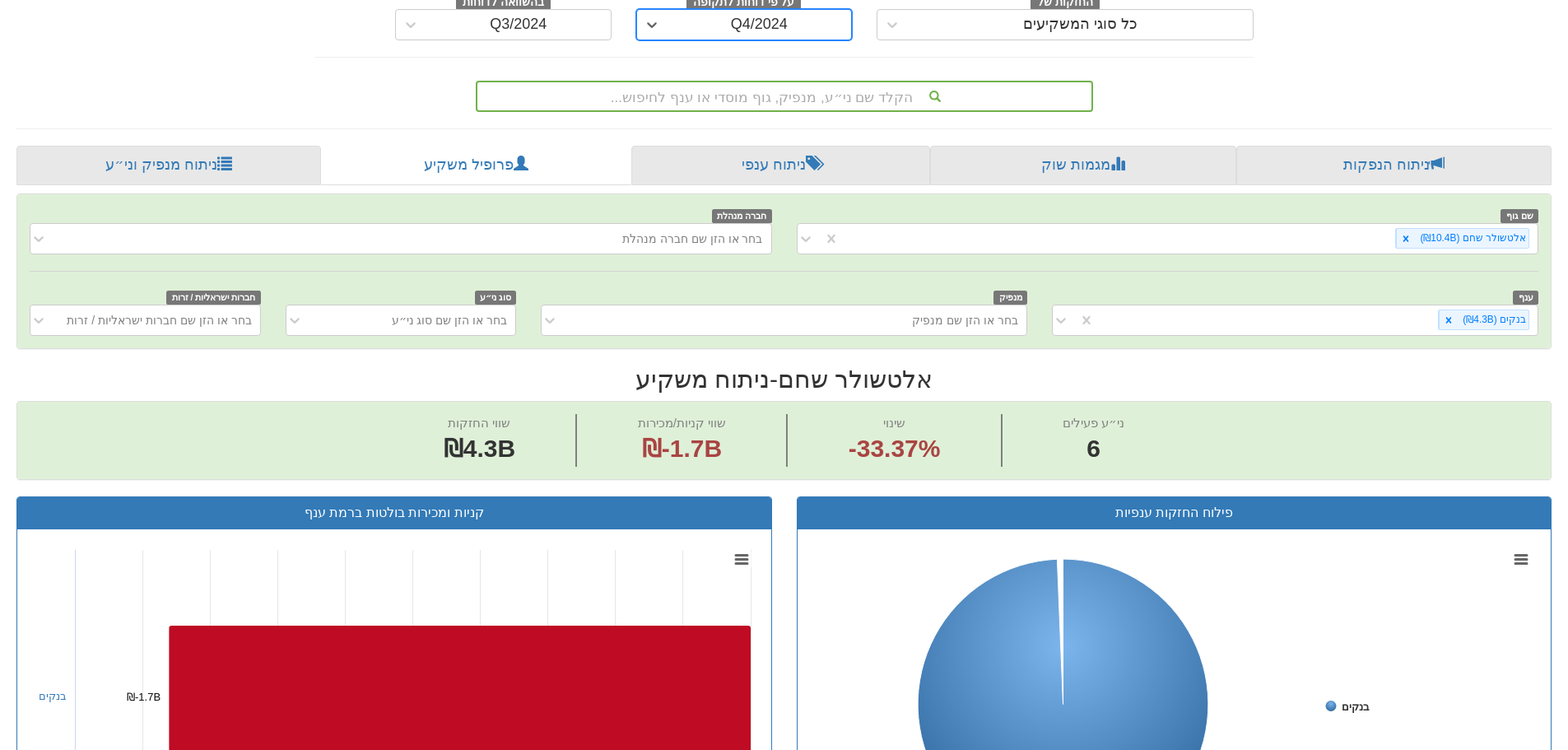
click at [744, 36] on div "Q4/2024" at bounding box center [760, 25] width 184 height 26
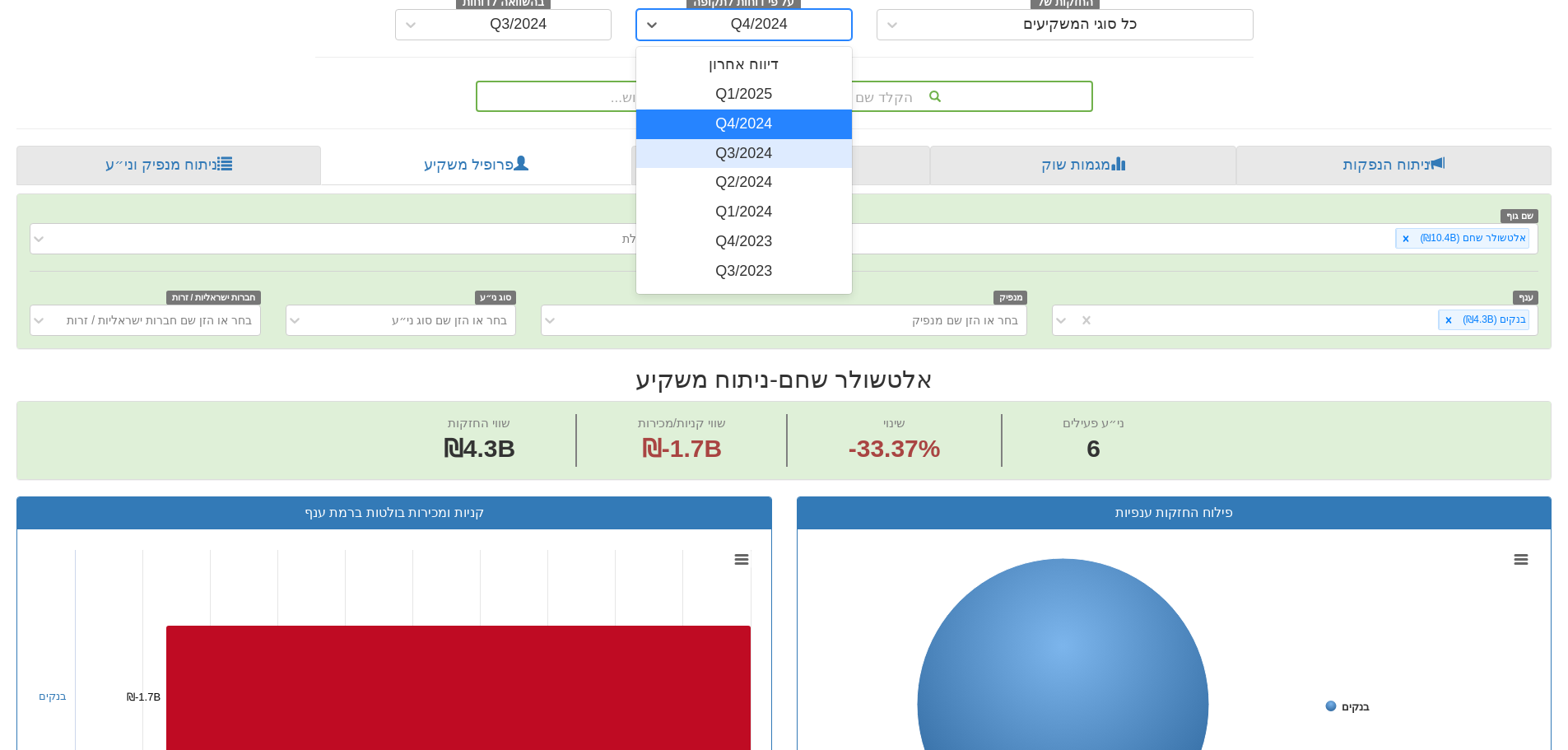
click at [749, 167] on div "Q3/2024" at bounding box center [744, 154] width 216 height 30
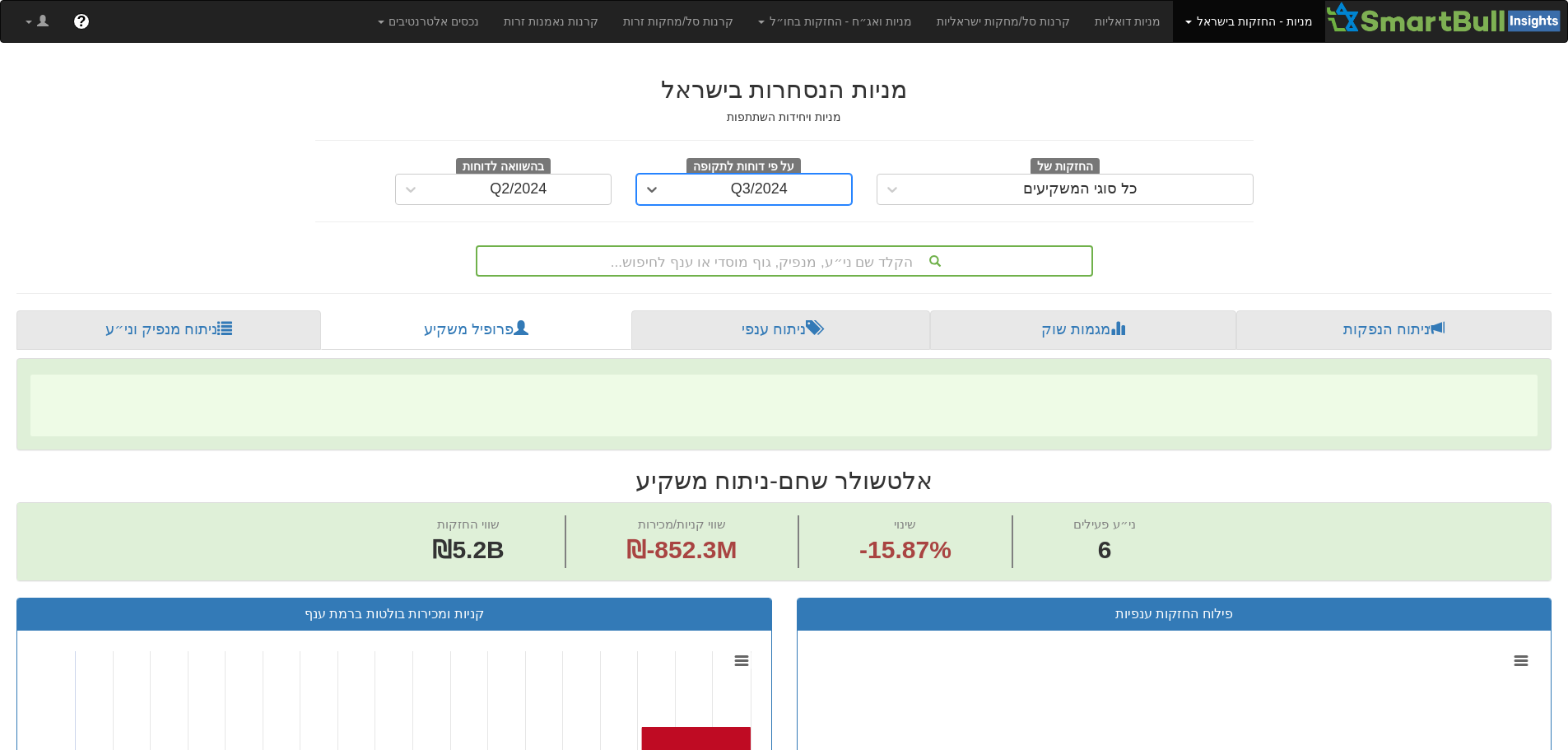
scroll to position [83, 0]
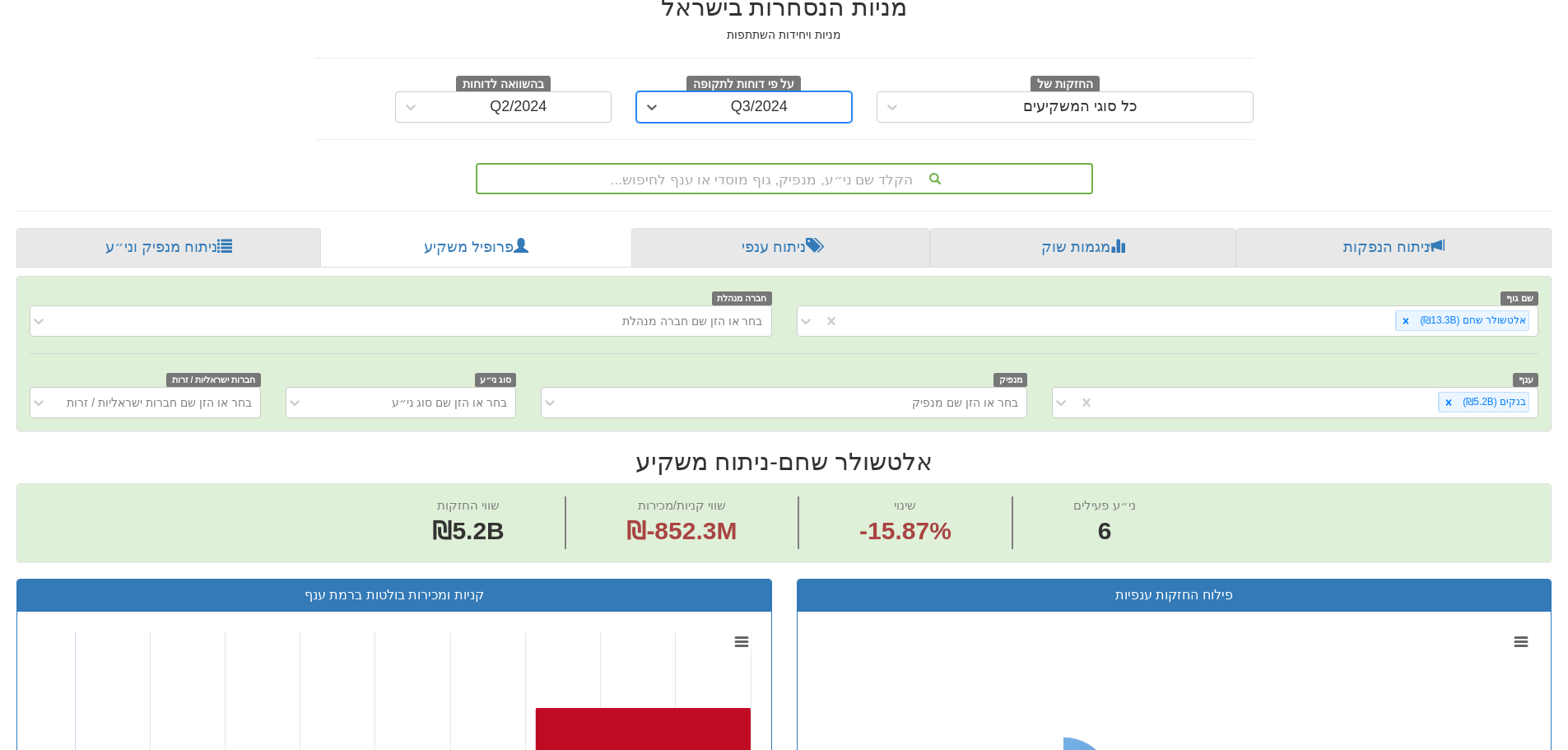
click at [751, 102] on div "Q3/2024" at bounding box center [759, 107] width 57 height 17
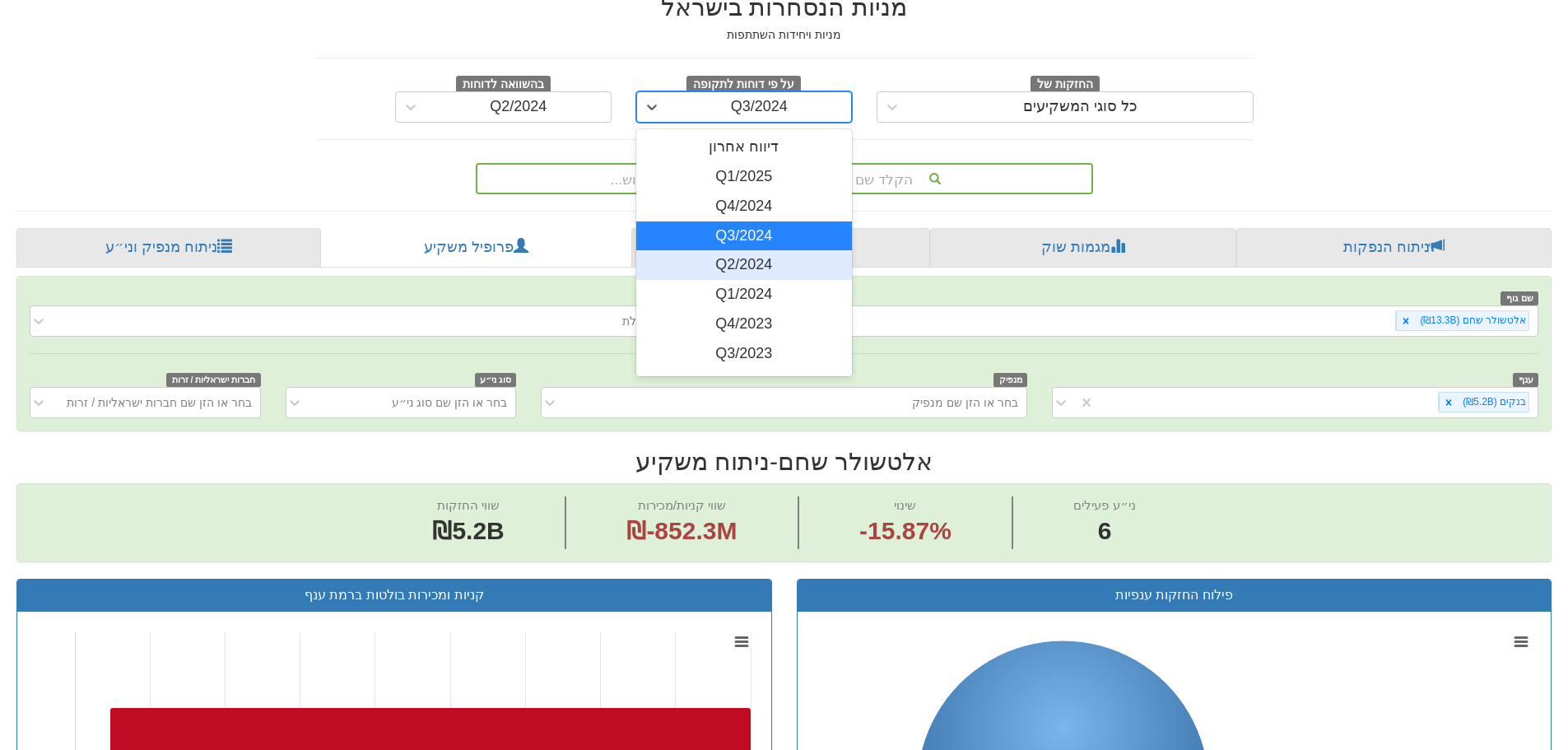
click at [754, 269] on div "Q2/2024" at bounding box center [744, 265] width 216 height 30
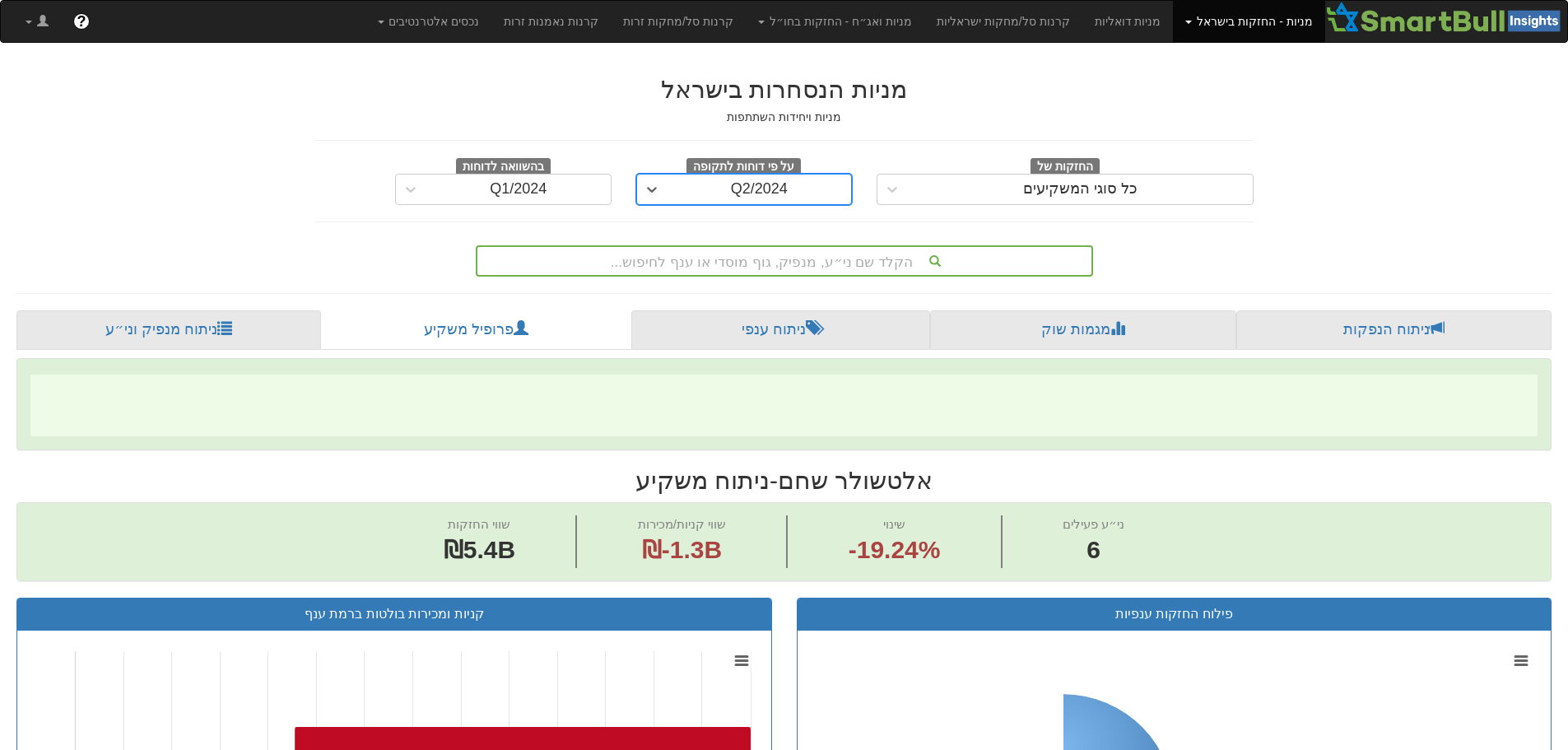
click at [745, 172] on span "על פי דוחות לתקופה" at bounding box center [744, 167] width 114 height 18
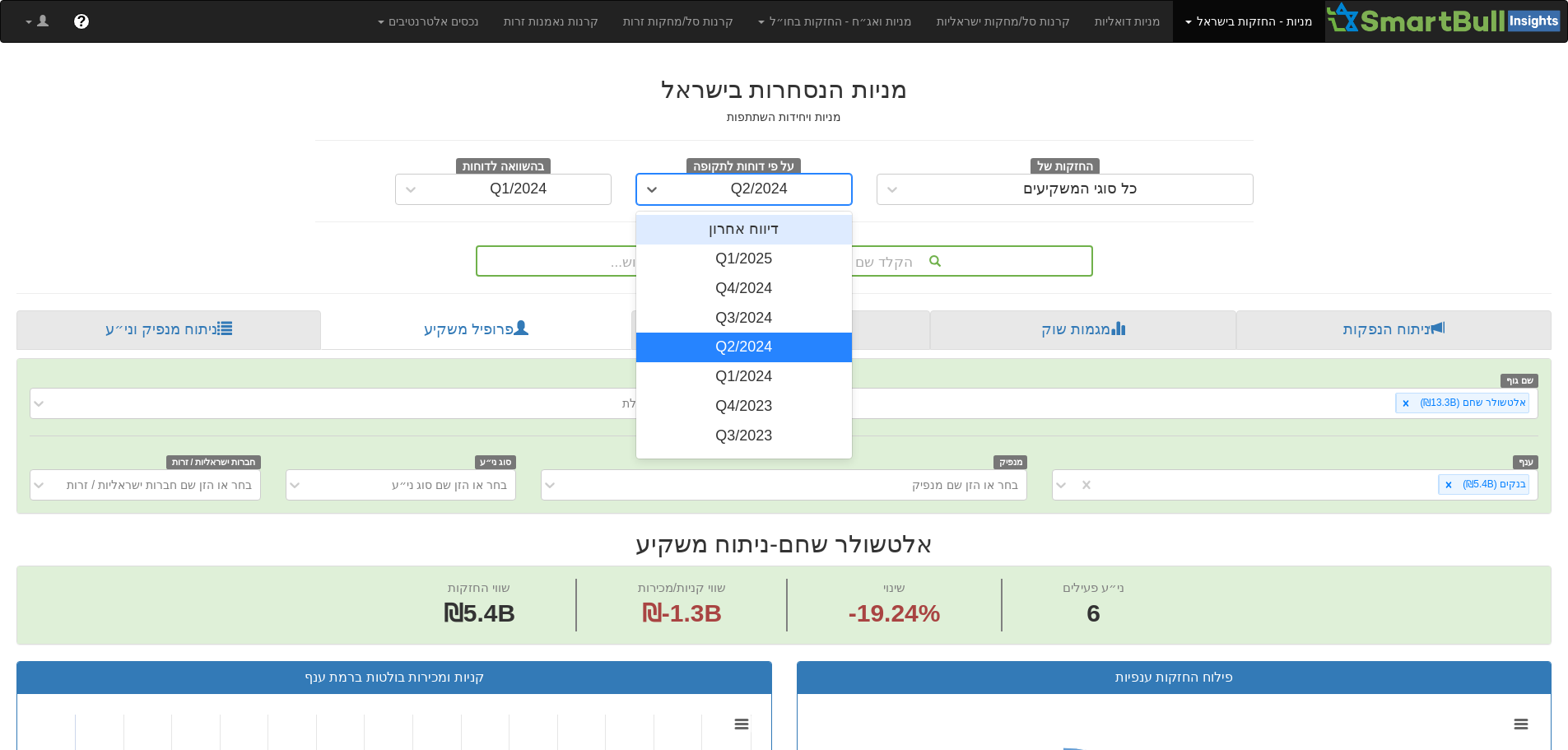
click at [751, 193] on div "Q2/2024" at bounding box center [759, 189] width 57 height 17
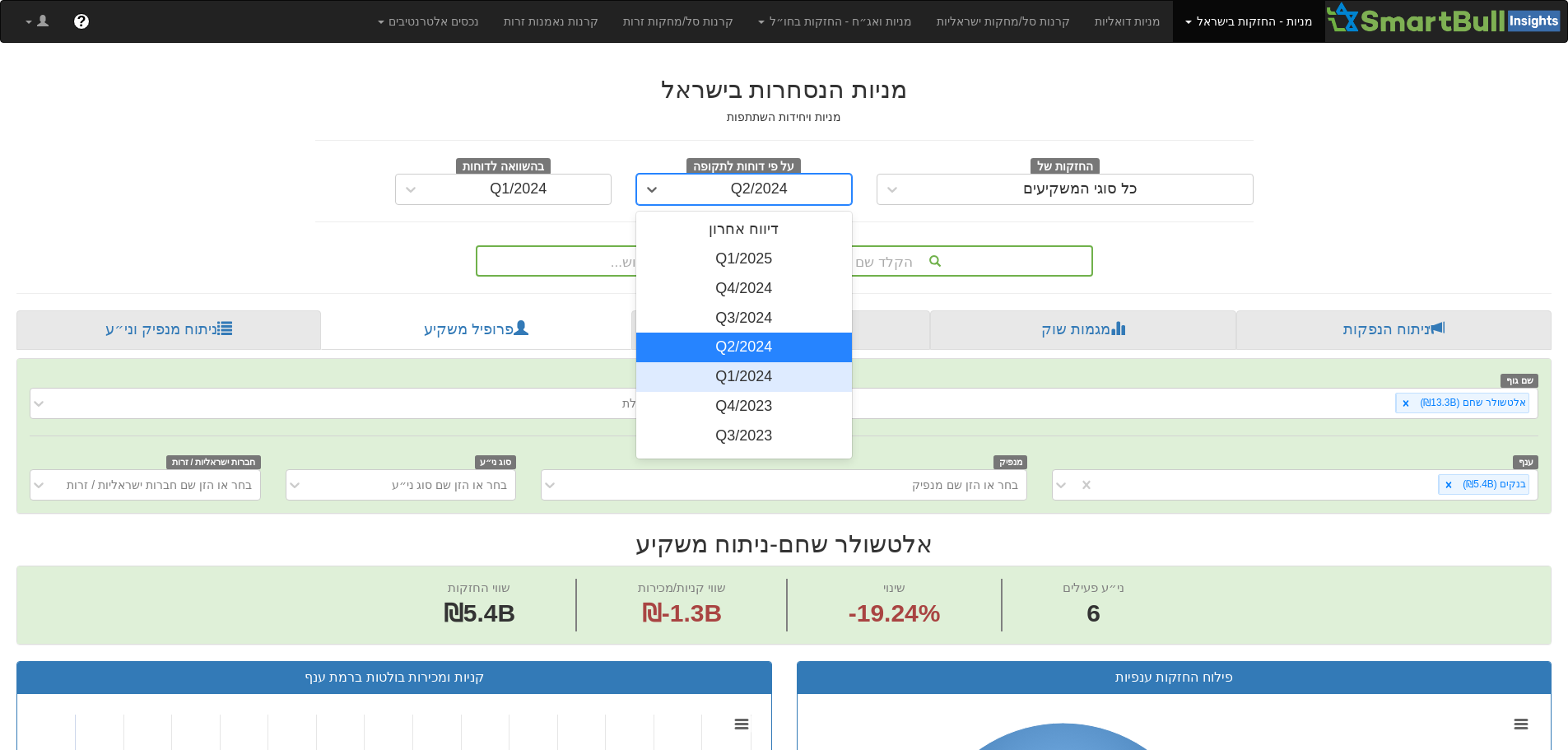
click at [737, 379] on div "Q1/2024" at bounding box center [744, 377] width 216 height 30
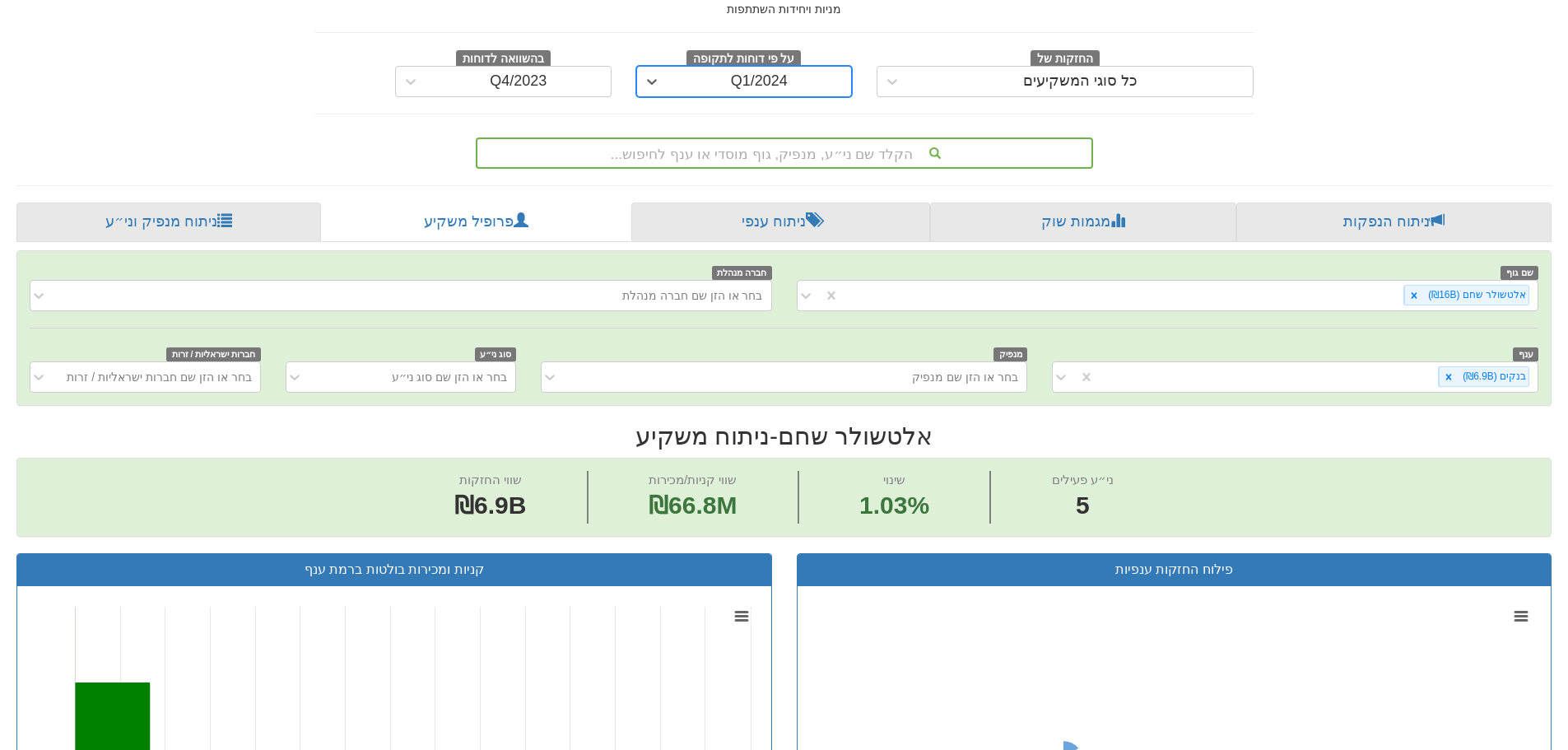
scroll to position [83, 0]
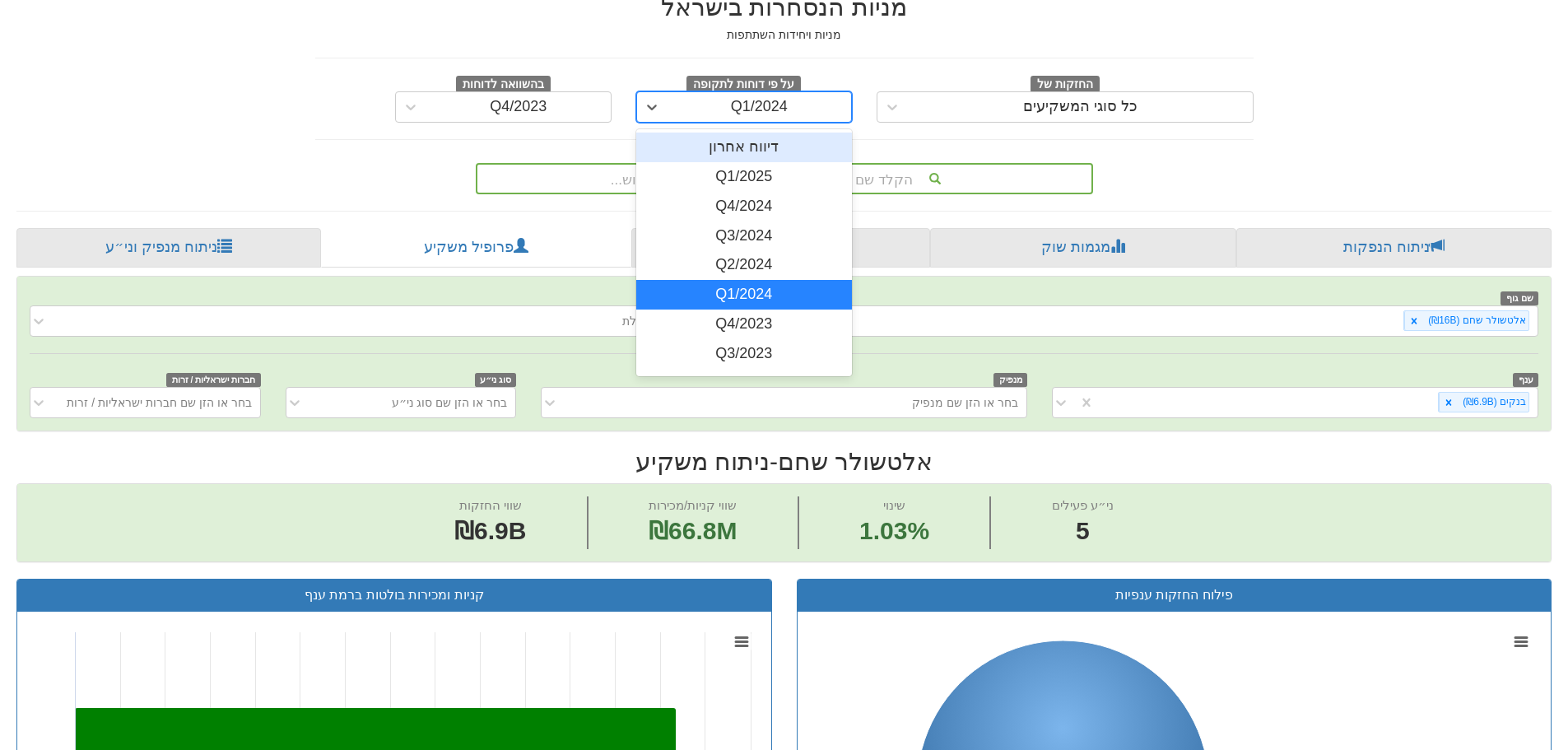
click at [764, 115] on div "Q1/2024" at bounding box center [759, 107] width 57 height 17
click at [762, 321] on div "Q4/2023" at bounding box center [744, 325] width 216 height 30
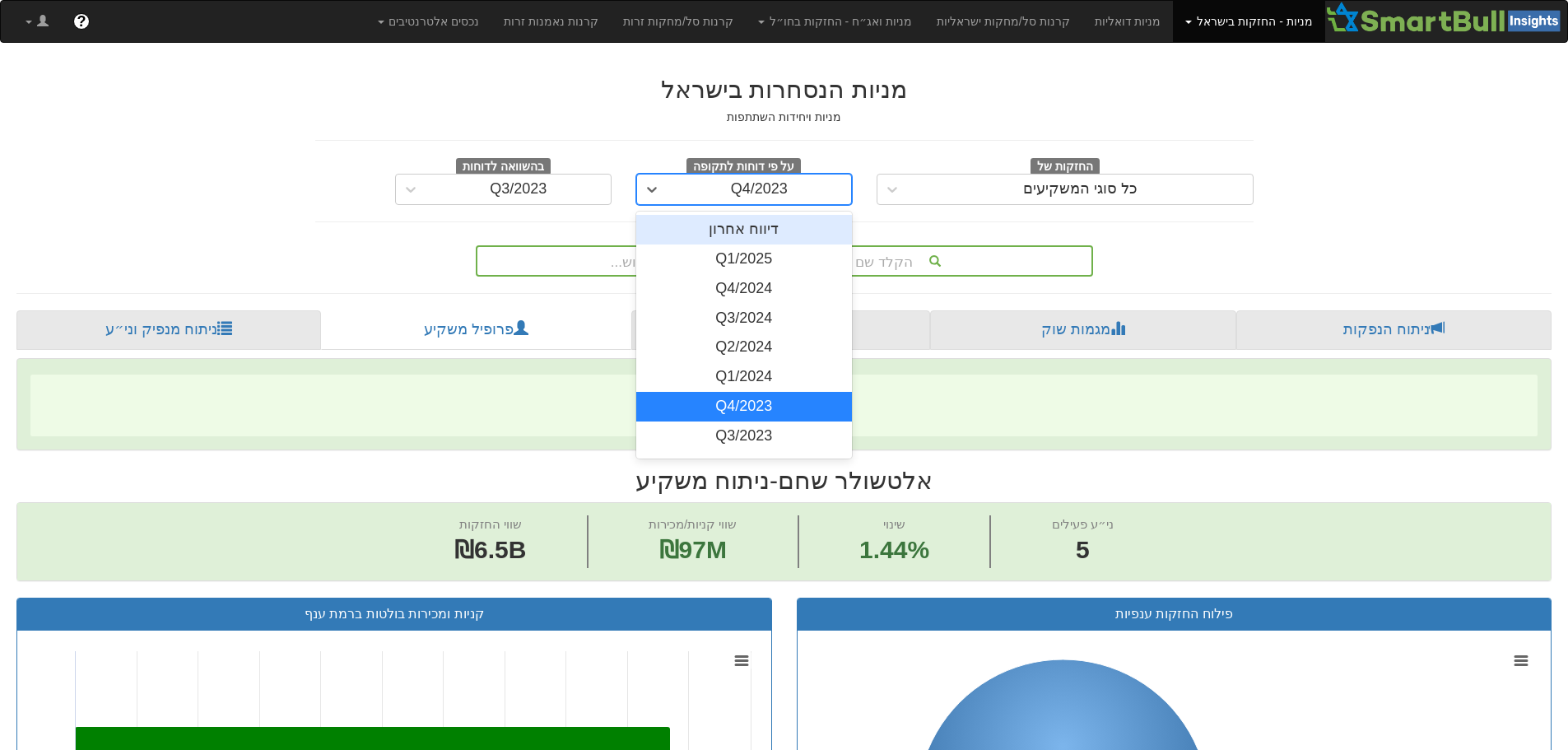
click at [755, 193] on div "Q4/2023" at bounding box center [759, 189] width 57 height 17
click at [748, 440] on div "Q3/2023" at bounding box center [744, 436] width 216 height 30
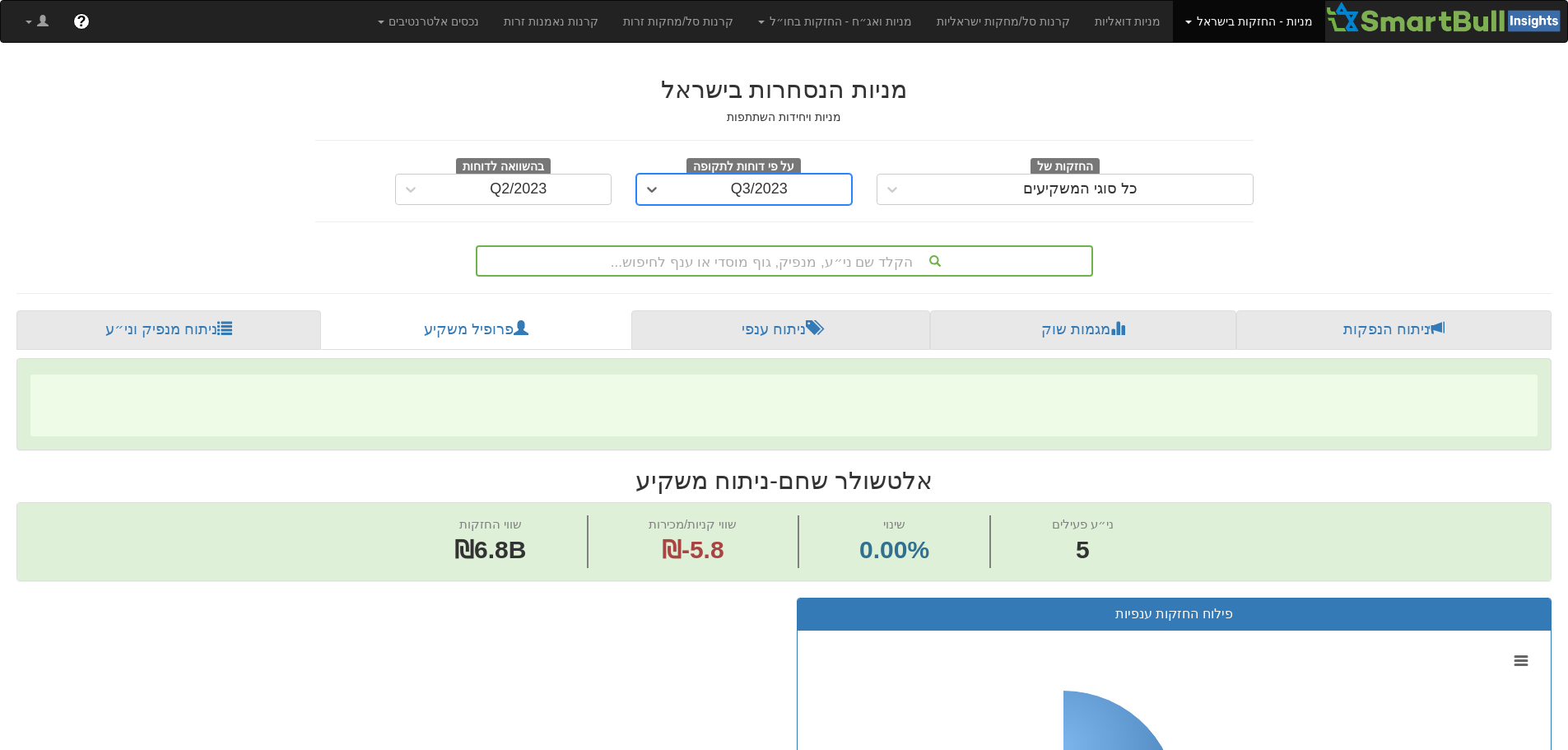
click at [754, 195] on div "Q3/2023" at bounding box center [759, 189] width 57 height 17
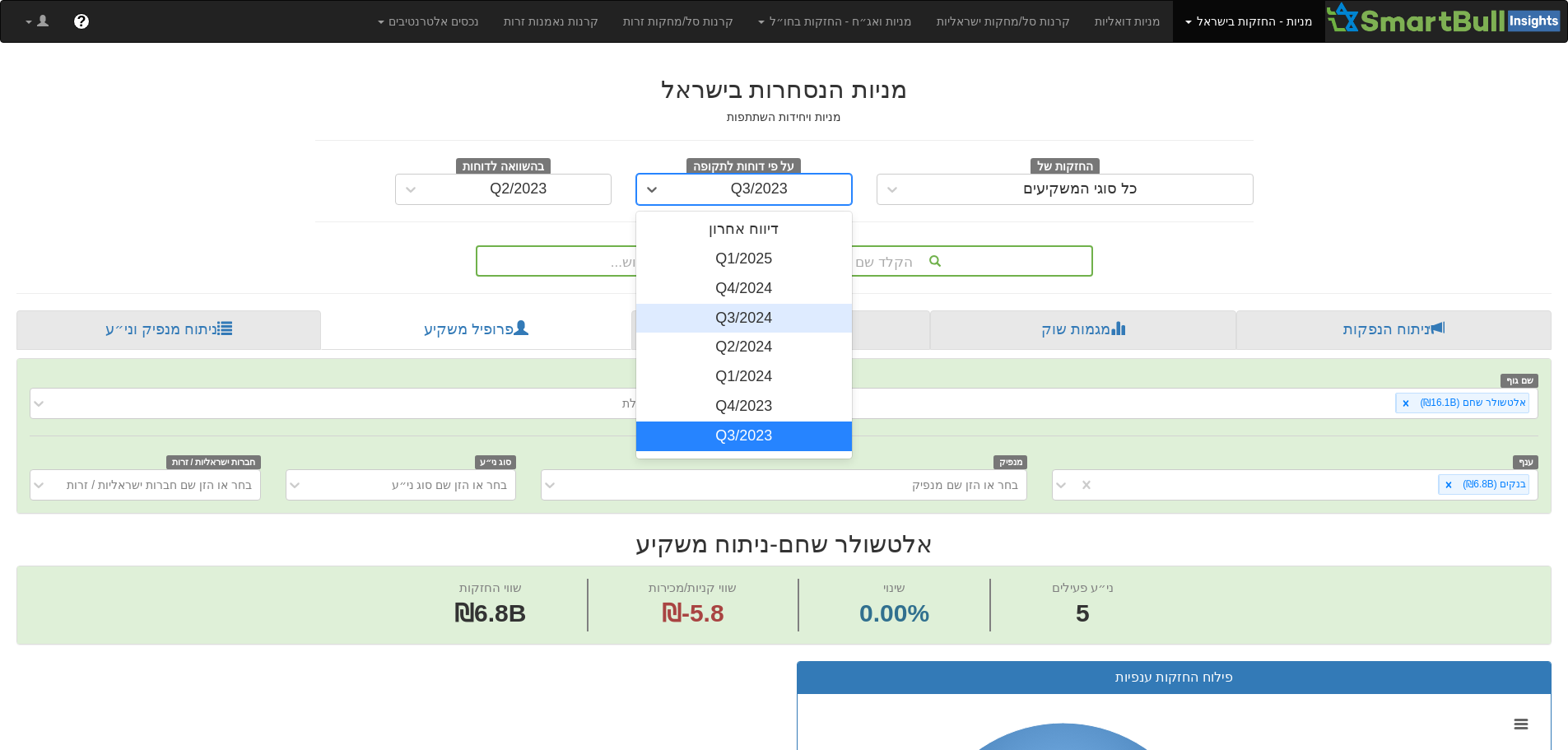
click at [749, 328] on div "Q3/2024" at bounding box center [744, 319] width 216 height 30
